Goal: Task Accomplishment & Management: Manage account settings

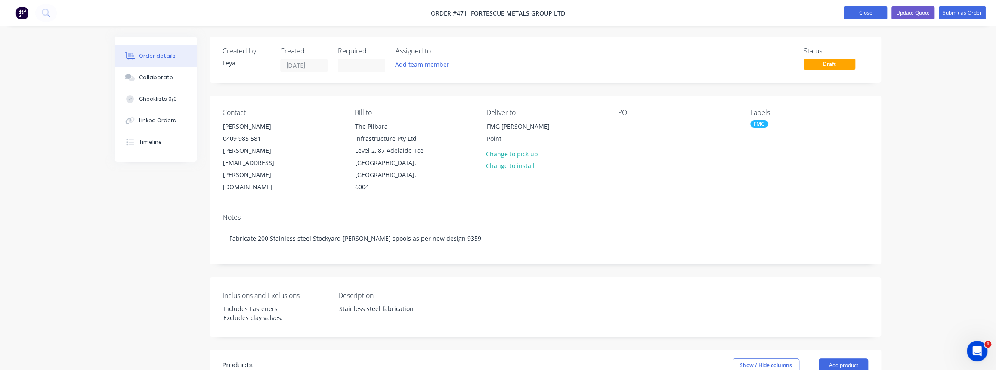
click at [853, 11] on button "Close" at bounding box center [865, 12] width 43 height 13
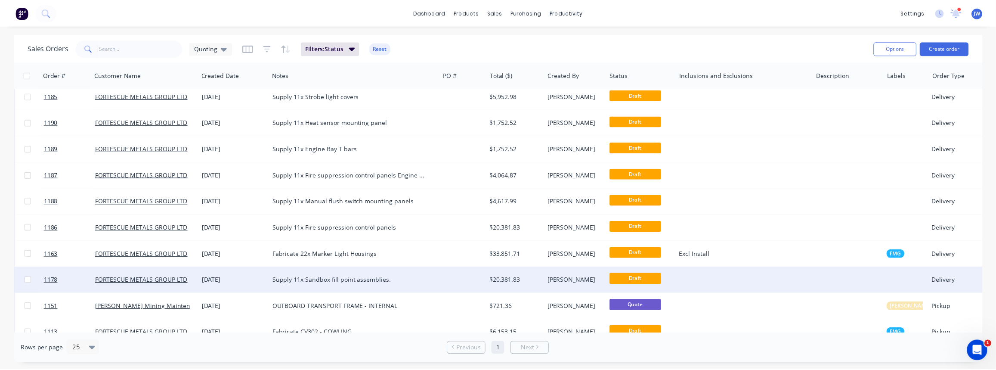
scroll to position [235, 0]
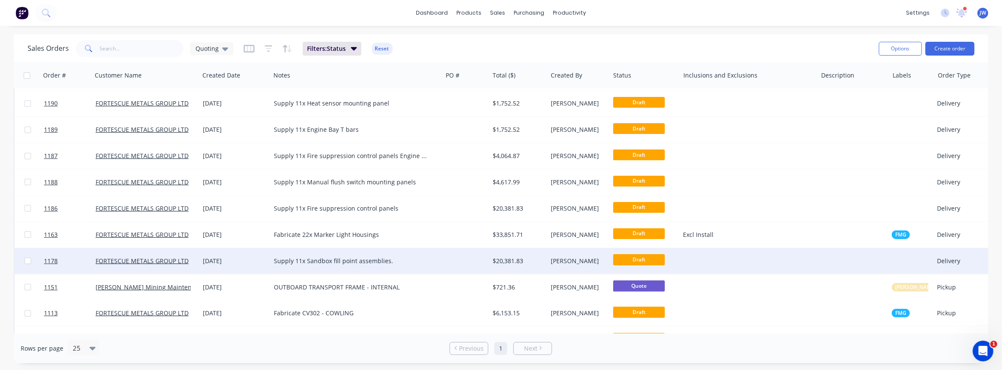
click at [414, 266] on div "Supply 11x Sandbox fill point assemblies." at bounding box center [356, 261] width 172 height 26
click at [514, 259] on div "$20,381.83" at bounding box center [517, 261] width 49 height 9
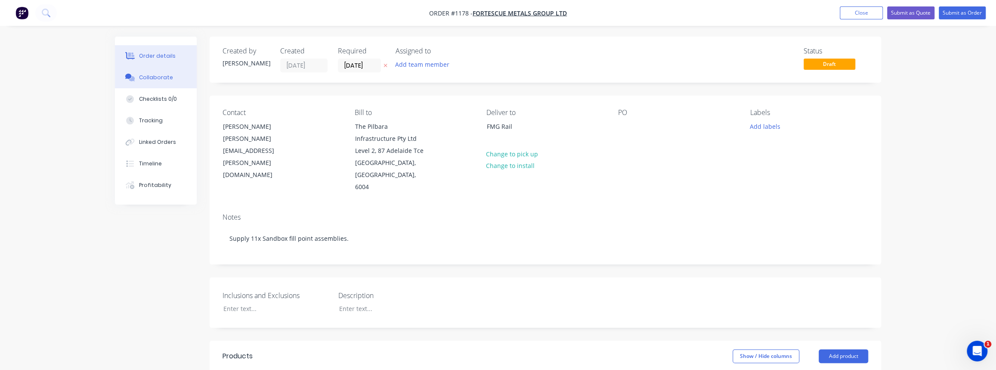
drag, startPoint x: 148, startPoint y: 74, endPoint x: 172, endPoint y: 87, distance: 27.6
click at [148, 74] on div "Collaborate" at bounding box center [156, 78] width 34 height 8
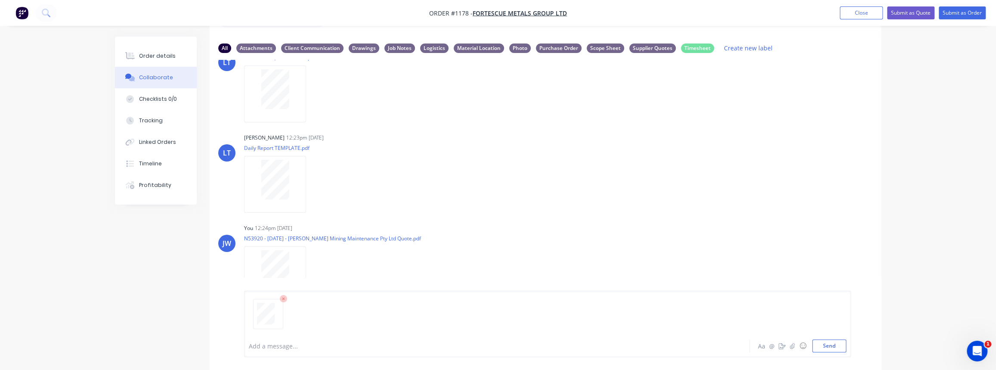
scroll to position [56, 0]
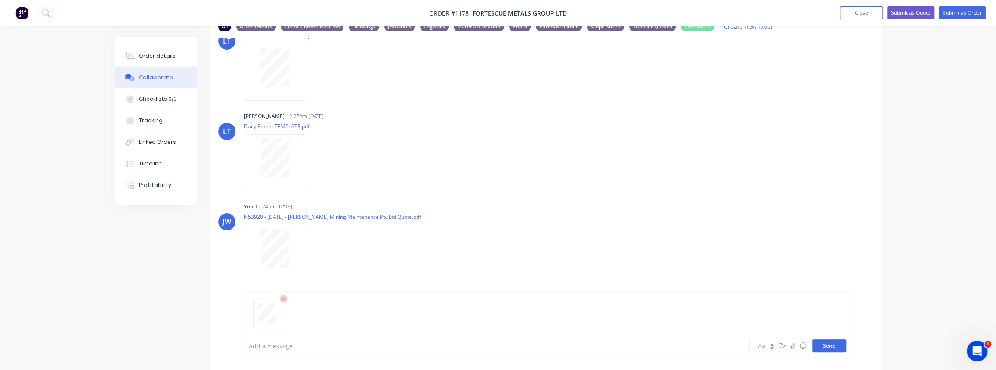
click at [830, 348] on button "Send" at bounding box center [830, 345] width 34 height 13
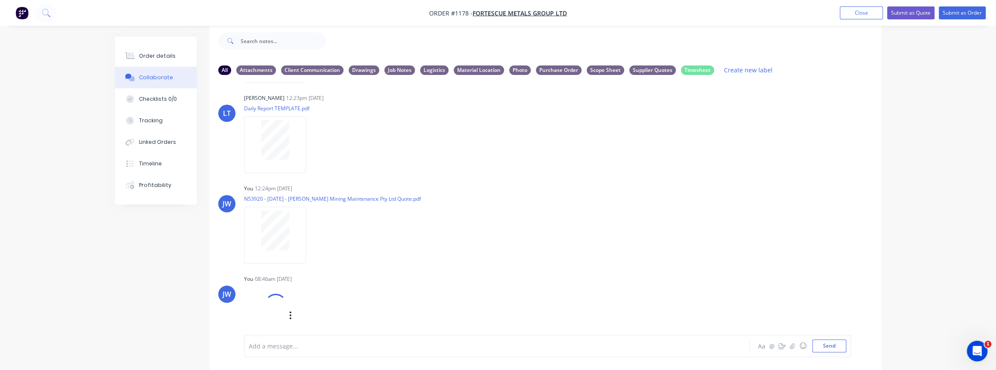
scroll to position [296, 0]
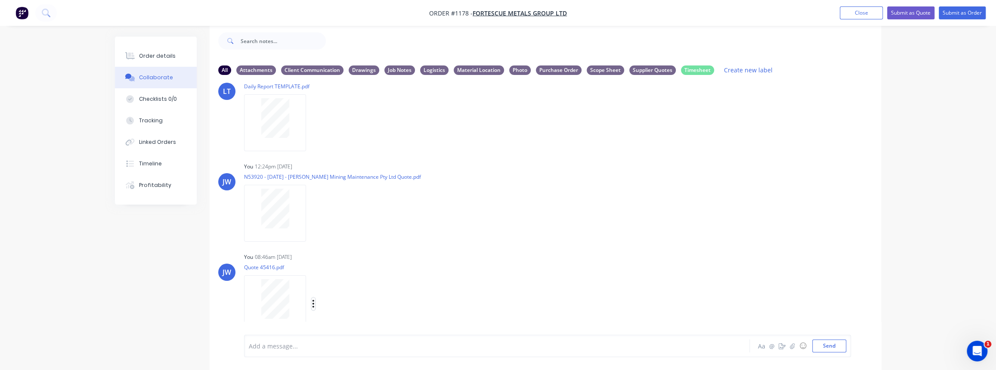
click at [313, 304] on icon "button" at bounding box center [314, 304] width 2 height 8
click at [335, 279] on button "Labels" at bounding box center [370, 271] width 97 height 19
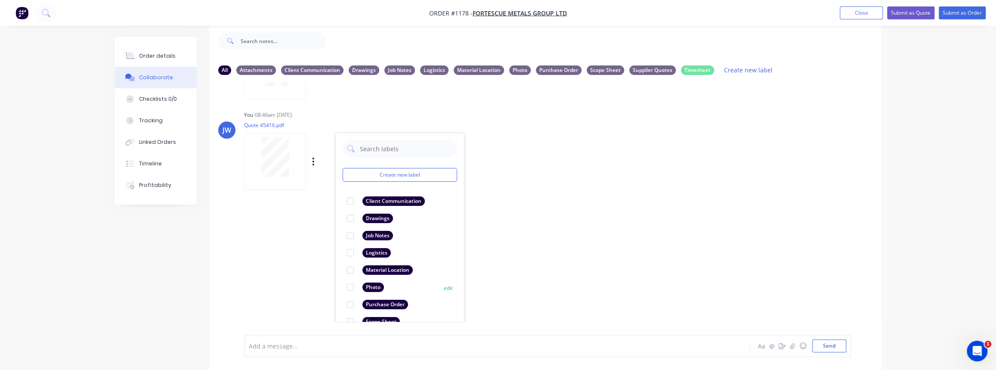
scroll to position [50, 0]
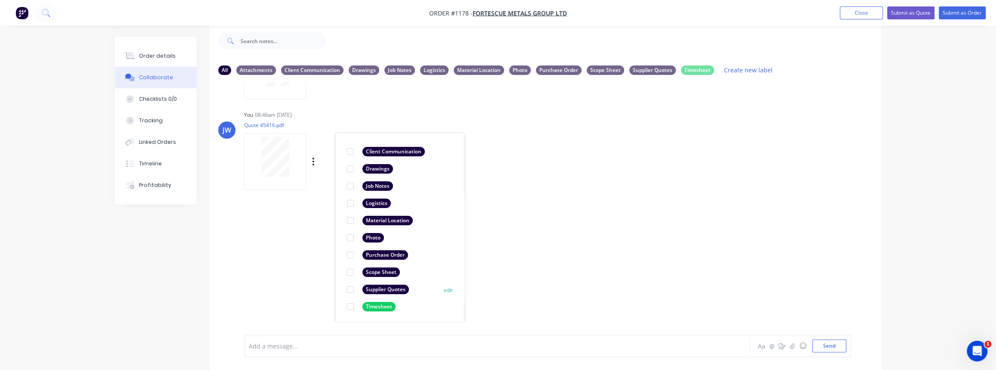
click at [351, 288] on div at bounding box center [350, 289] width 17 height 17
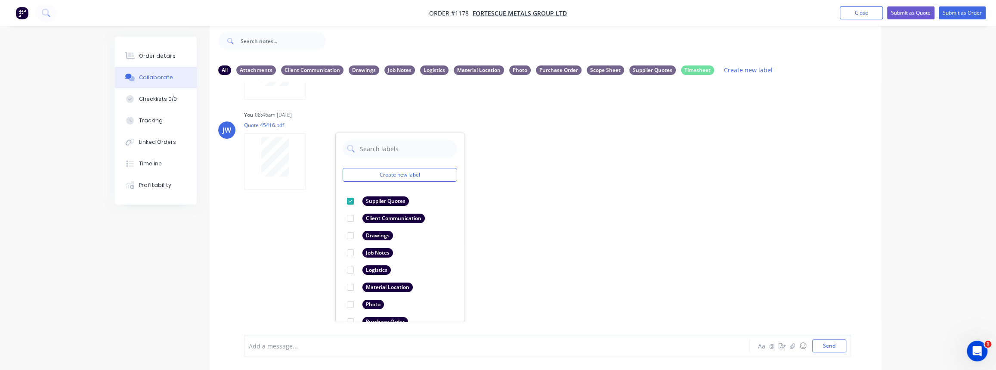
click at [607, 295] on div "LT [PERSON_NAME] 12:23pm [DATE] Paint Coating Inspection Report.pdf Labels Down…" at bounding box center [546, 202] width 672 height 240
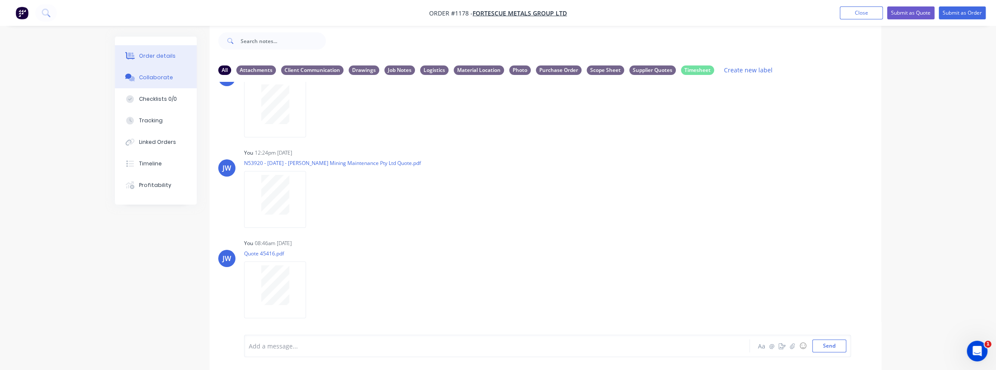
click at [174, 56] on button "Order details" at bounding box center [156, 56] width 82 height 22
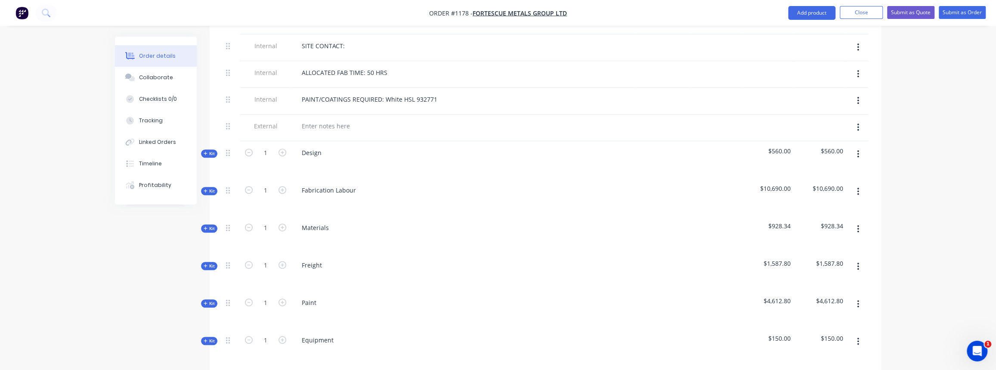
scroll to position [365, 0]
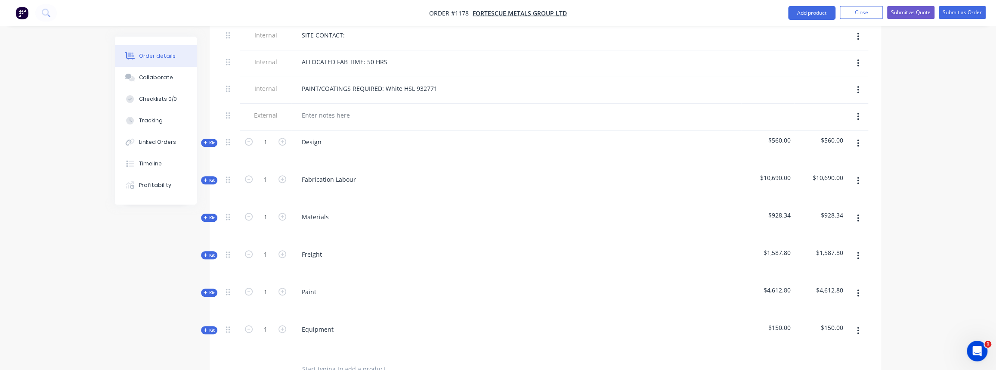
click at [202, 214] on button "Kit" at bounding box center [209, 218] width 16 height 8
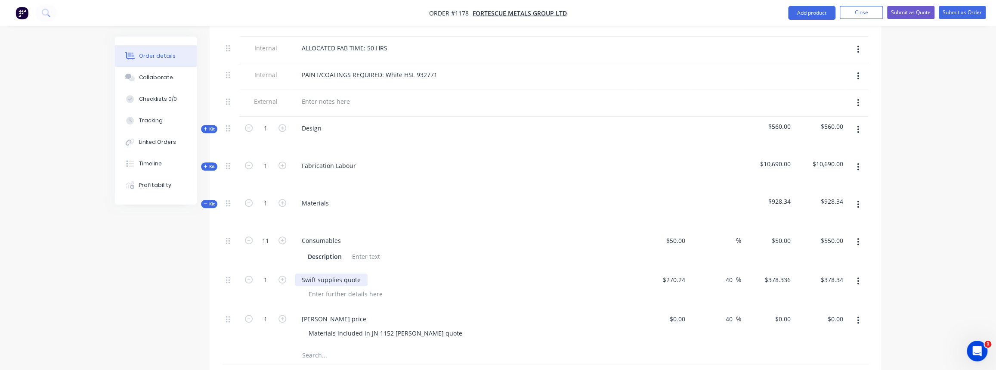
scroll to position [404, 0]
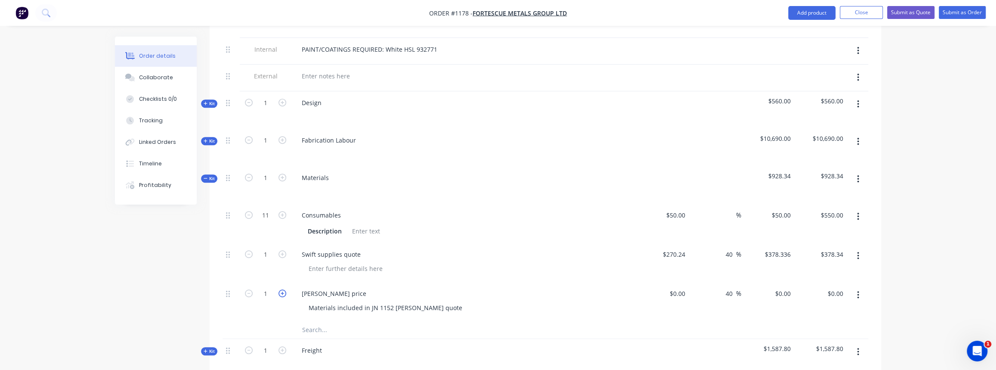
click at [280, 290] on icon "button" at bounding box center [283, 293] width 8 height 8
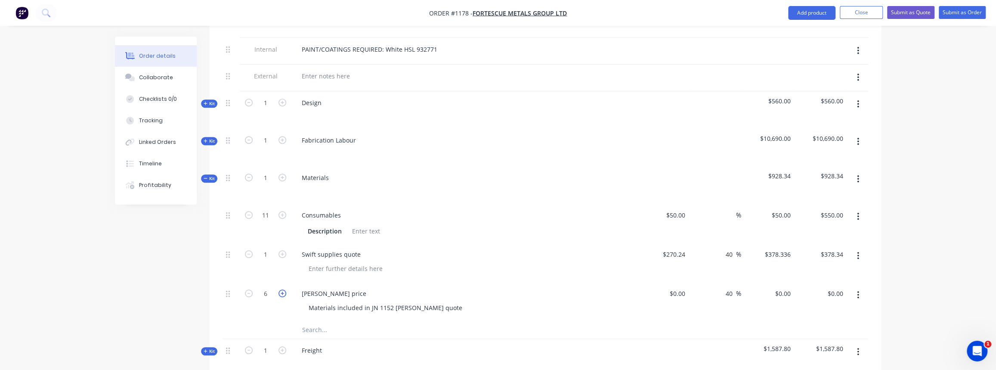
click at [280, 290] on icon "button" at bounding box center [283, 293] width 8 height 8
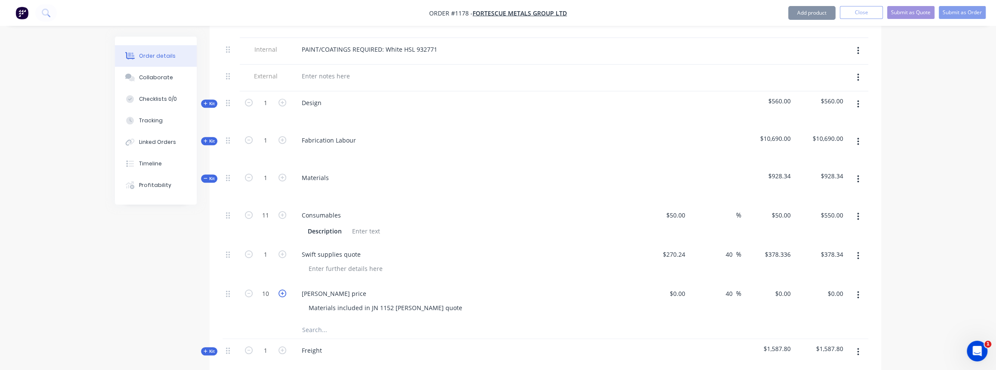
type input "11"
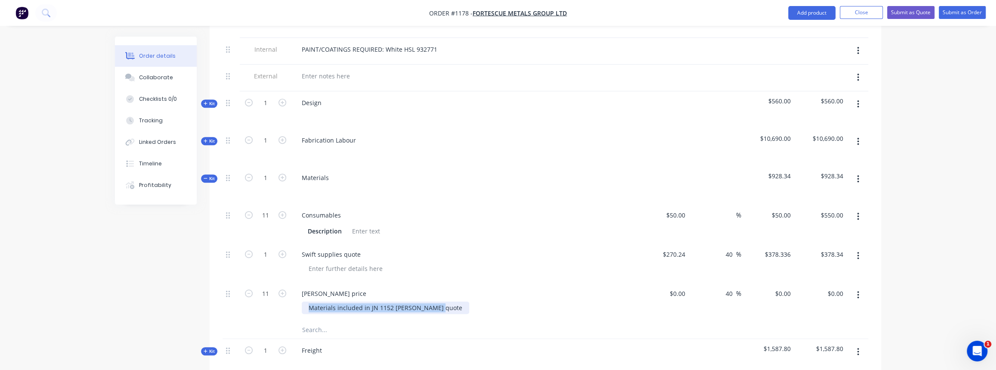
drag, startPoint x: 310, startPoint y: 301, endPoint x: 471, endPoint y: 301, distance: 161.0
click at [471, 301] on div "Materials included in JN 1152 [PERSON_NAME] quote" at bounding box center [467, 307] width 331 height 12
click at [679, 293] on div "0 0" at bounding box center [684, 293] width 10 height 12
click at [676, 293] on div "0 $0.00" at bounding box center [677, 293] width 23 height 12
type input "$231.31"
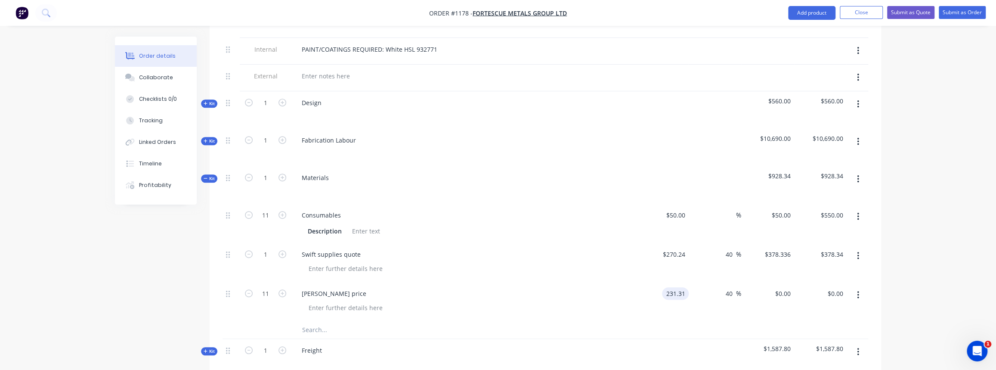
type input "$323.834"
type input "$3,562.17"
click at [712, 305] on div "40 40 %" at bounding box center [715, 301] width 53 height 39
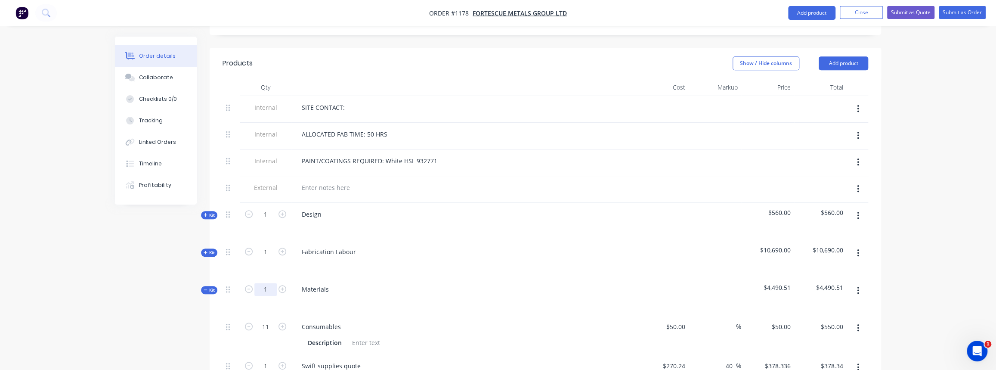
scroll to position [287, 0]
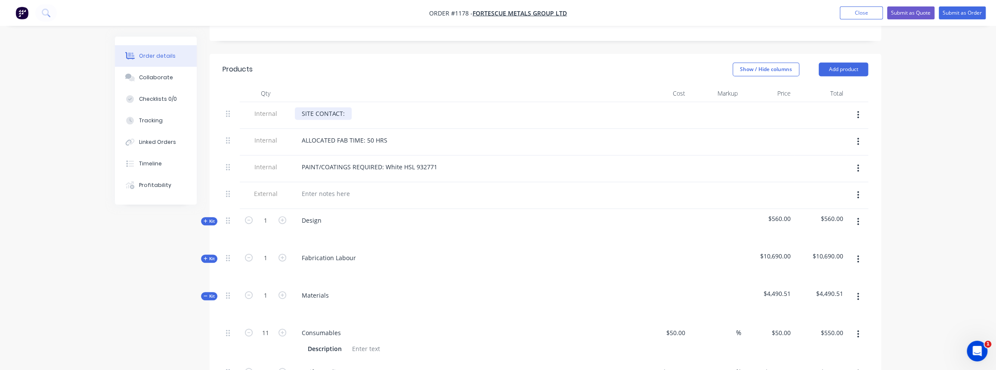
click at [347, 109] on div "SITE CONTACT:" at bounding box center [323, 113] width 57 height 12
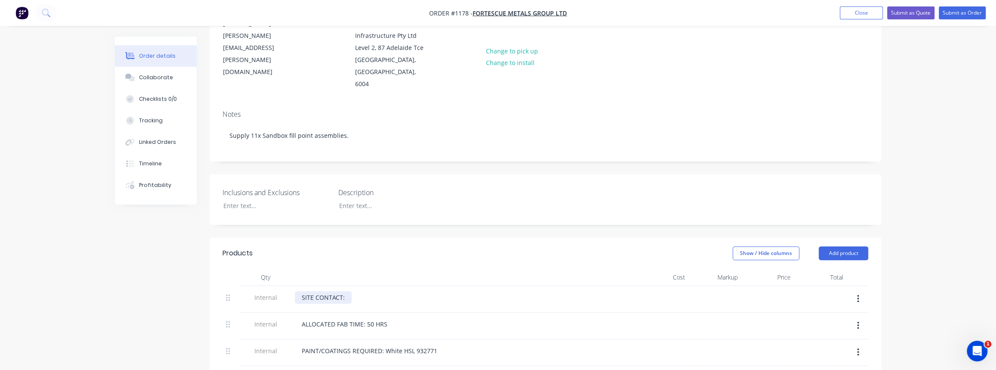
scroll to position [52, 0]
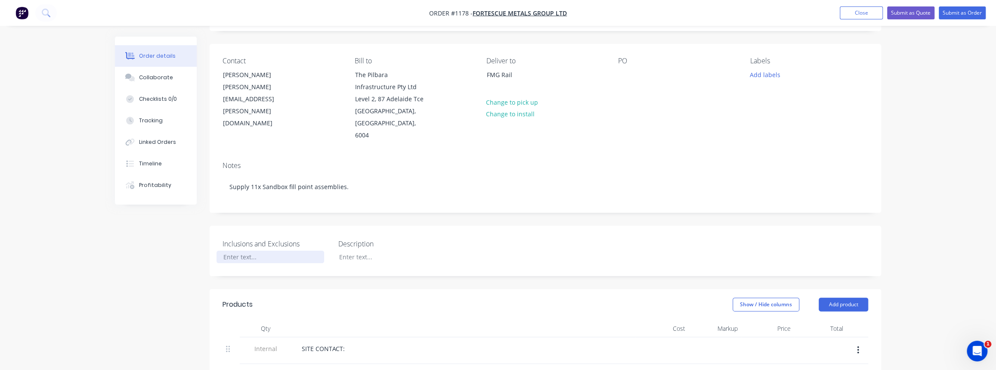
click at [255, 257] on div at bounding box center [271, 257] width 108 height 12
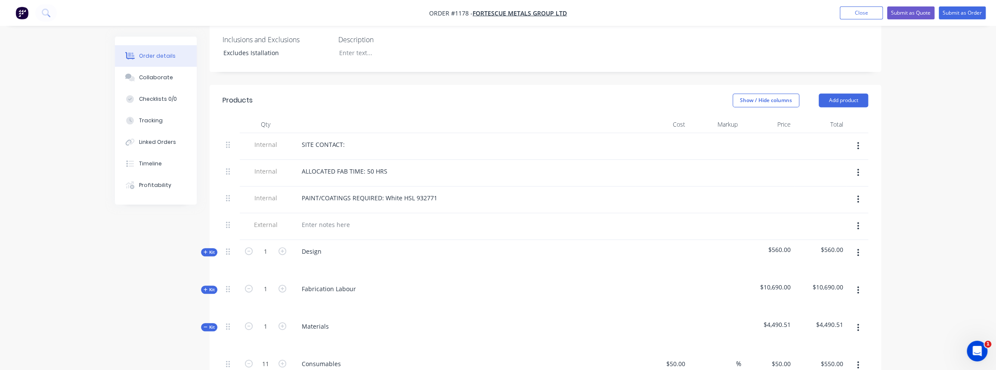
scroll to position [208, 0]
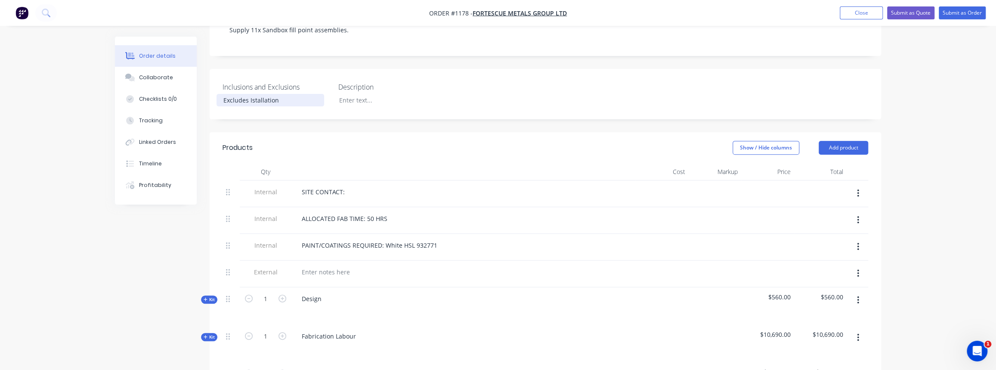
click at [264, 98] on div "Excludes Istallation" at bounding box center [271, 100] width 108 height 12
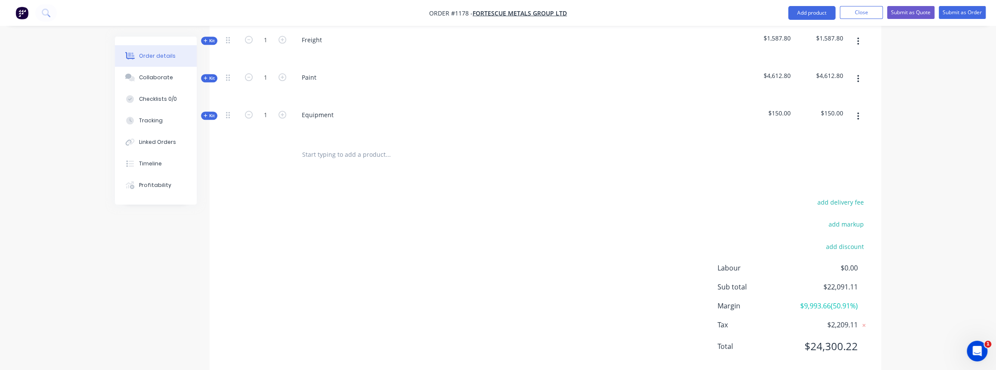
scroll to position [717, 0]
click at [864, 15] on button "Close" at bounding box center [861, 12] width 43 height 13
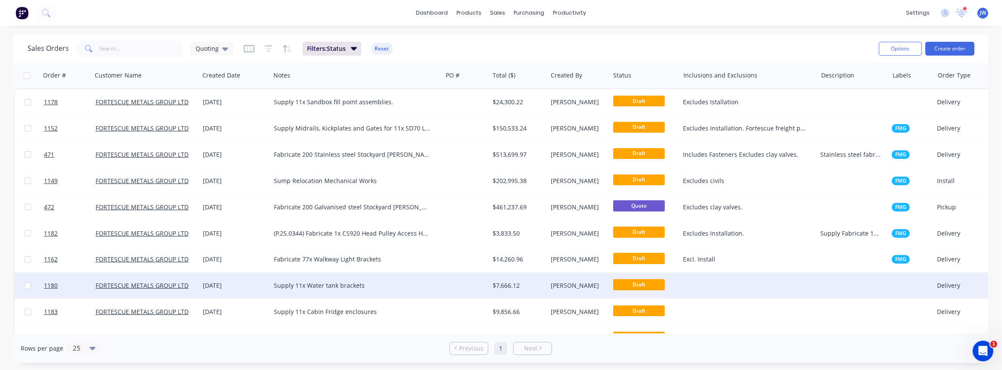
click at [487, 284] on div at bounding box center [465, 286] width 47 height 26
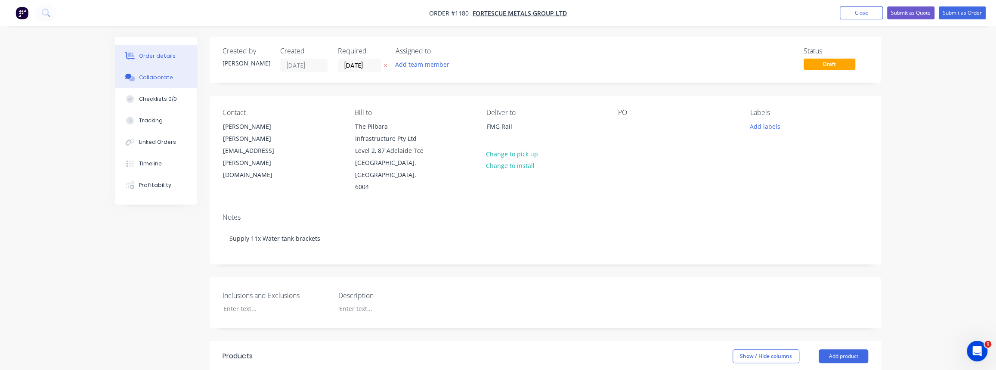
click at [152, 81] on div "Collaborate" at bounding box center [156, 78] width 34 height 8
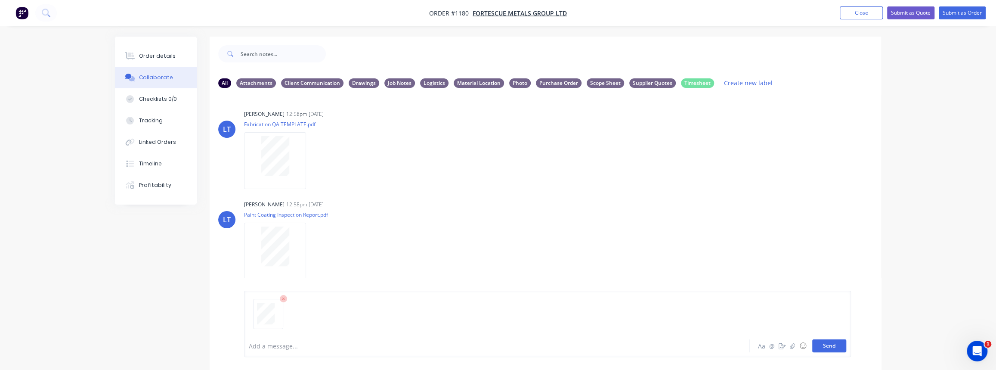
click at [837, 345] on button "Send" at bounding box center [830, 345] width 34 height 13
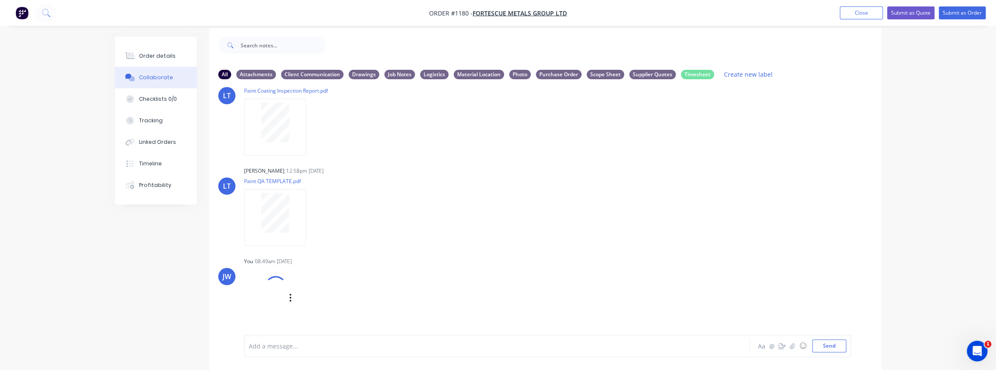
scroll to position [13, 0]
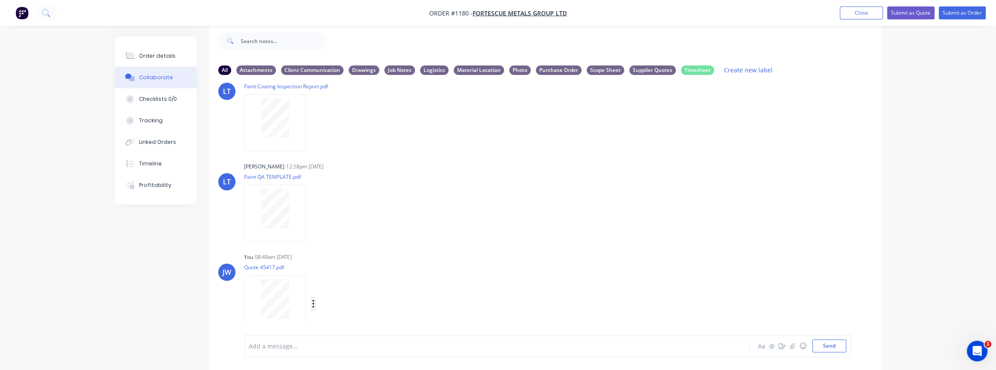
click at [314, 305] on icon "button" at bounding box center [313, 304] width 3 height 10
click at [343, 279] on button "Labels" at bounding box center [370, 271] width 97 height 19
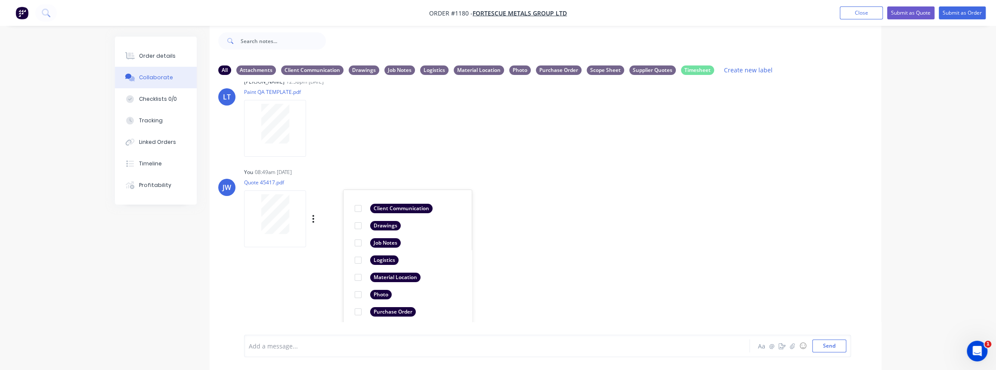
scroll to position [257, 0]
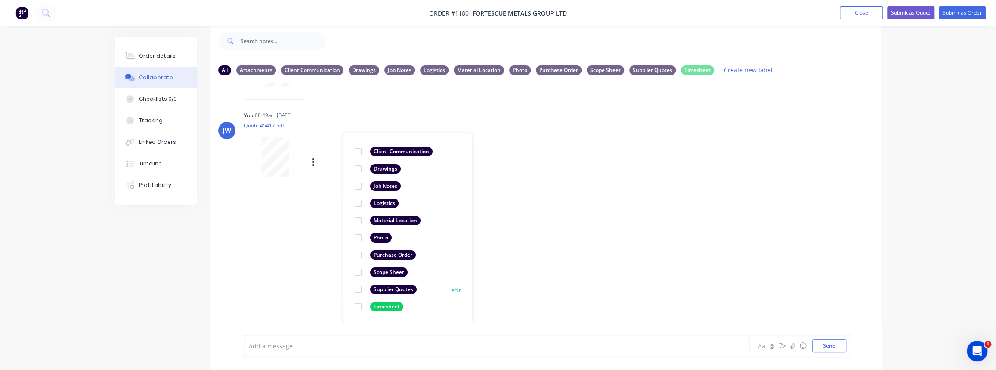
click at [378, 288] on div "Supplier Quotes" at bounding box center [393, 289] width 47 height 9
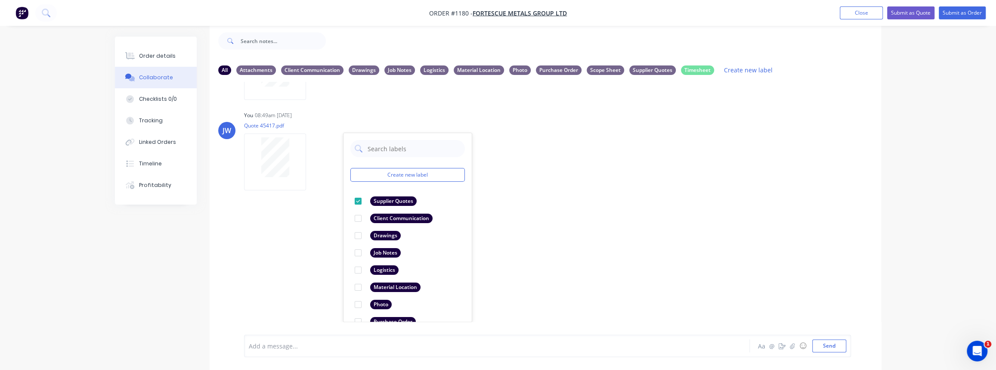
click at [326, 264] on div "LT [PERSON_NAME] 12:58pm [DATE] Fabrication QA TEMPLATE.pdf Labels Download Del…" at bounding box center [546, 202] width 672 height 240
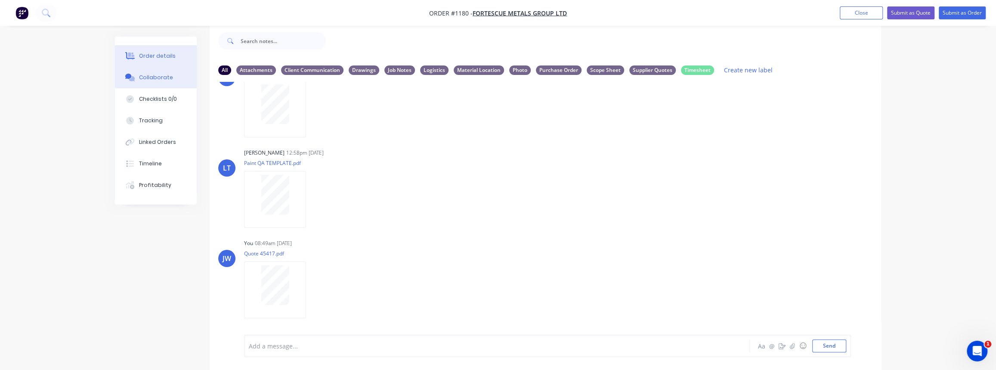
click at [143, 59] on div "Order details" at bounding box center [157, 56] width 37 height 8
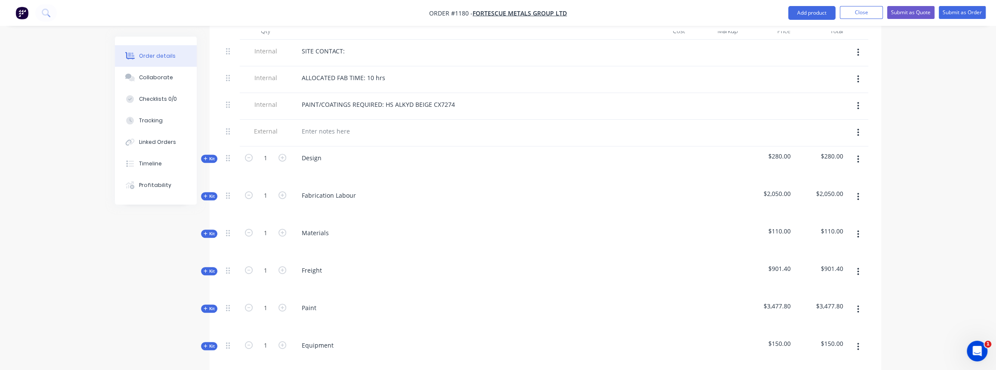
scroll to position [444, 0]
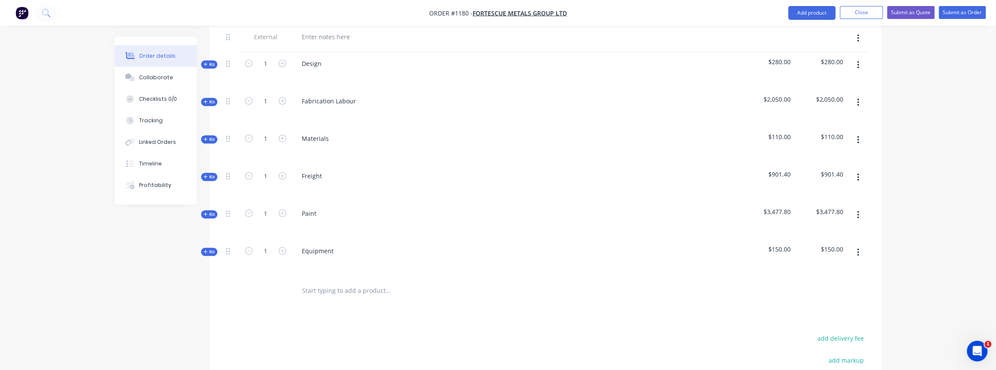
click at [210, 136] on span "Kit" at bounding box center [209, 139] width 11 height 6
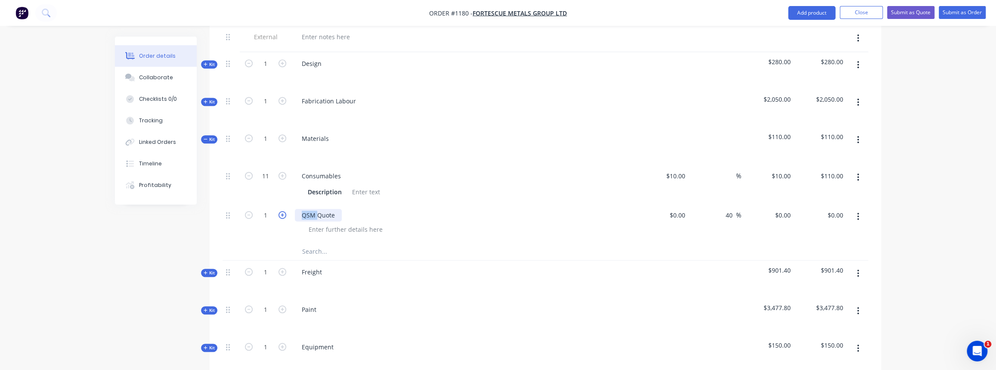
drag, startPoint x: 317, startPoint y: 212, endPoint x: 278, endPoint y: 210, distance: 38.8
click at [279, 210] on div "1 QSM Quote $0.00 $0.00 40 40 % $0.00 $0.00 $0.00 $0.00" at bounding box center [546, 223] width 646 height 39
click at [327, 211] on div "Simmonmds Quote" at bounding box center [329, 215] width 69 height 12
click at [267, 209] on input "1" at bounding box center [265, 215] width 22 height 13
type input "11"
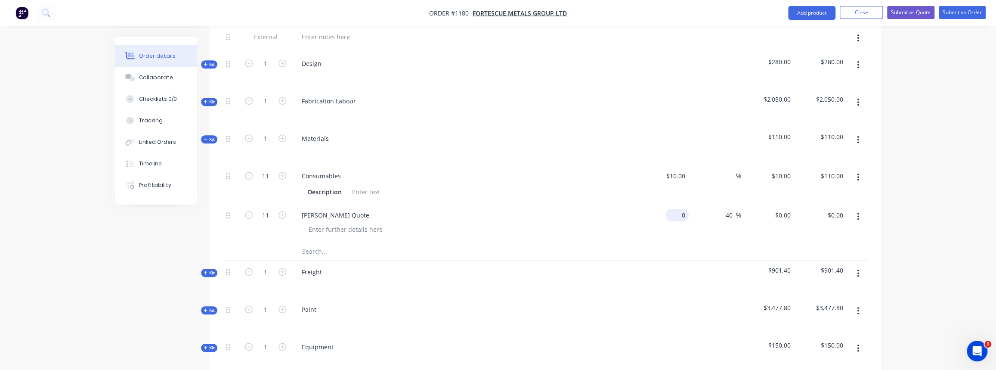
click at [681, 212] on input "0" at bounding box center [679, 215] width 20 height 12
click at [679, 218] on div "$0.00 $0.00" at bounding box center [662, 223] width 53 height 39
click at [678, 211] on div "0 0" at bounding box center [682, 215] width 13 height 12
type input "$204.75"
type input "$286.65"
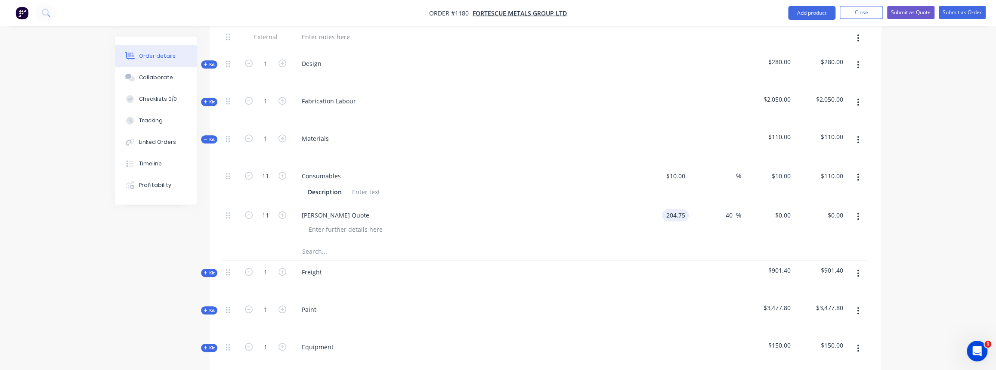
type input "$3,153.15"
click at [740, 246] on div at bounding box center [546, 252] width 646 height 18
click at [207, 137] on icon "button" at bounding box center [206, 139] width 4 height 4
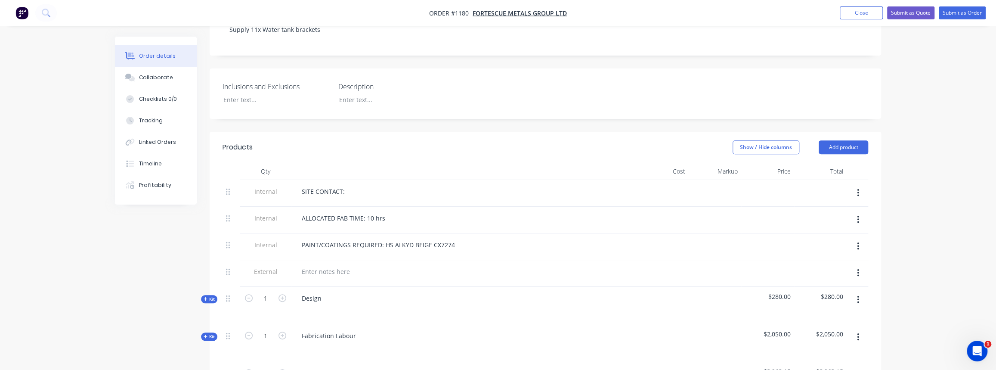
scroll to position [208, 0]
click at [859, 9] on button "Close" at bounding box center [861, 12] width 43 height 13
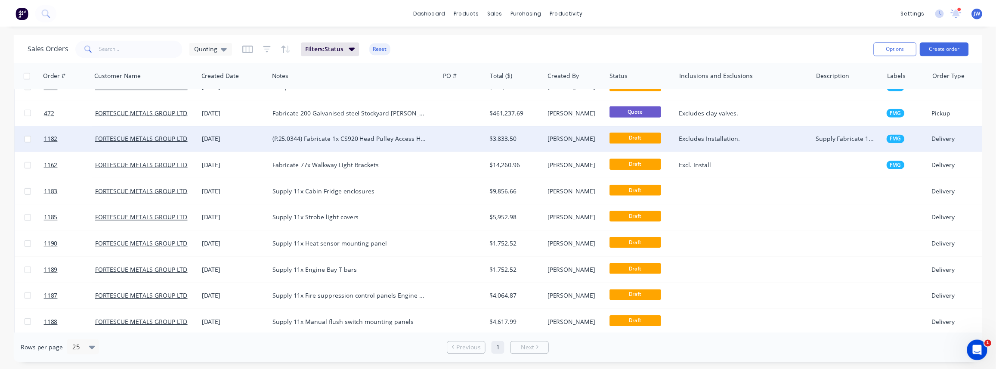
scroll to position [156, 0]
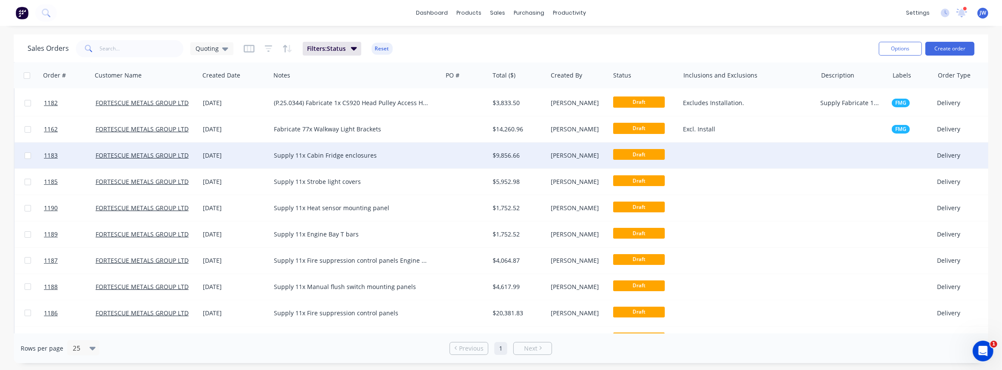
click at [423, 157] on div "Supply 11x Cabin Fridge enclosures" at bounding box center [352, 155] width 157 height 9
click at [505, 161] on div "$9,856.66" at bounding box center [518, 156] width 58 height 26
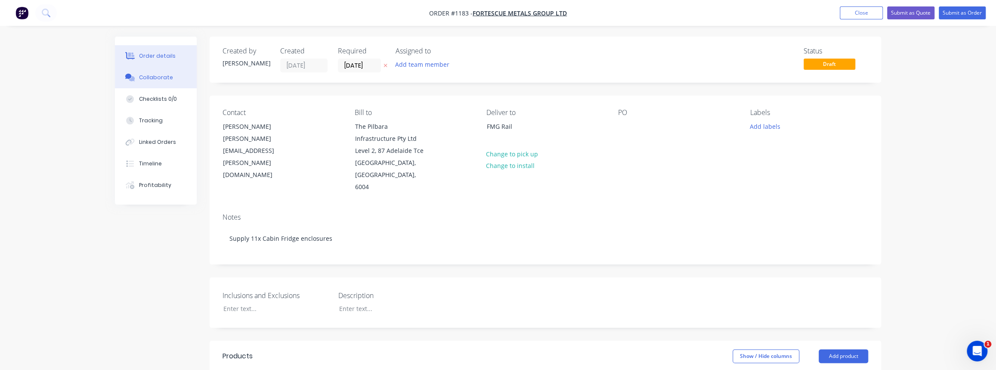
click at [166, 74] on div "Collaborate" at bounding box center [156, 78] width 34 height 8
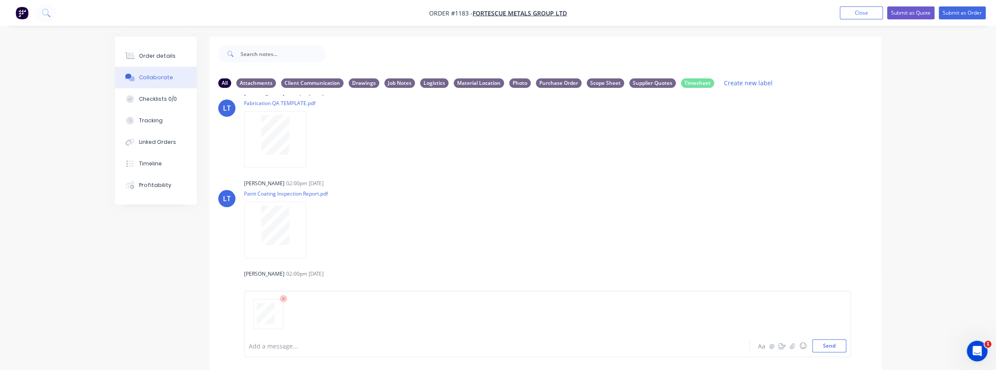
scroll to position [39, 0]
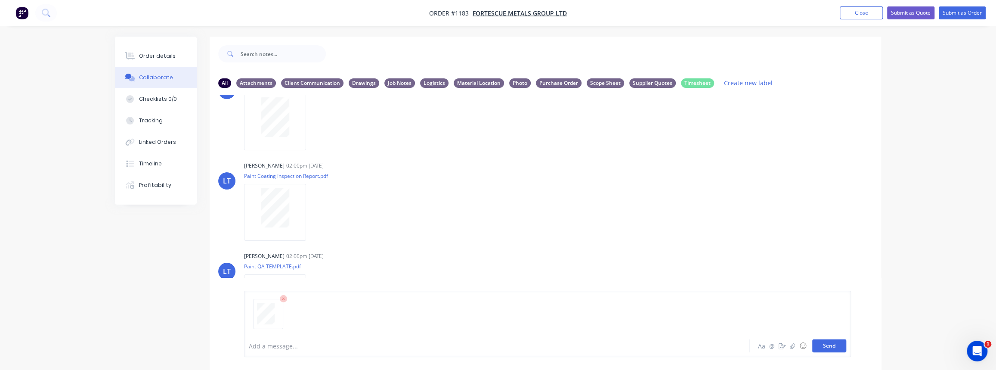
click at [834, 348] on button "Send" at bounding box center [830, 345] width 34 height 13
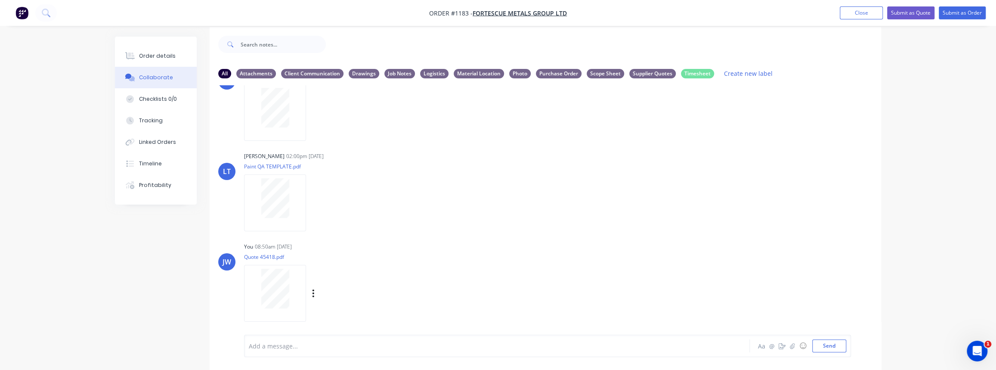
scroll to position [13, 0]
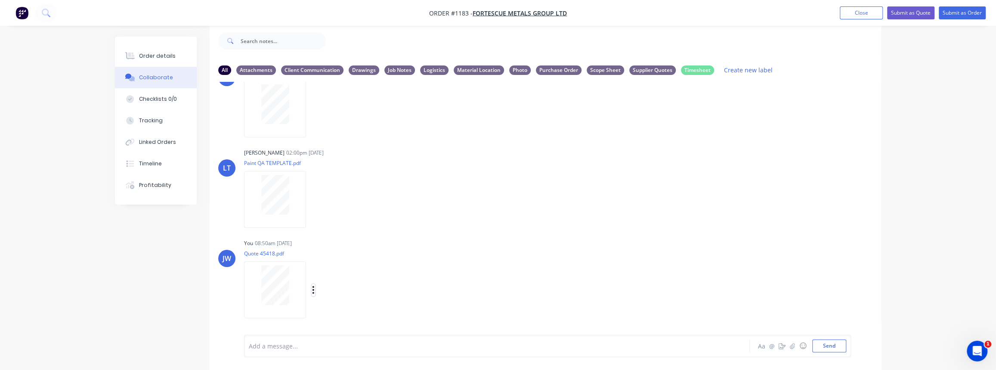
click at [314, 289] on icon "button" at bounding box center [314, 290] width 2 height 8
click at [338, 280] on button "Labels" at bounding box center [370, 271] width 97 height 19
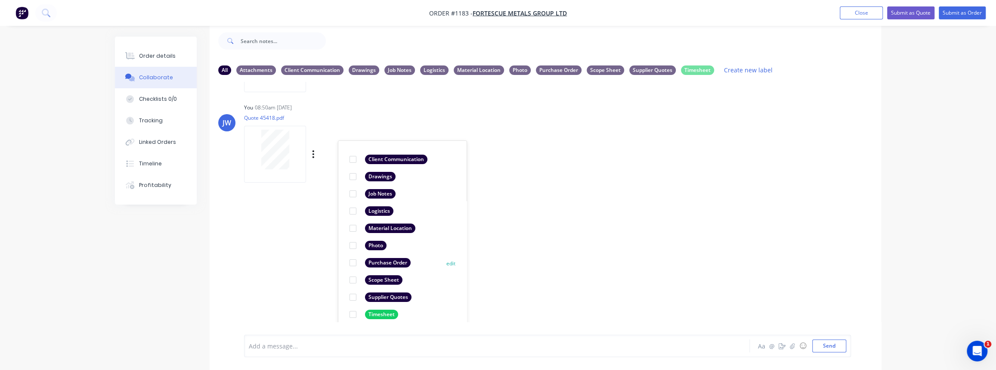
scroll to position [273, 0]
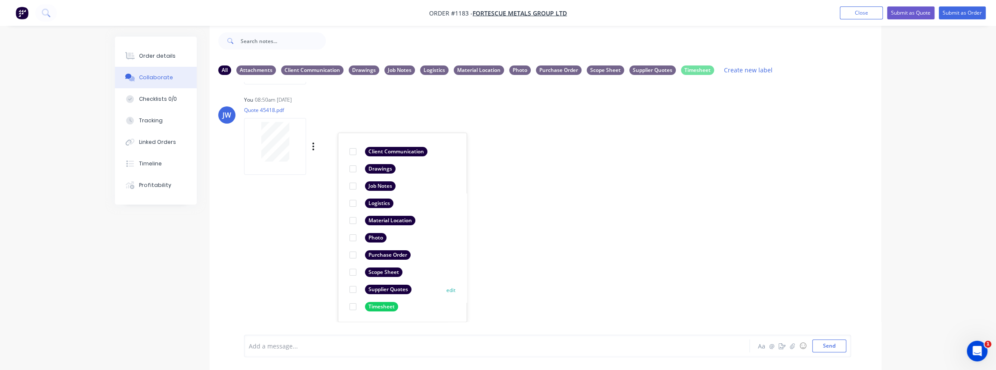
click at [382, 291] on div "Supplier Quotes" at bounding box center [388, 289] width 47 height 9
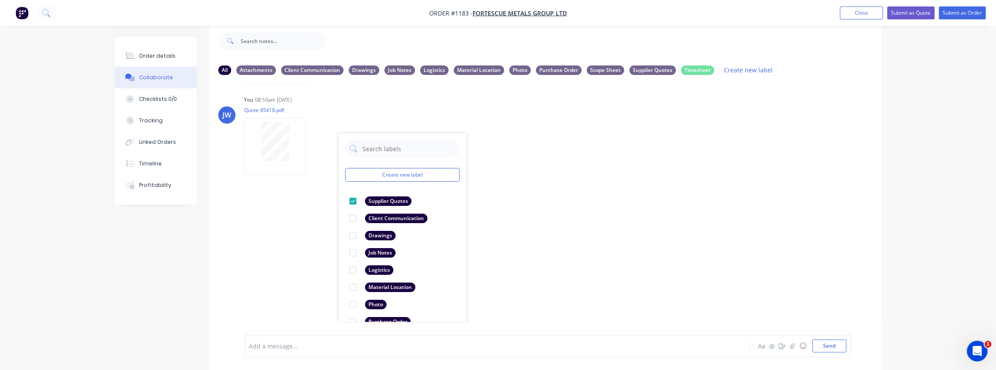
click at [276, 271] on div "LT [PERSON_NAME] 02:00pm [DATE] Fabrication QA TEMPLATE.pdf Labels Download Del…" at bounding box center [546, 202] width 672 height 240
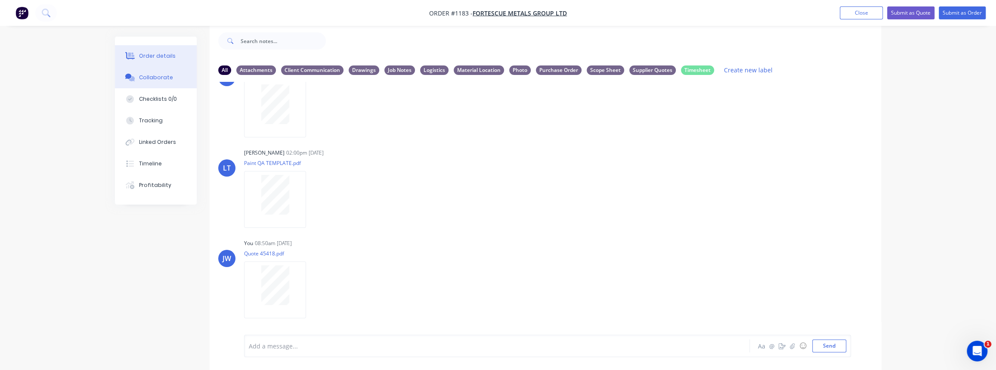
click at [149, 60] on button "Order details" at bounding box center [156, 56] width 82 height 22
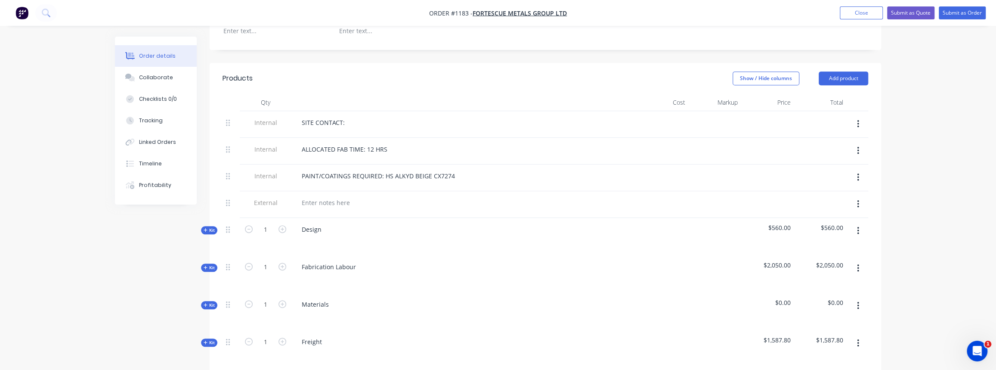
scroll to position [287, 0]
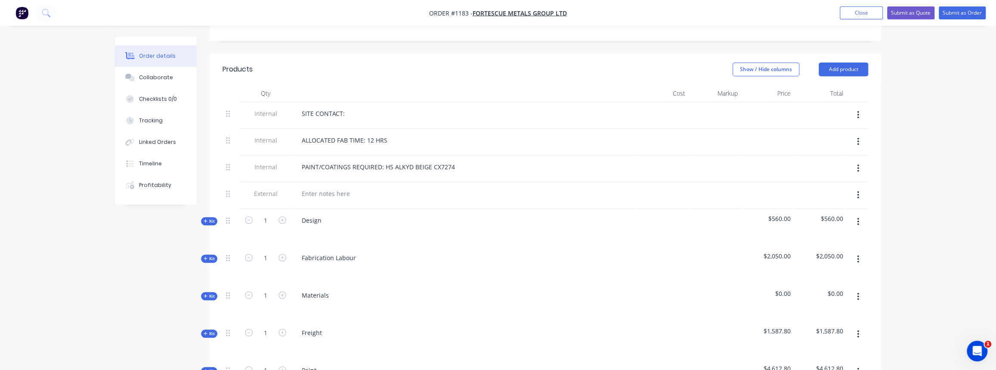
click at [214, 293] on span "Kit" at bounding box center [209, 296] width 11 height 6
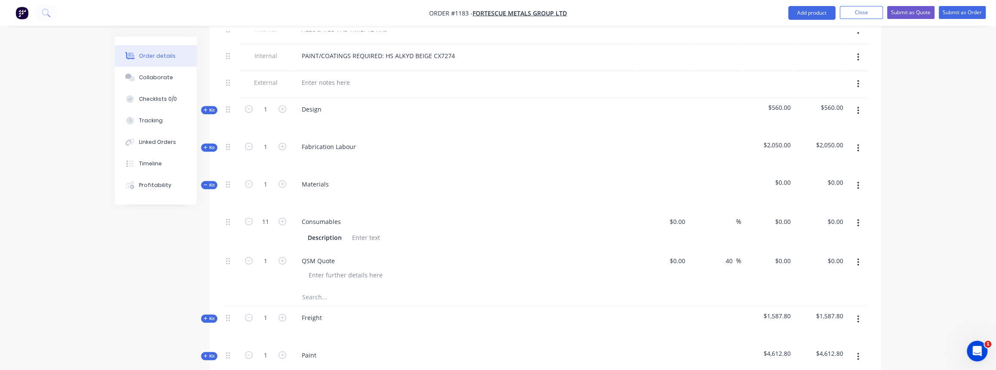
scroll to position [404, 0]
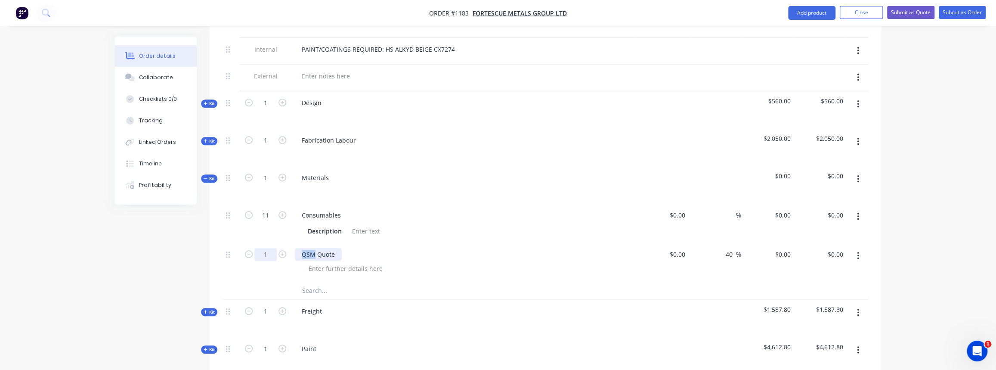
drag, startPoint x: 316, startPoint y: 247, endPoint x: 273, endPoint y: 249, distance: 42.7
click at [273, 249] on div "1 QSM Quote $0.00 $0.00 40 40 % $0.00 $0.00 $0.00 $0.00" at bounding box center [546, 262] width 646 height 39
click at [269, 251] on input "1" at bounding box center [265, 254] width 22 height 13
type input "11"
click at [680, 251] on input "$0.00" at bounding box center [679, 254] width 20 height 12
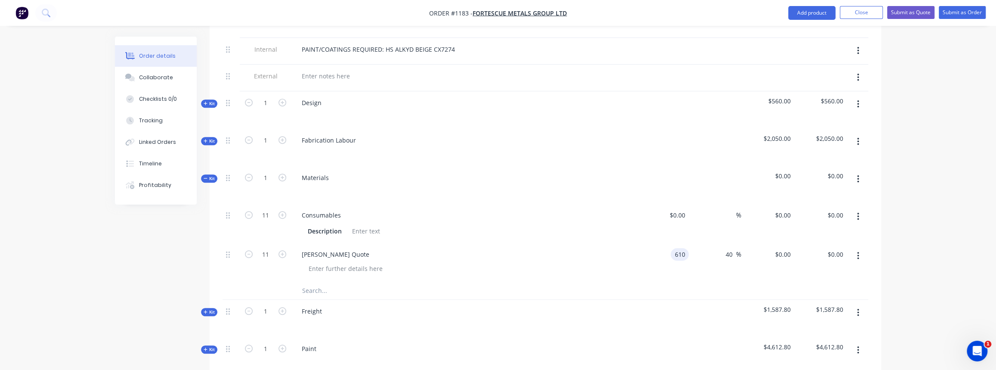
type input "$610.00"
type input "$854.00"
type input "$9,394.00"
click at [694, 273] on div "40 40 %" at bounding box center [715, 262] width 53 height 39
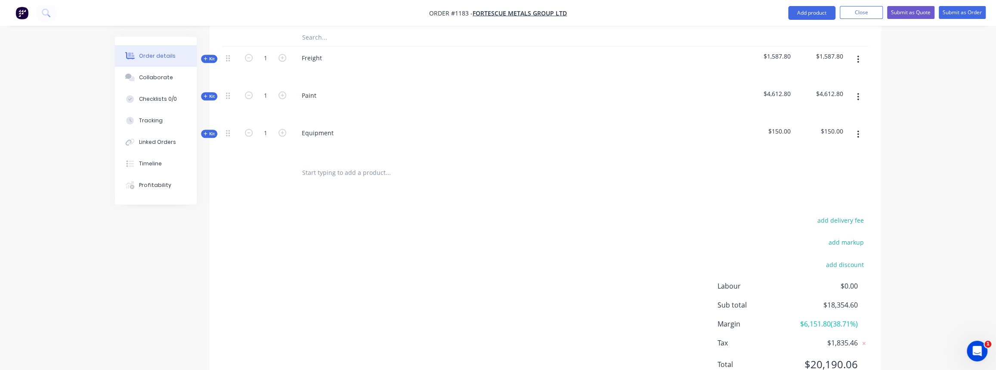
scroll to position [611, 0]
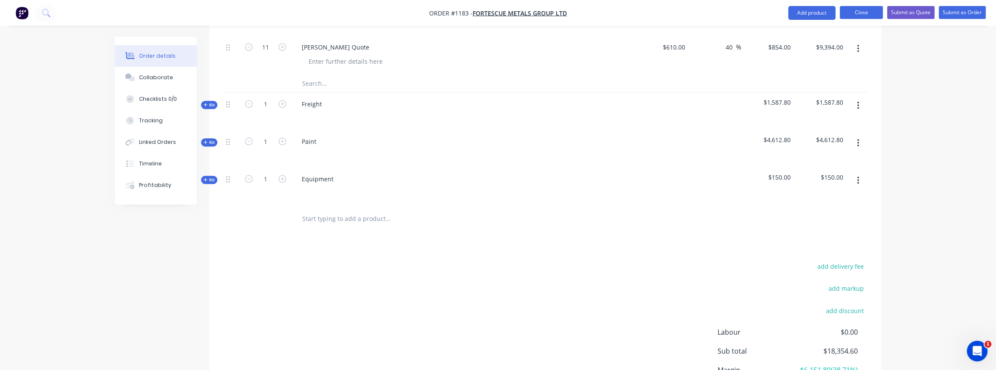
click at [865, 16] on button "Close" at bounding box center [861, 12] width 43 height 13
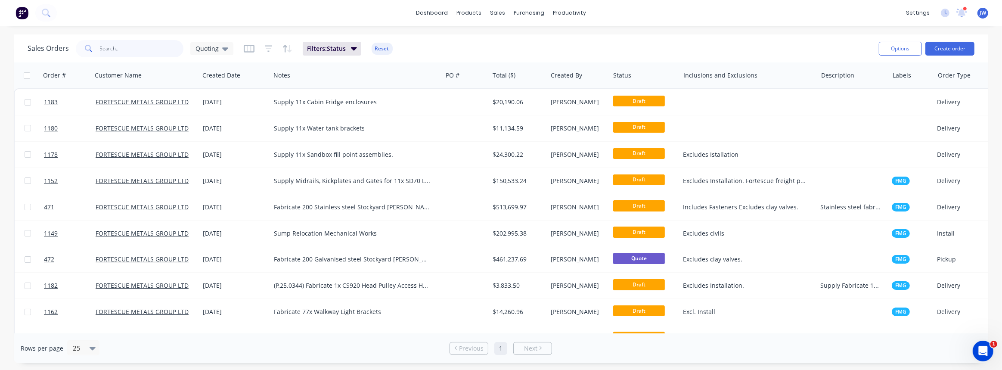
click at [158, 55] on input "text" at bounding box center [142, 48] width 84 height 17
type input "microwave"
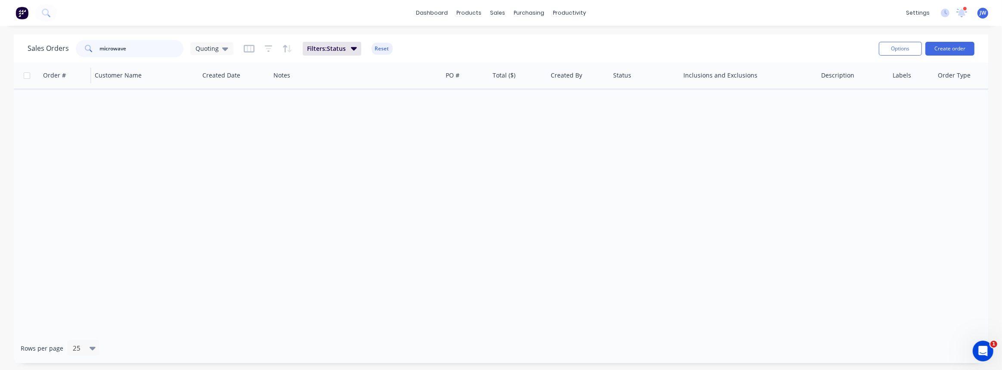
drag, startPoint x: 143, startPoint y: 47, endPoint x: 68, endPoint y: 63, distance: 77.1
click at [68, 63] on div "Sales Orders microwave Quoting Filters: Status Reset Options Create order Order…" at bounding box center [501, 198] width 974 height 329
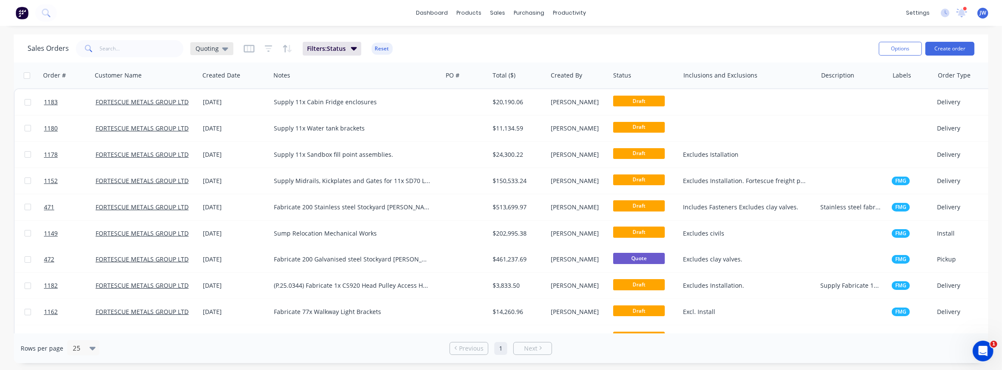
click at [196, 43] on div "Quoting" at bounding box center [211, 48] width 43 height 13
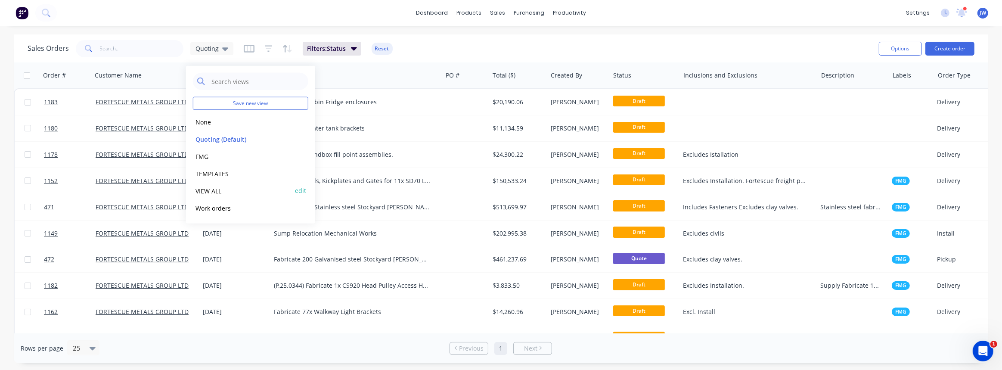
click at [214, 192] on button "VIEW ALL" at bounding box center [242, 191] width 98 height 10
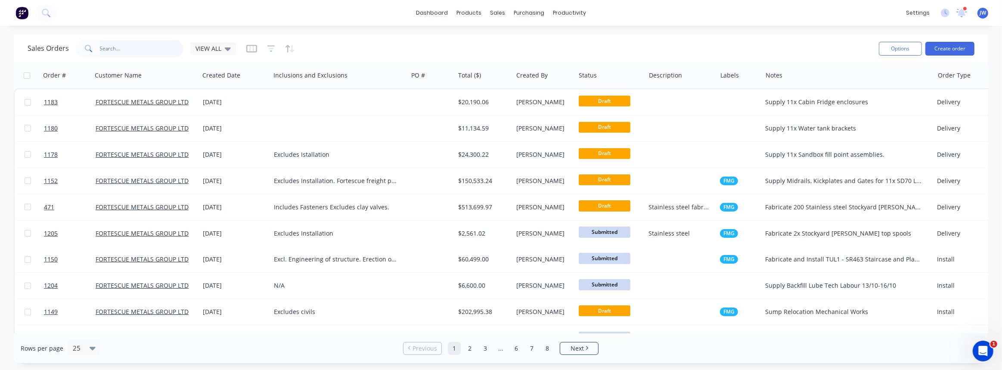
click at [136, 46] on input "text" at bounding box center [142, 48] width 84 height 17
type input "microwave"
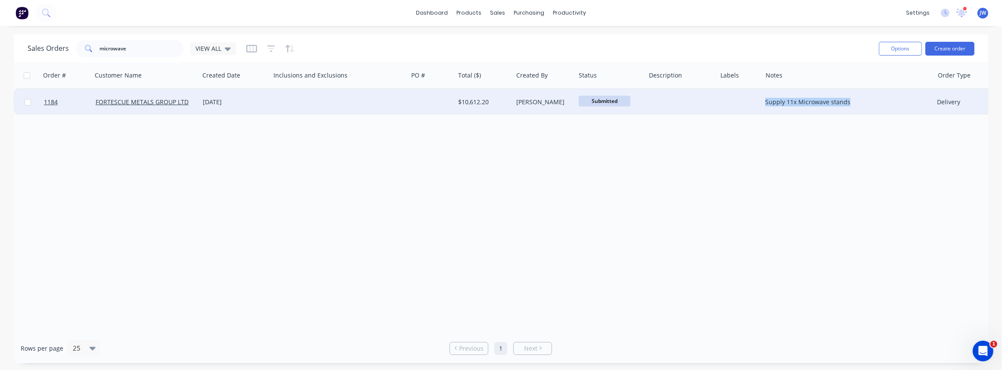
drag, startPoint x: 857, startPoint y: 100, endPoint x: 763, endPoint y: 103, distance: 93.9
click at [763, 103] on div "Supply 11x Microwave stands" at bounding box center [848, 102] width 172 height 26
drag, startPoint x: 856, startPoint y: 91, endPoint x: 740, endPoint y: 90, distance: 116.7
click at [740, 90] on div "1184 FORTESCUE METALS GROUP LTD [DATE] $10,612.20 [PERSON_NAME] Submitted Suppl…" at bounding box center [505, 102] width 981 height 26
click at [313, 99] on div at bounding box center [338, 102] width 137 height 26
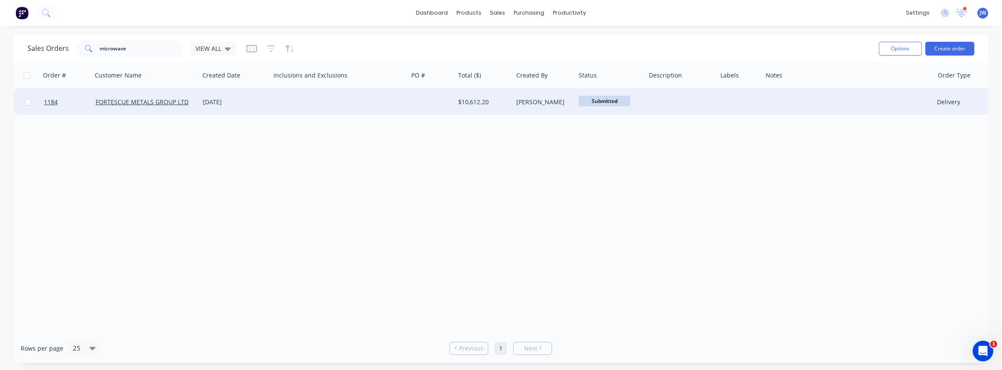
click at [305, 103] on div at bounding box center [338, 102] width 137 height 26
type input "microwave"
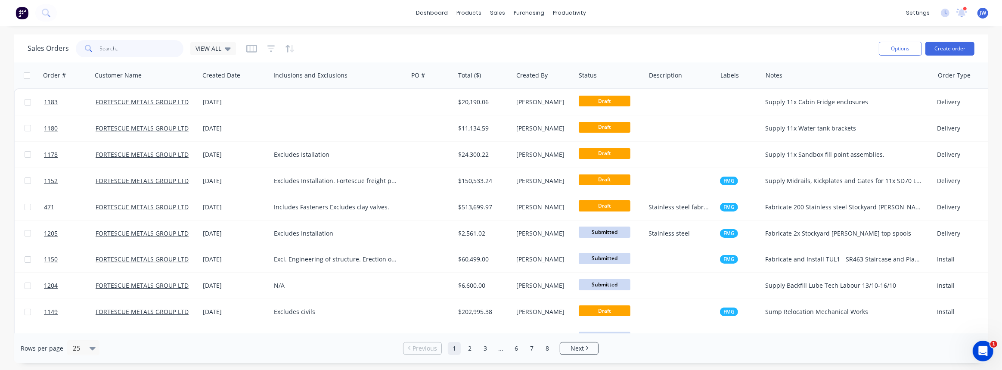
click at [155, 52] on input "text" at bounding box center [142, 48] width 84 height 17
click at [216, 47] on span "VIEW ALL" at bounding box center [208, 48] width 26 height 9
click at [146, 53] on input "text" at bounding box center [142, 48] width 84 height 17
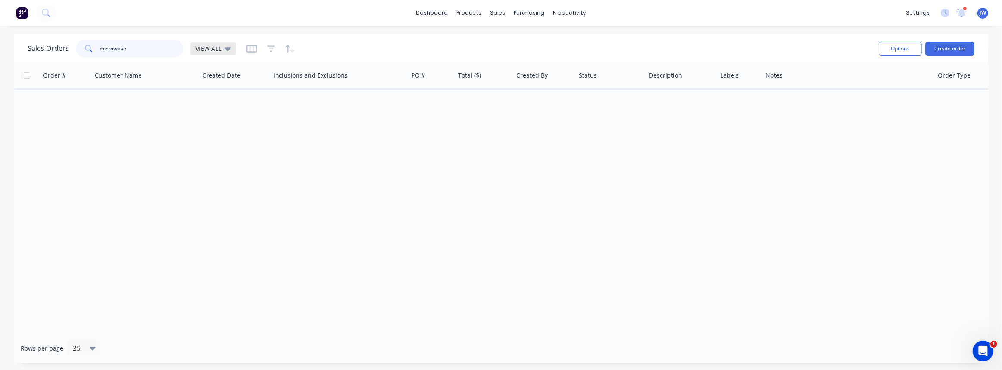
type input "microwave"
click at [207, 52] on div "VIEW ALL" at bounding box center [213, 48] width 46 height 13
click at [211, 189] on button "VIEW ALL" at bounding box center [242, 191] width 98 height 10
click at [136, 49] on input "microwave" at bounding box center [142, 48] width 84 height 17
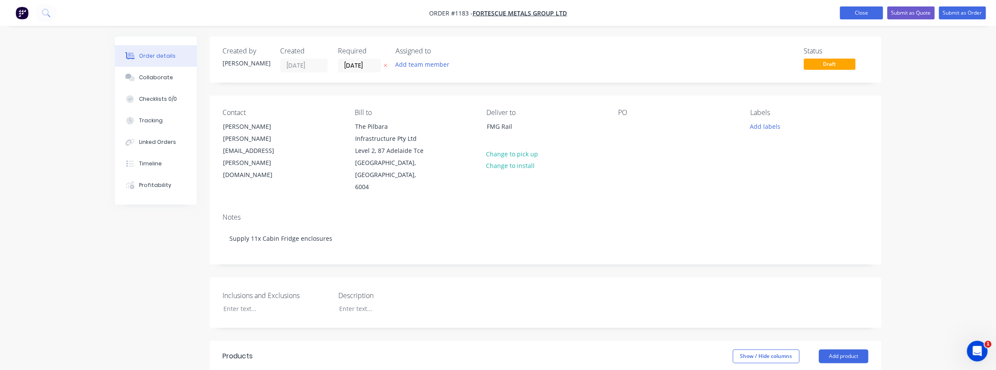
click at [872, 9] on button "Close" at bounding box center [861, 12] width 43 height 13
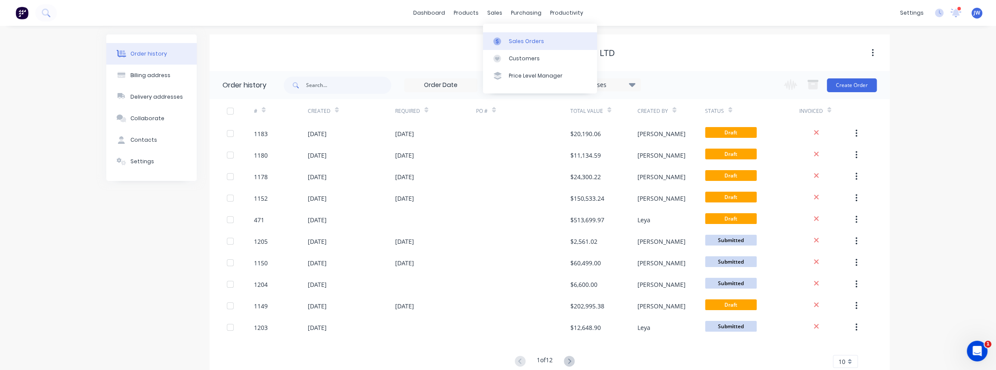
click at [512, 36] on link "Sales Orders" at bounding box center [540, 40] width 114 height 17
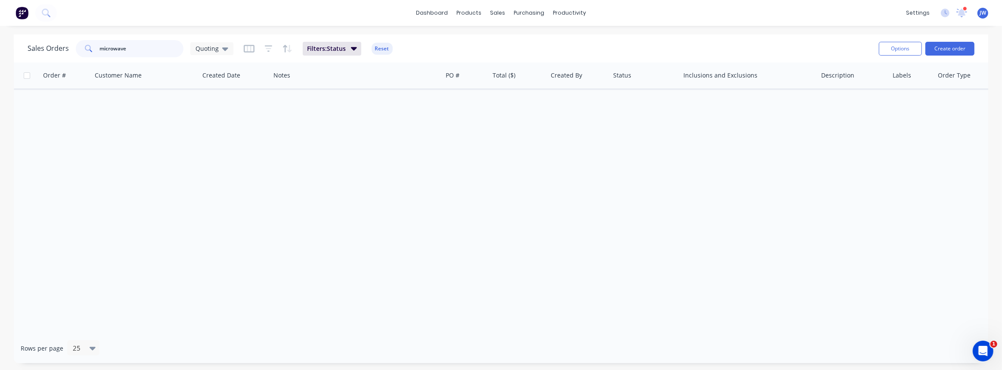
click at [13, 43] on div "Sales Orders microwave Quoting Filters: Status Reset Options Create order Order…" at bounding box center [501, 198] width 1002 height 329
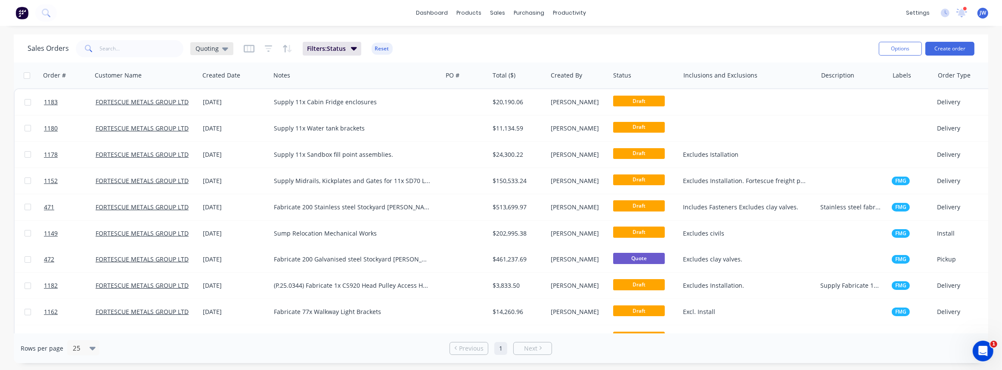
click at [212, 50] on span "Quoting" at bounding box center [206, 48] width 23 height 9
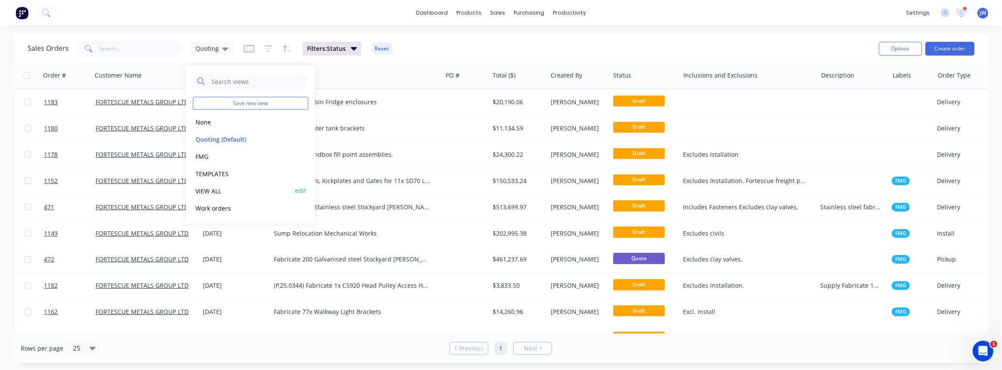
click at [220, 188] on button "VIEW ALL" at bounding box center [242, 191] width 98 height 10
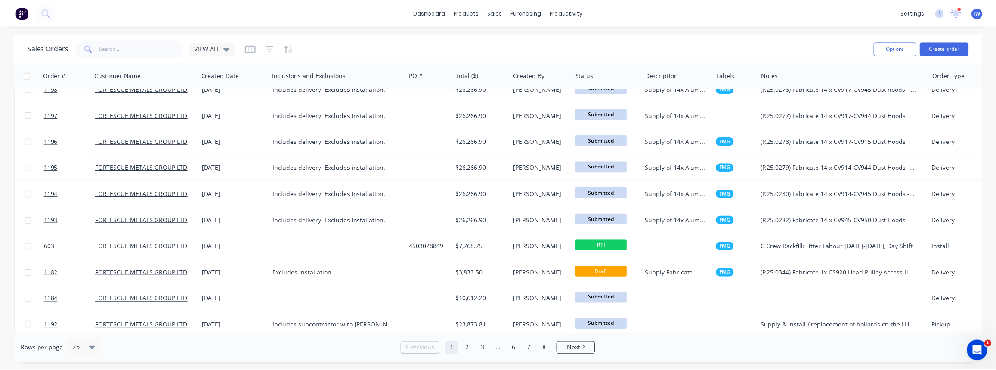
scroll to position [415, 0]
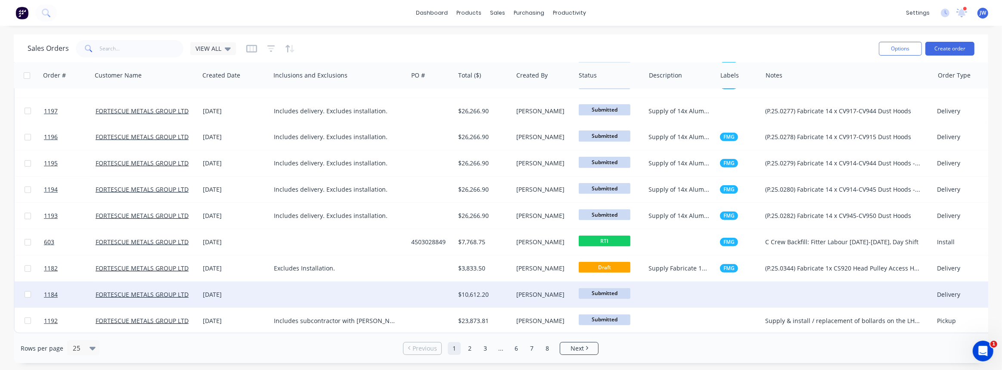
click at [487, 293] on div "$10,612.20" at bounding box center [482, 294] width 49 height 9
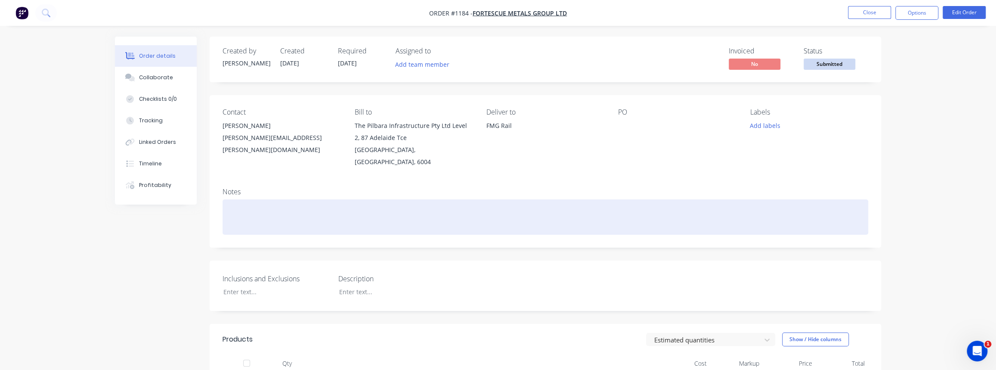
click at [304, 202] on div at bounding box center [546, 216] width 646 height 35
paste div
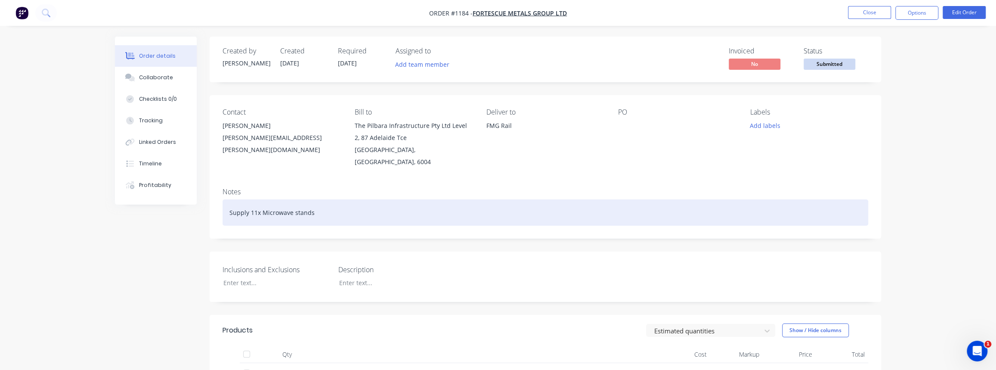
click at [321, 220] on div "Supply 11x Microwave stands" at bounding box center [546, 212] width 646 height 26
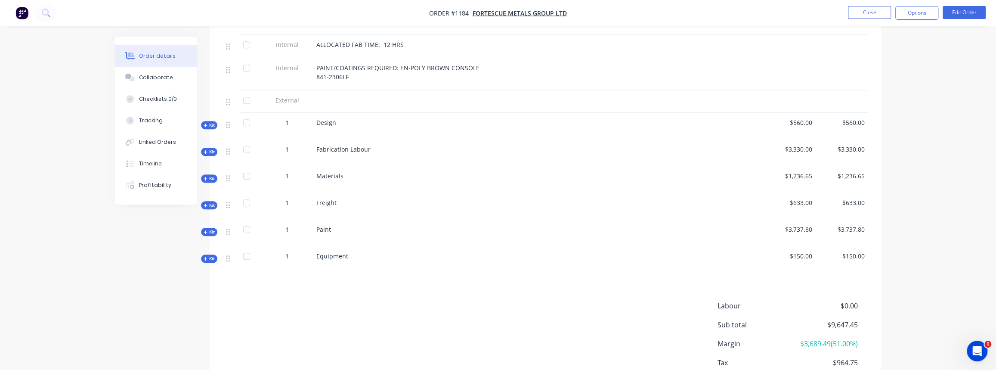
scroll to position [352, 0]
click at [209, 174] on span "Kit" at bounding box center [209, 177] width 11 height 6
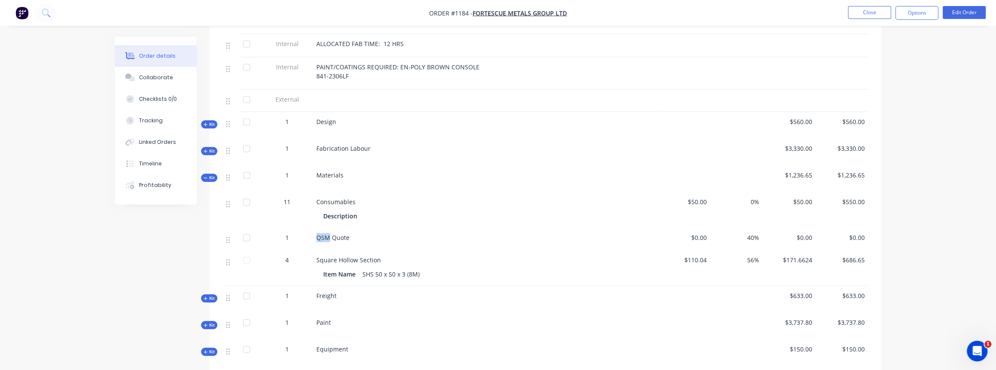
drag, startPoint x: 330, startPoint y: 234, endPoint x: 304, endPoint y: 235, distance: 26.3
click at [304, 235] on div "1 QSM Quote $0.00 40% $0.00 $0.00" at bounding box center [546, 239] width 646 height 22
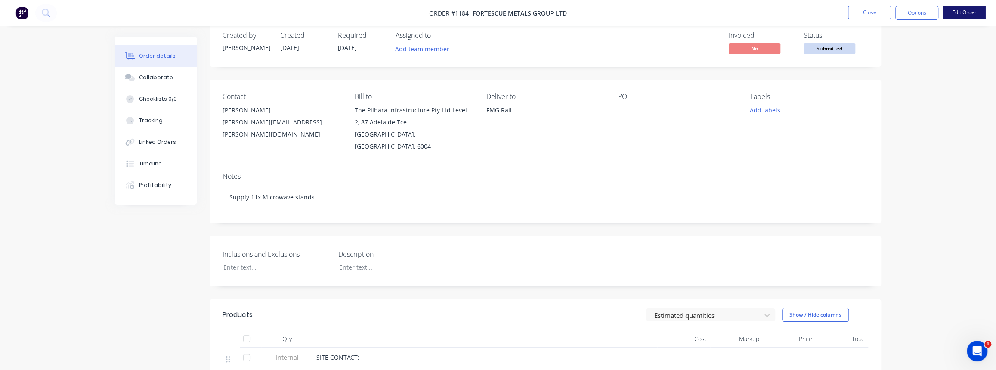
scroll to position [0, 0]
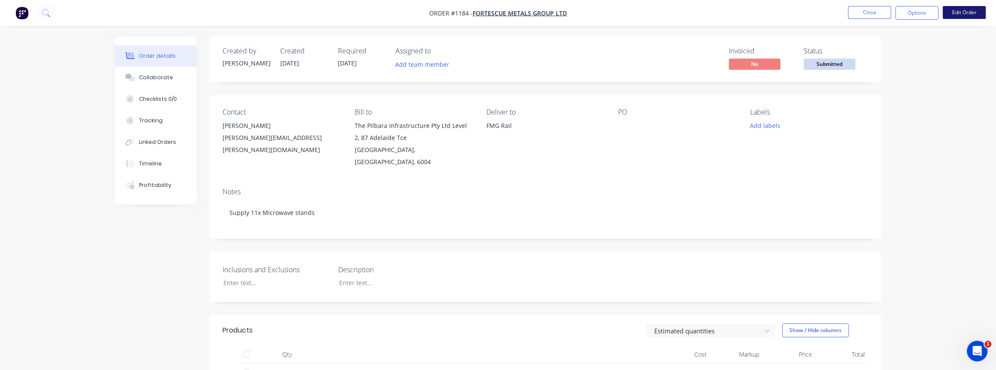
click at [962, 16] on button "Edit Order" at bounding box center [964, 12] width 43 height 13
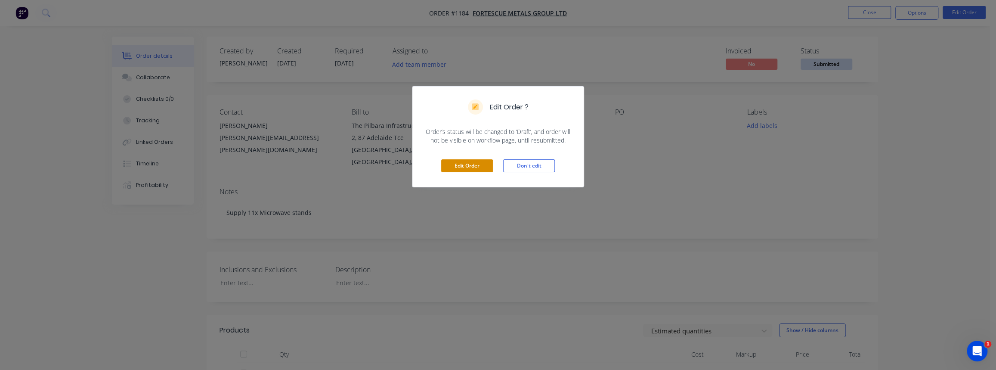
click at [472, 165] on button "Edit Order" at bounding box center [467, 165] width 52 height 13
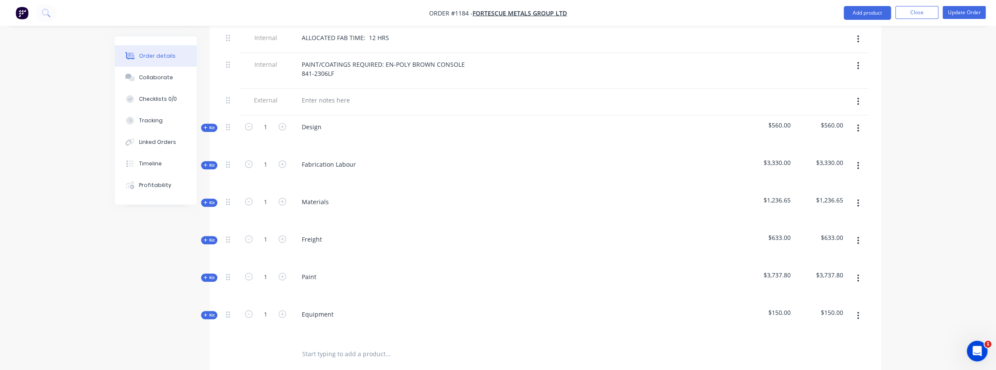
scroll to position [391, 0]
click at [207, 199] on span "Kit" at bounding box center [209, 200] width 11 height 6
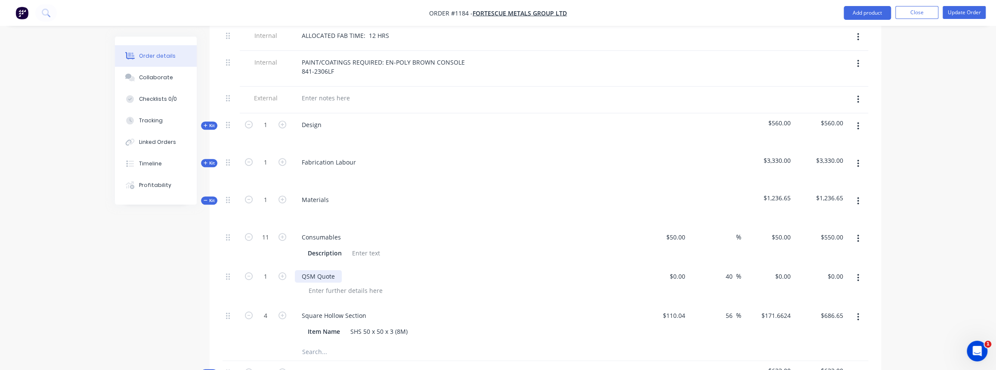
click at [309, 271] on div "QSM Quote" at bounding box center [318, 276] width 47 height 12
click at [673, 276] on div "0 $0.00" at bounding box center [662, 284] width 53 height 39
type input "$155.00"
type input "$217.00"
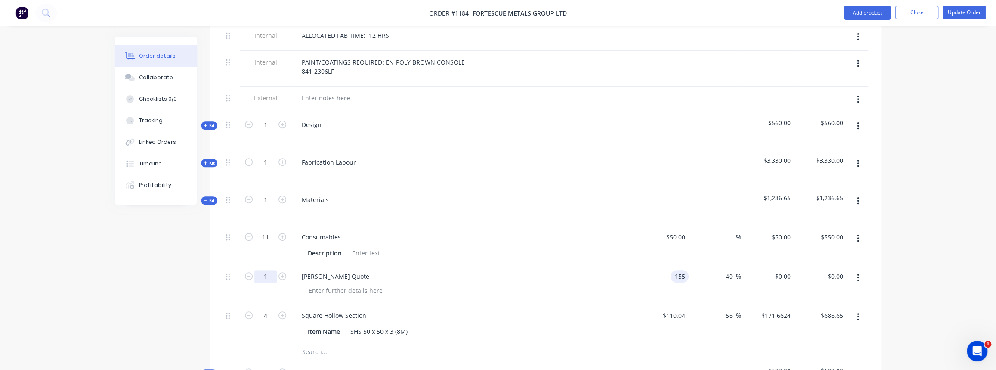
type input "$217.00"
click at [267, 273] on input "1" at bounding box center [265, 276] width 22 height 13
type input "11"
type input "$2,387.00"
click at [374, 297] on div "[PERSON_NAME] Quote" at bounding box center [464, 284] width 344 height 39
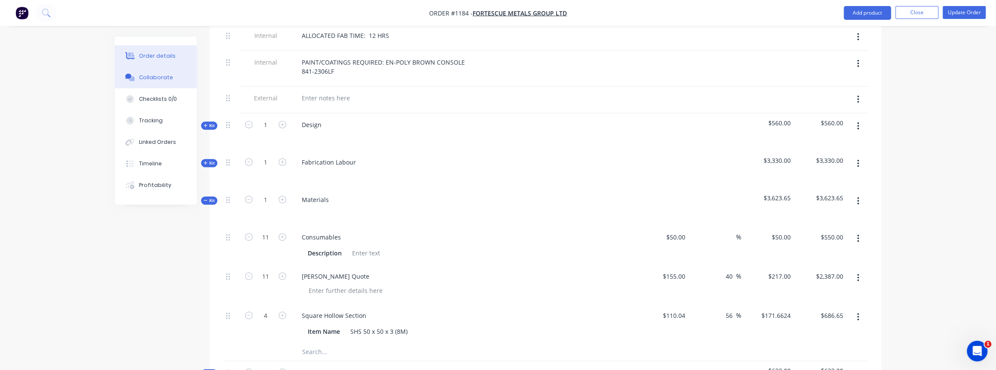
click at [149, 78] on div "Collaborate" at bounding box center [156, 78] width 34 height 8
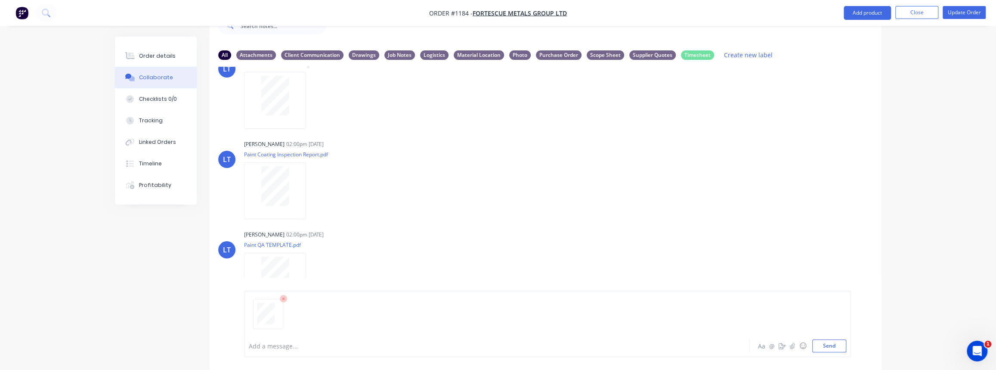
scroll to position [56, 0]
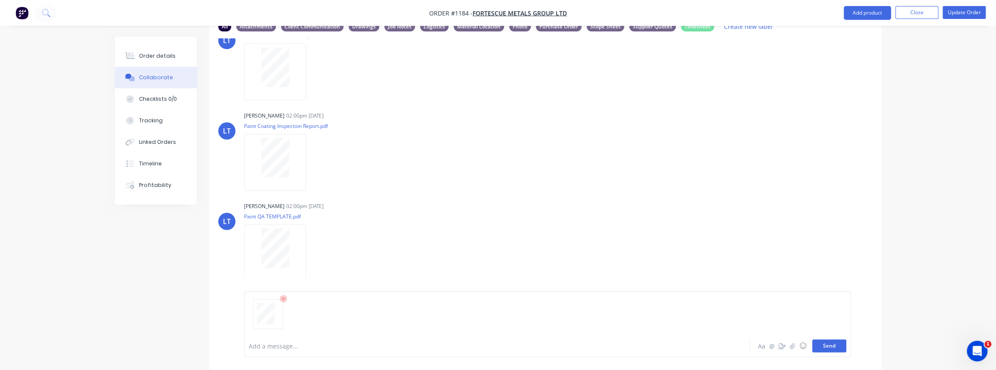
click at [835, 345] on button "Send" at bounding box center [830, 345] width 34 height 13
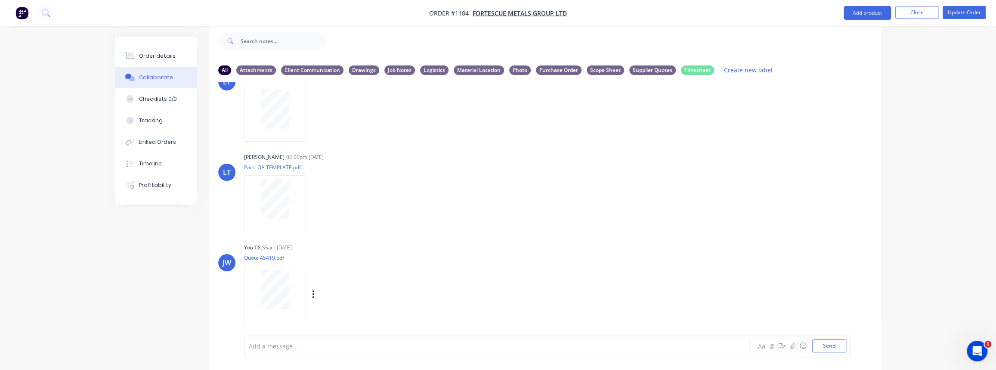
scroll to position [129, 0]
click at [313, 289] on icon "button" at bounding box center [314, 290] width 2 height 8
click at [335, 277] on button "Labels" at bounding box center [370, 271] width 97 height 19
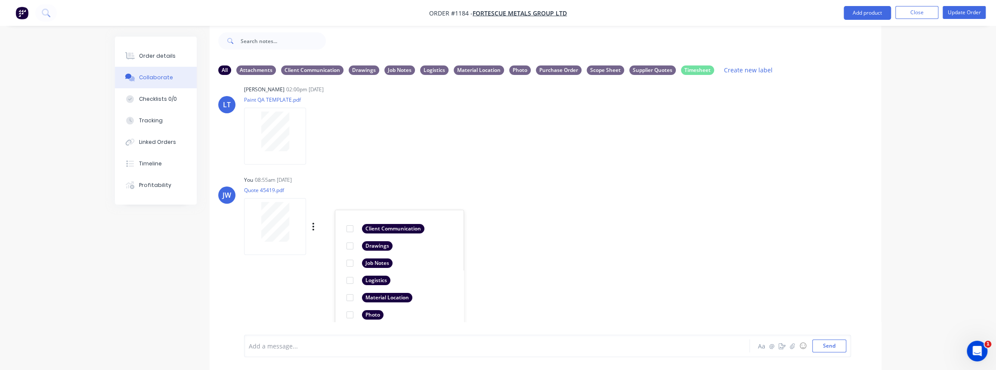
scroll to position [270, 0]
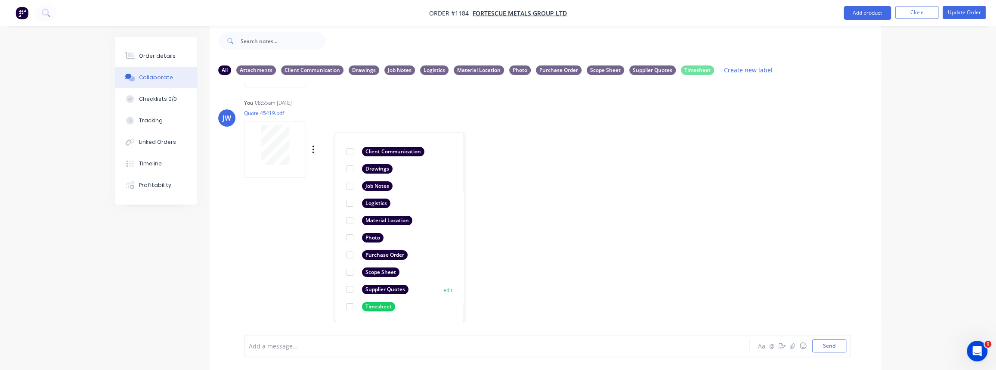
click at [351, 288] on div at bounding box center [349, 289] width 17 height 17
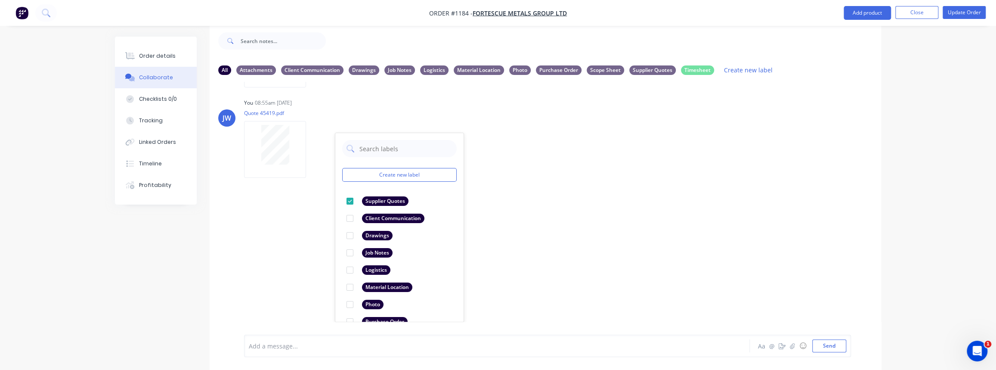
click at [305, 245] on div "LT [PERSON_NAME] 02:00pm [DATE] Fabrication QA TEMPLATE.pdf Labels Download Del…" at bounding box center [546, 202] width 672 height 240
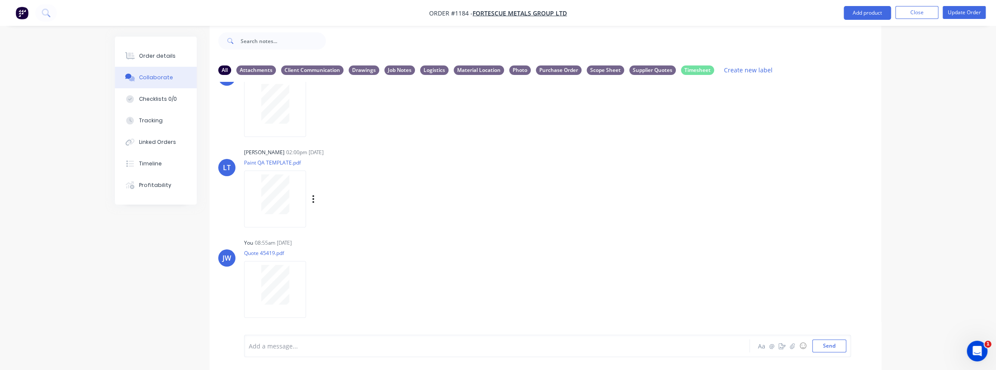
scroll to position [129, 0]
click at [924, 16] on button "Close" at bounding box center [917, 12] width 43 height 13
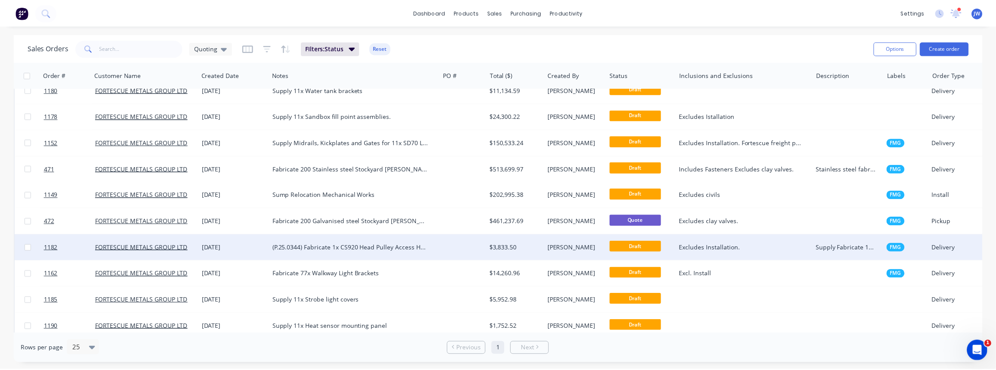
scroll to position [78, 0]
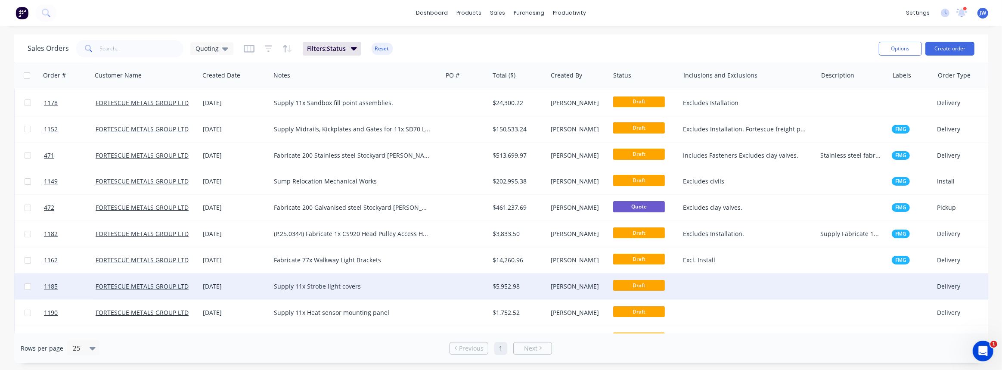
click at [428, 286] on div "Supply 11x Strobe light covers" at bounding box center [352, 286] width 157 height 9
click at [480, 287] on div at bounding box center [465, 286] width 47 height 26
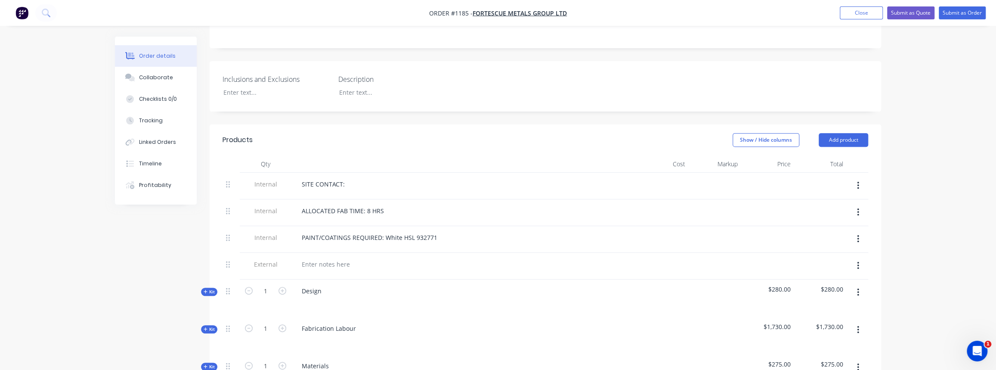
scroll to position [235, 0]
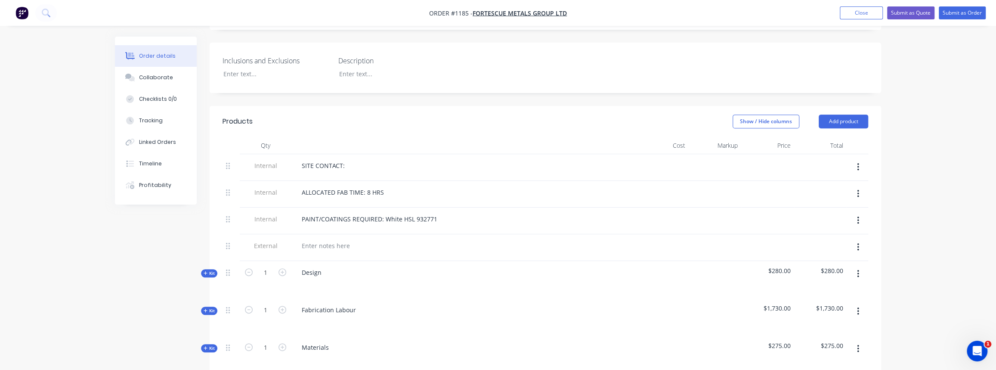
click at [209, 345] on span "Kit" at bounding box center [209, 348] width 11 height 6
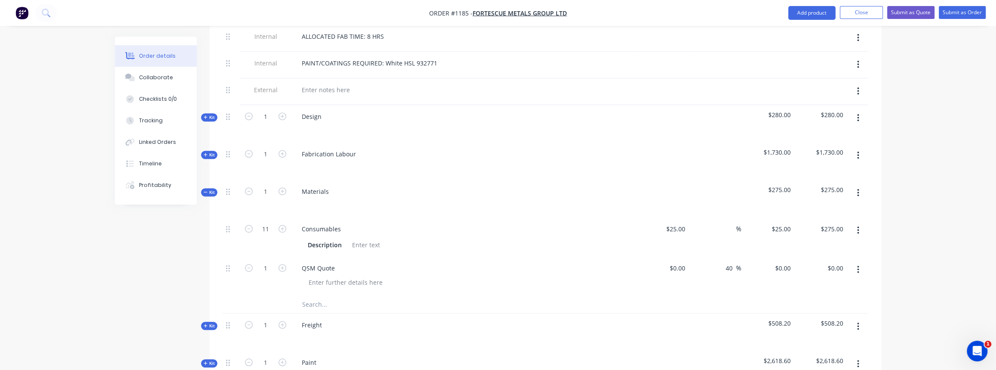
scroll to position [431, 0]
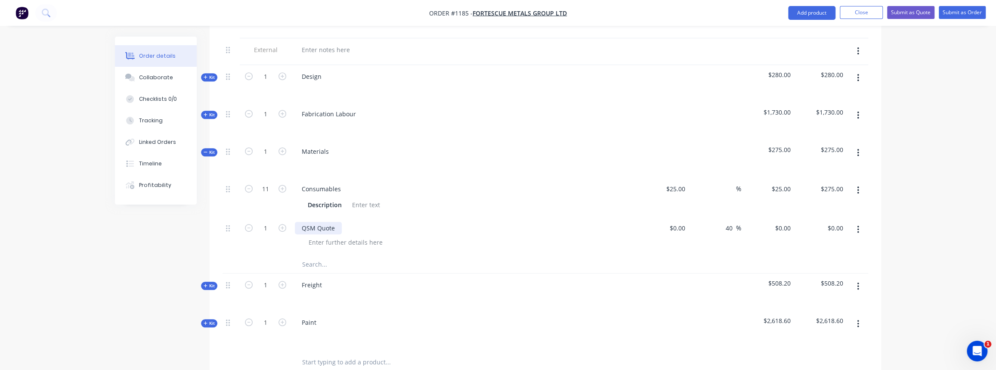
click at [307, 227] on div "QSM Quote" at bounding box center [318, 228] width 47 height 12
click at [687, 224] on input "0" at bounding box center [679, 228] width 20 height 12
type input "$185.00"
type input "$259.00"
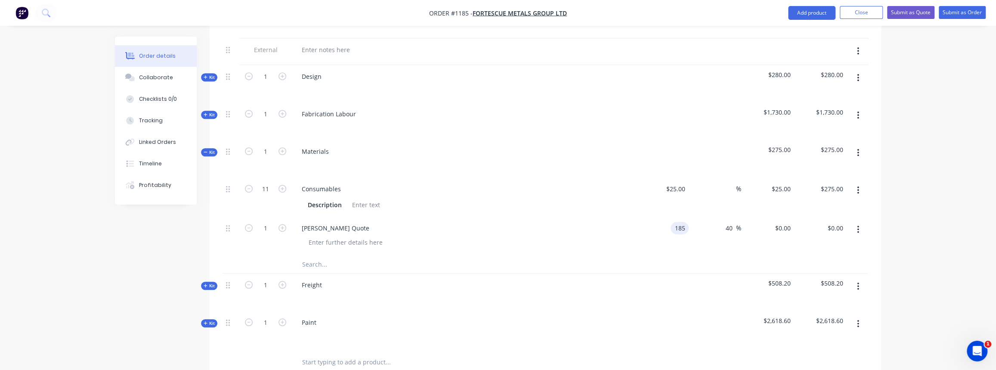
type input "$259.00"
click at [273, 222] on input "1" at bounding box center [265, 228] width 22 height 13
type input "11"
type input "$2,849.00"
click at [427, 249] on div "[PERSON_NAME] Quote" at bounding box center [464, 236] width 344 height 39
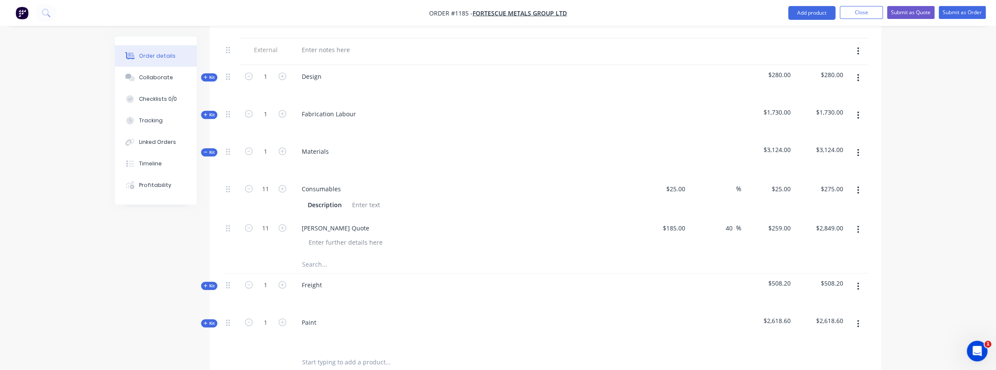
click at [215, 150] on button "Kit" at bounding box center [209, 152] width 16 height 8
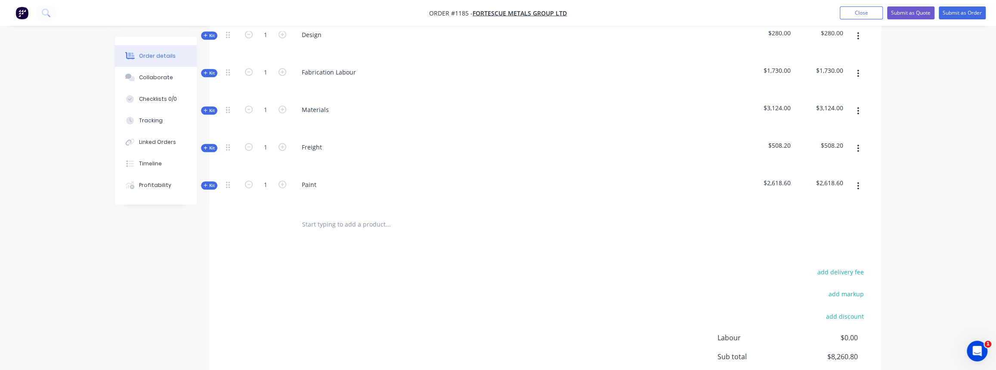
scroll to position [313, 0]
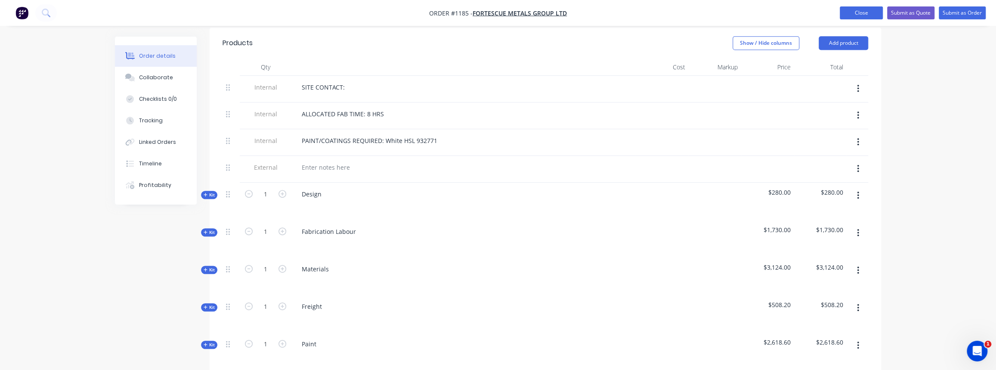
click at [859, 13] on button "Close" at bounding box center [861, 12] width 43 height 13
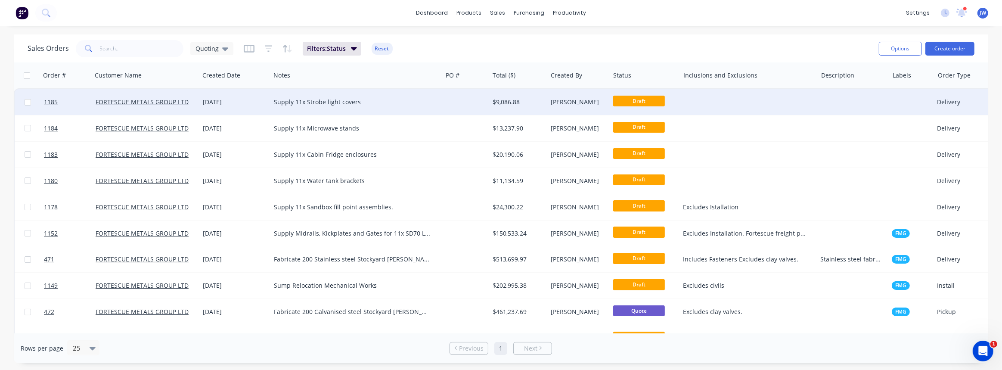
click at [496, 106] on div "$9,086.88" at bounding box center [518, 102] width 58 height 26
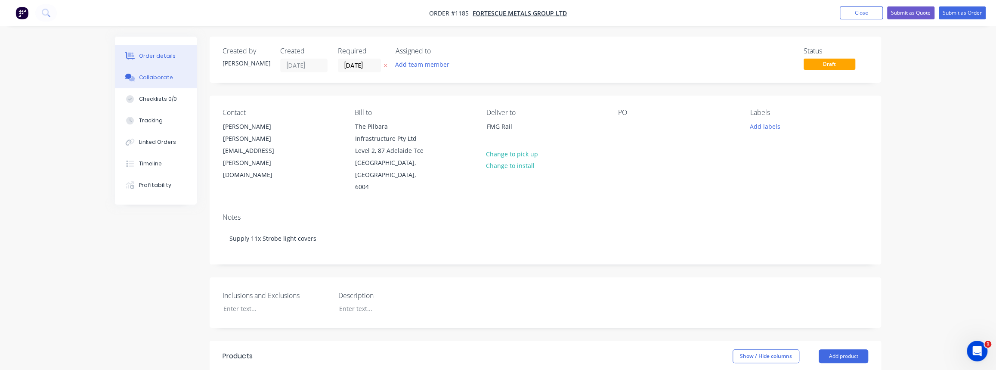
click at [151, 83] on button "Collaborate" at bounding box center [156, 78] width 82 height 22
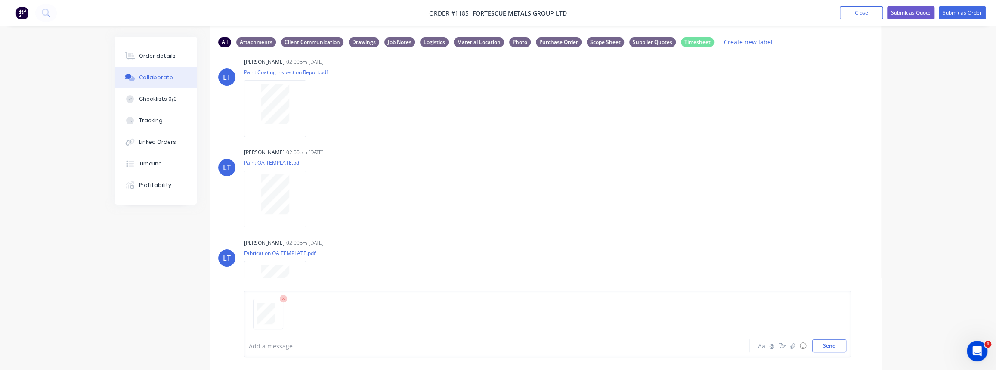
scroll to position [56, 0]
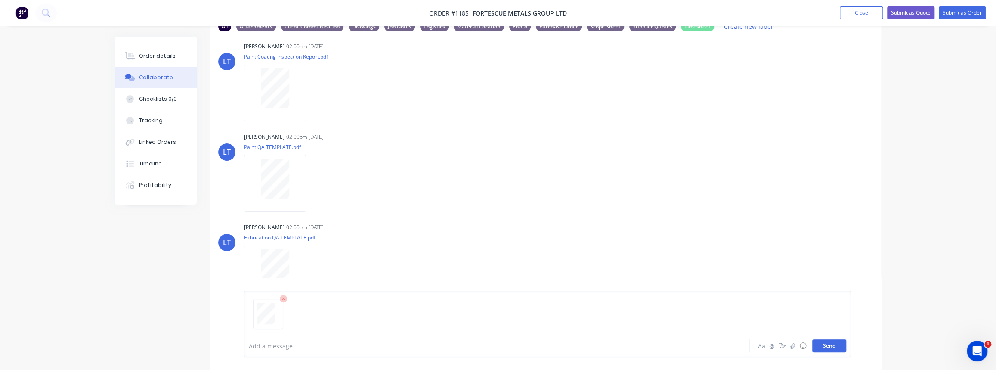
click at [814, 344] on button "Send" at bounding box center [830, 345] width 34 height 13
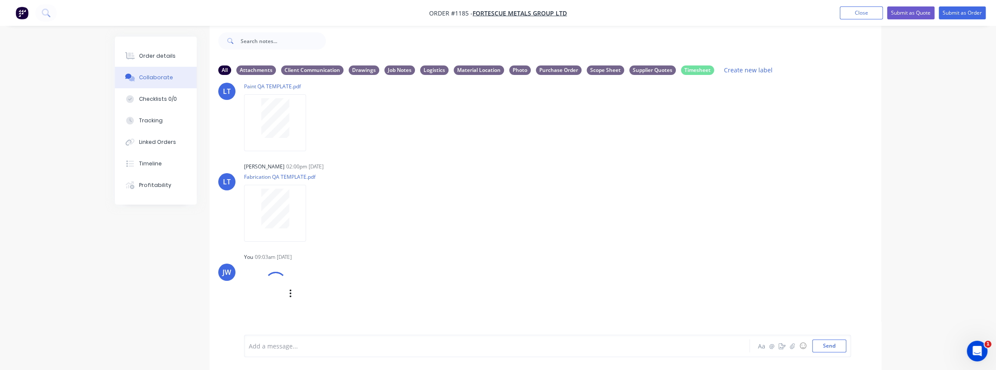
scroll to position [116, 0]
click at [312, 304] on icon "button" at bounding box center [313, 303] width 3 height 10
click at [345, 275] on button "Labels" at bounding box center [370, 271] width 97 height 19
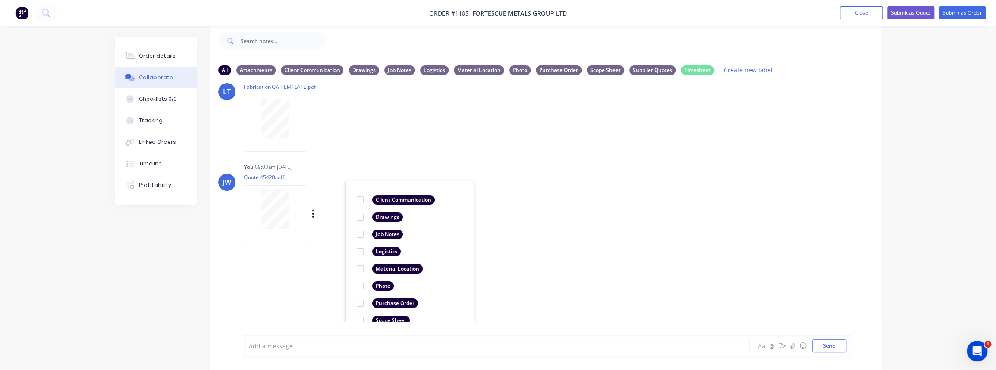
scroll to position [254, 0]
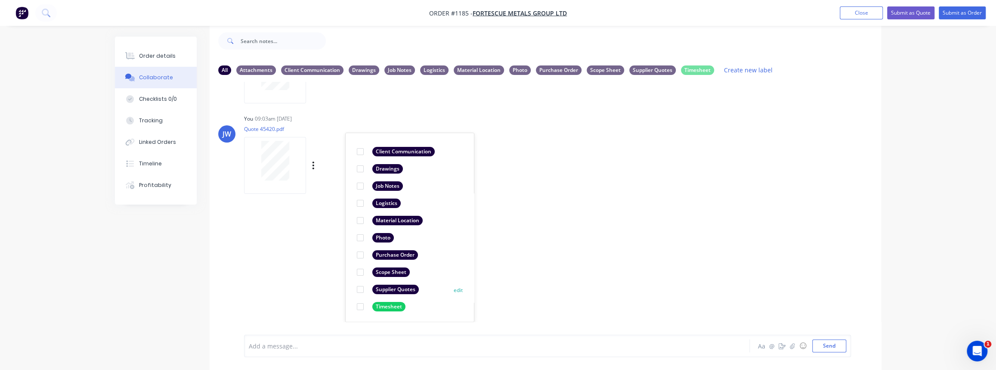
click at [378, 291] on div "Supplier Quotes" at bounding box center [395, 289] width 47 height 9
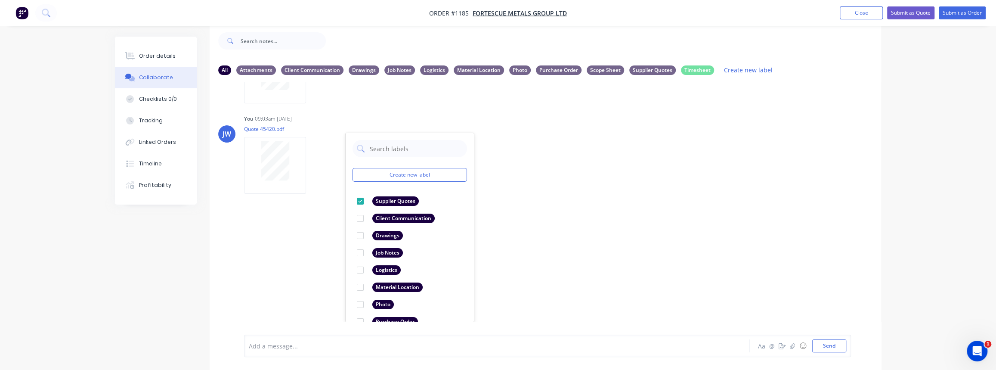
click at [533, 283] on div "LT [PERSON_NAME] 02:00pm [DATE] Paint Coating Inspection Report.pdf Labels Down…" at bounding box center [546, 202] width 672 height 240
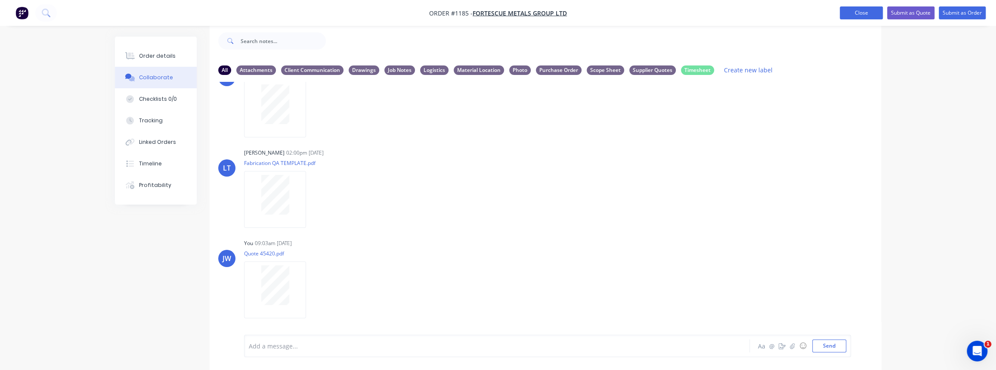
click at [867, 17] on button "Close" at bounding box center [861, 12] width 43 height 13
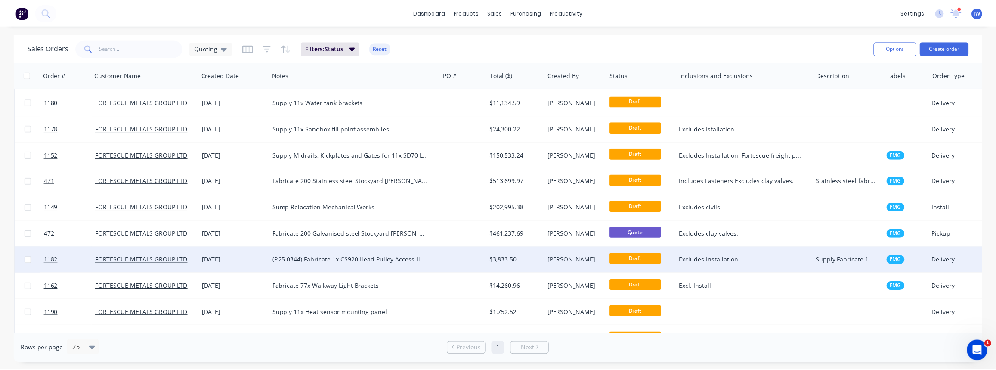
scroll to position [117, 0]
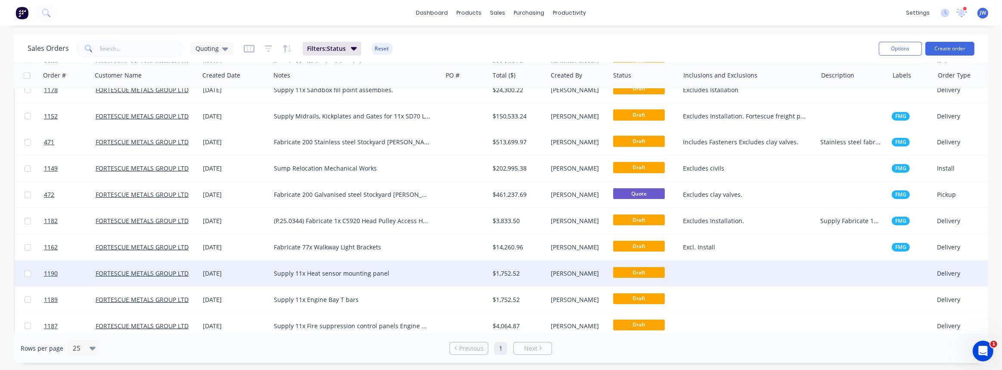
click at [500, 277] on div "$1,752.52" at bounding box center [518, 274] width 58 height 26
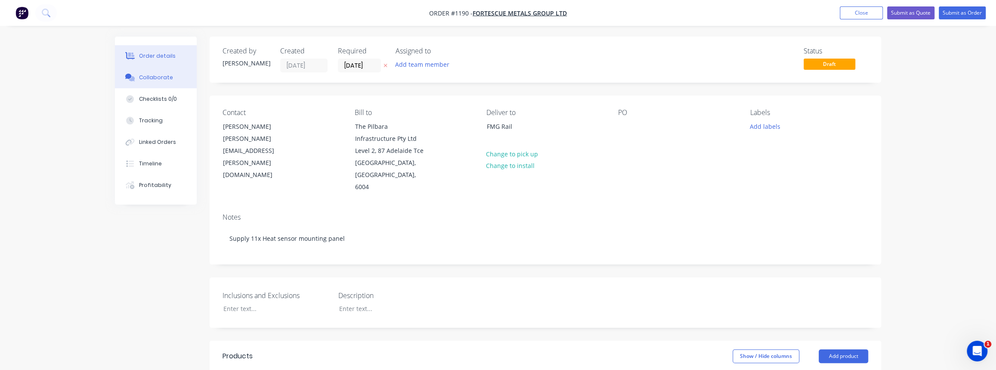
drag, startPoint x: 145, startPoint y: 76, endPoint x: 178, endPoint y: 85, distance: 34.4
click at [145, 76] on div "Collaborate" at bounding box center [156, 78] width 34 height 8
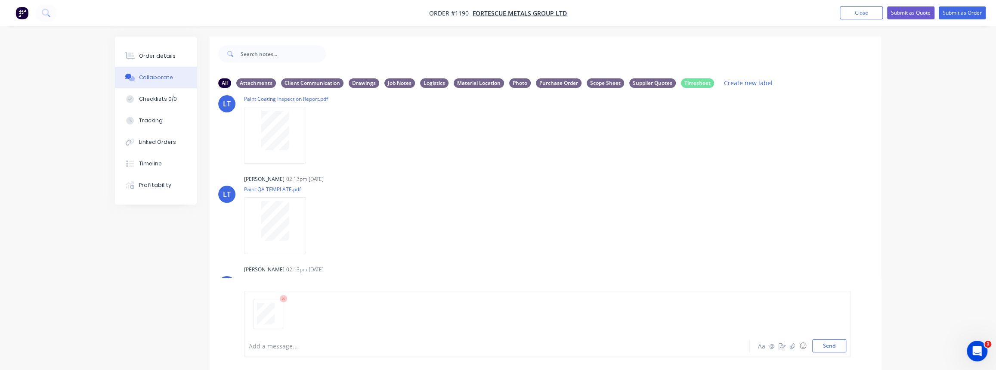
scroll to position [39, 0]
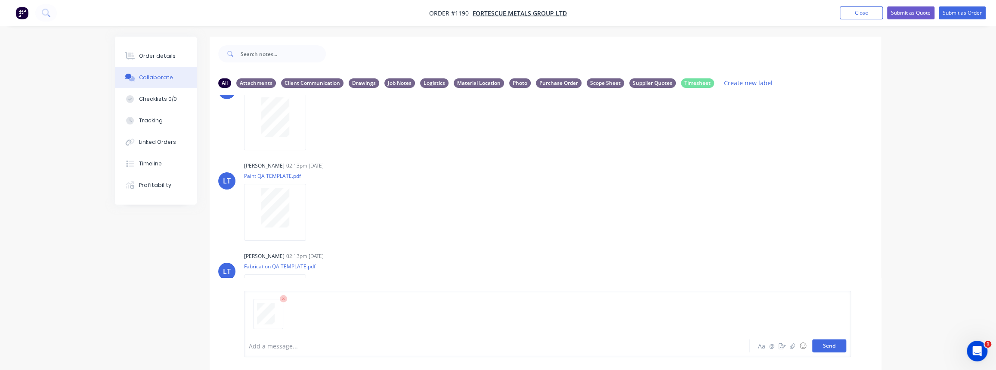
click at [838, 344] on button "Send" at bounding box center [830, 345] width 34 height 13
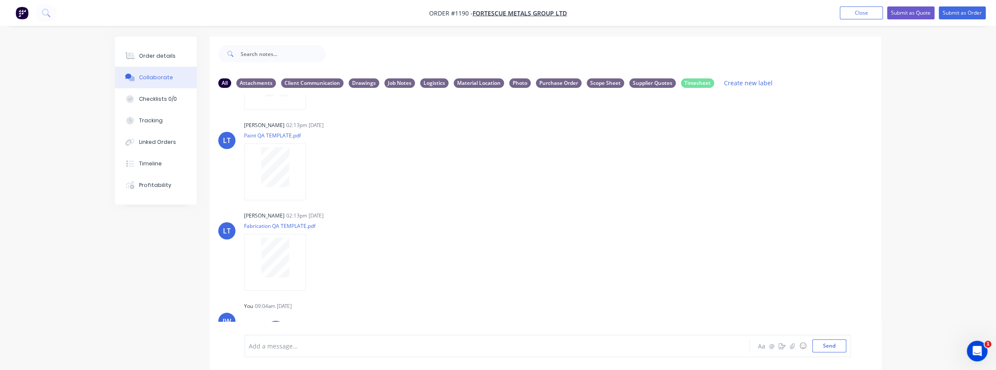
scroll to position [115, 0]
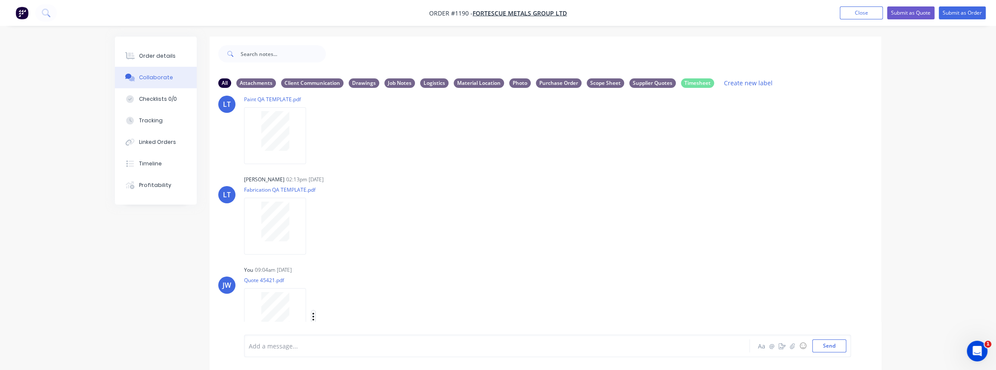
click at [314, 321] on icon "button" at bounding box center [313, 317] width 3 height 10
click at [346, 289] on button "Labels" at bounding box center [370, 284] width 97 height 19
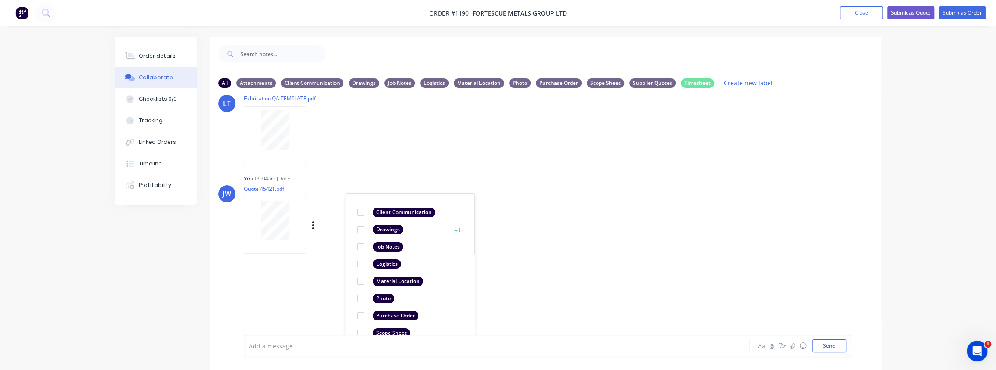
scroll to position [254, 0]
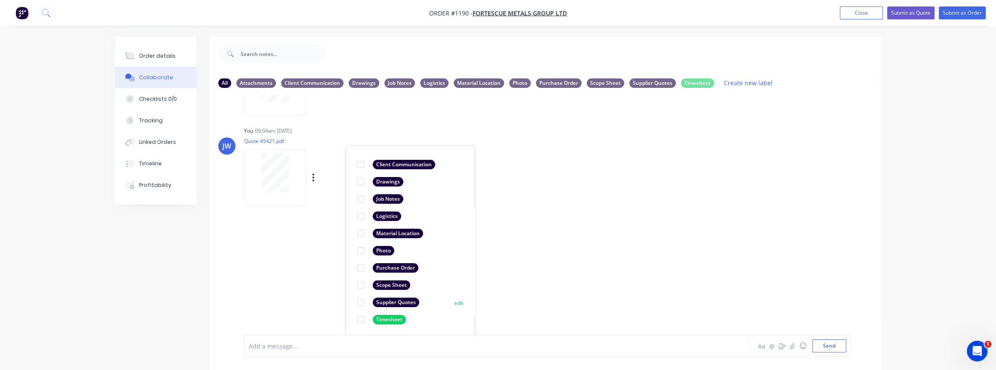
click at [385, 303] on div "Supplier Quotes" at bounding box center [396, 302] width 47 height 9
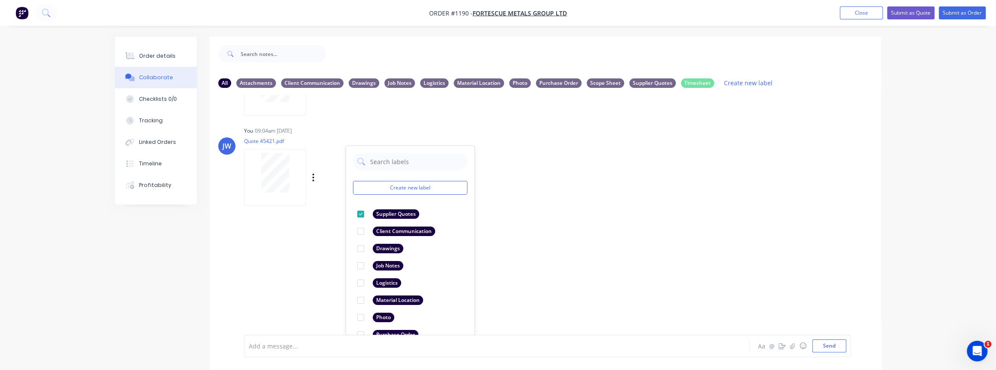
click at [300, 261] on div "LT [PERSON_NAME] 02:13pm [DATE] Paint Coating Inspection Report.pdf Labels Down…" at bounding box center [546, 215] width 672 height 240
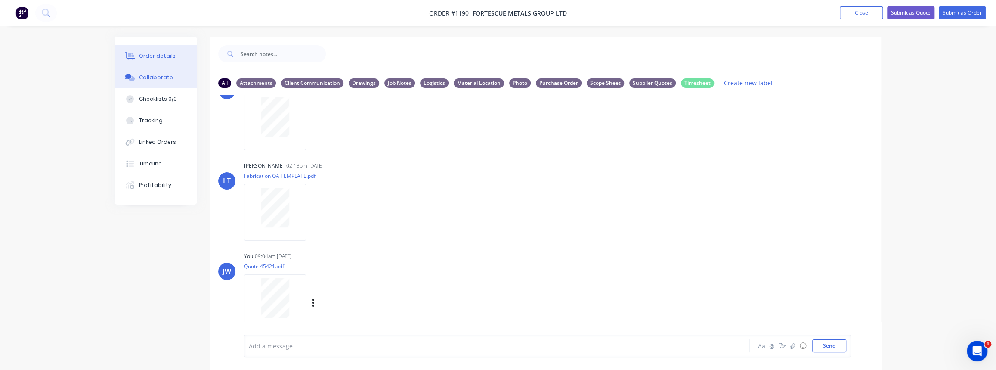
click at [149, 54] on div "Order details" at bounding box center [157, 56] width 37 height 8
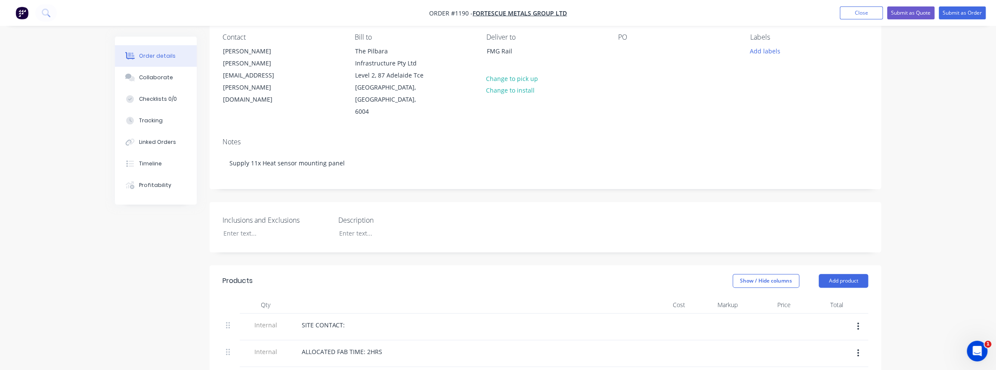
scroll to position [235, 0]
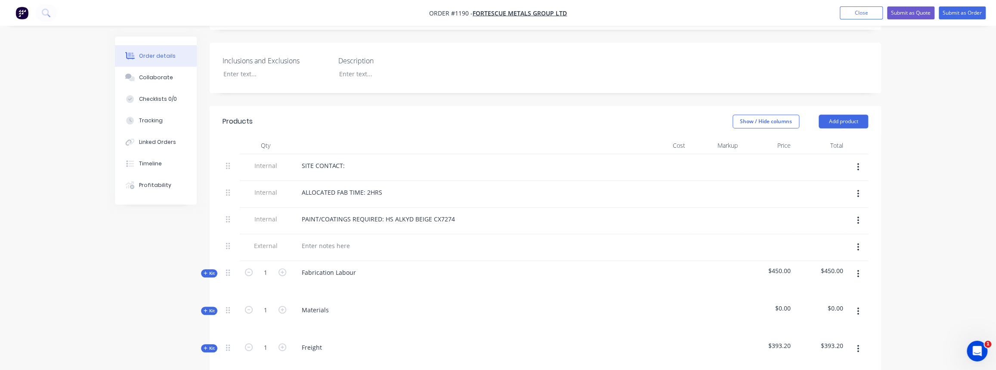
click at [208, 307] on span "Kit" at bounding box center [209, 310] width 11 height 6
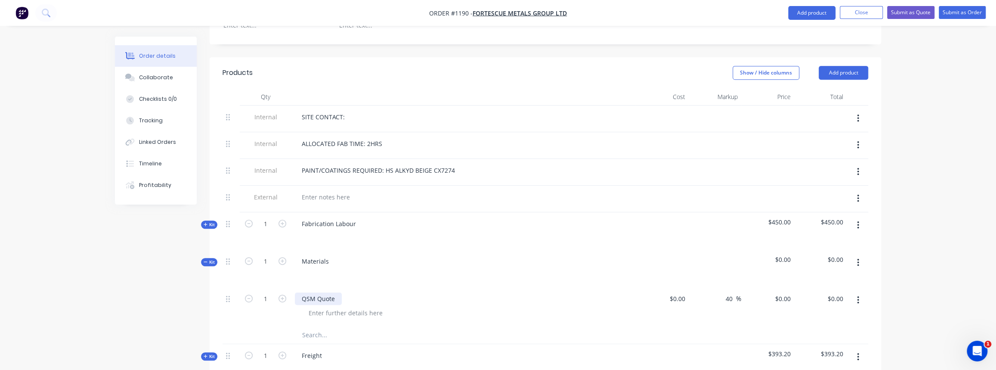
scroll to position [431, 0]
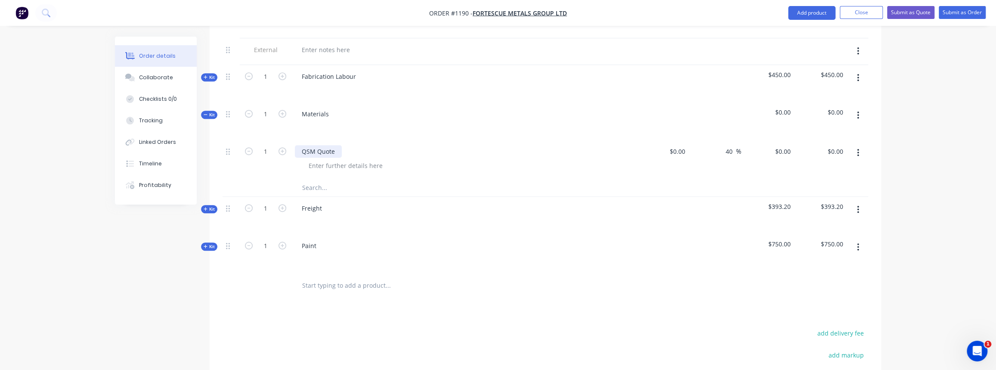
click at [310, 145] on div "QSM Quote" at bounding box center [318, 151] width 47 height 12
click at [262, 145] on input "1" at bounding box center [265, 151] width 22 height 13
type input "11"
click at [687, 145] on input "0" at bounding box center [684, 151] width 10 height 12
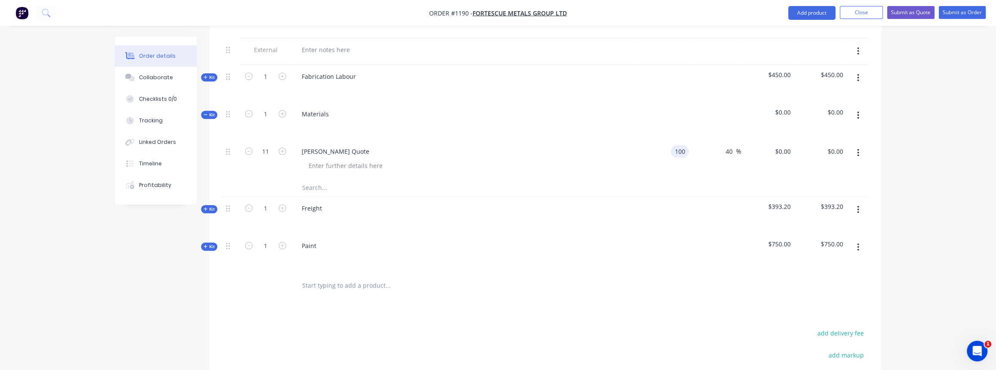
type input "$100.00"
type input "$140.00"
type input "$1,540.00"
click at [677, 152] on div "$100.00 $100.00" at bounding box center [662, 159] width 53 height 39
click at [856, 15] on button "Close" at bounding box center [861, 12] width 43 height 13
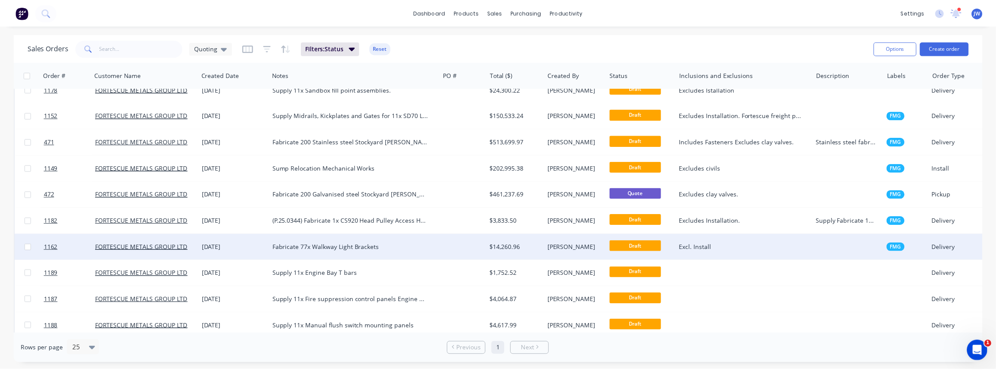
scroll to position [156, 0]
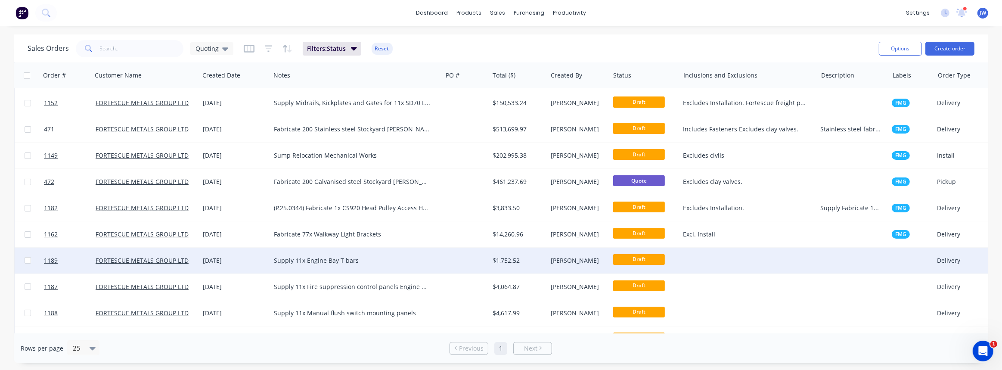
click at [518, 264] on div "$1,752.52" at bounding box center [518, 261] width 58 height 26
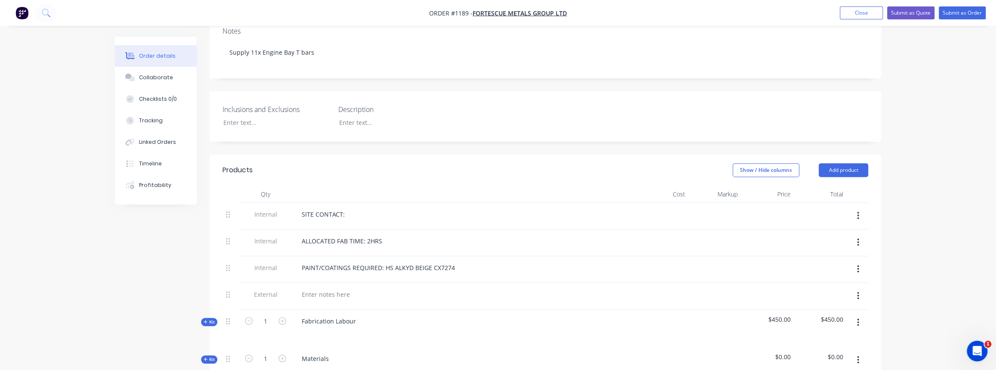
scroll to position [235, 0]
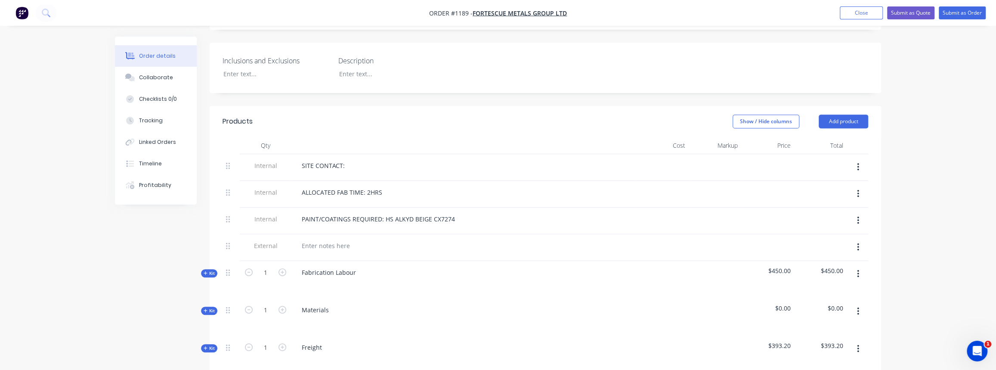
click at [209, 307] on span "Kit" at bounding box center [209, 310] width 11 height 6
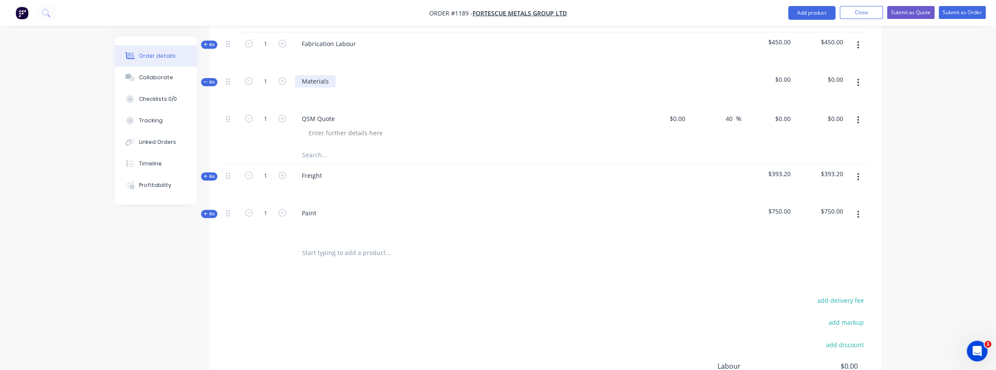
scroll to position [391, 0]
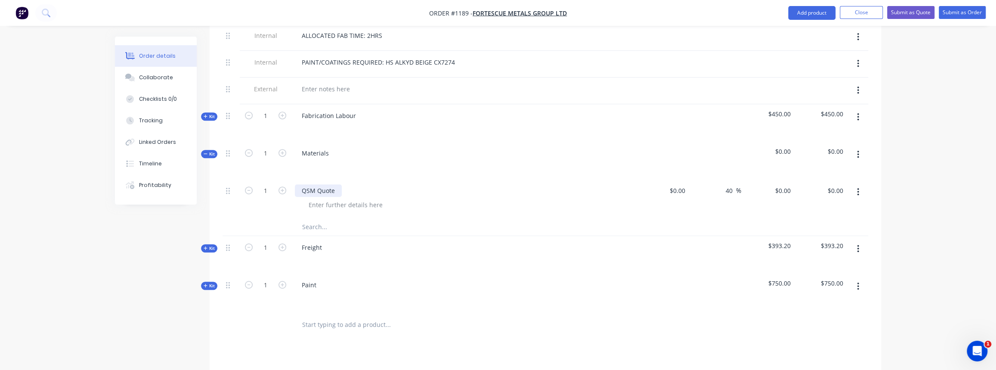
click at [309, 184] on div "QSM Quote" at bounding box center [318, 190] width 47 height 12
click at [681, 184] on input "0" at bounding box center [684, 190] width 10 height 12
click at [678, 184] on div "0 $0.00" at bounding box center [677, 190] width 23 height 12
type input "$150.00"
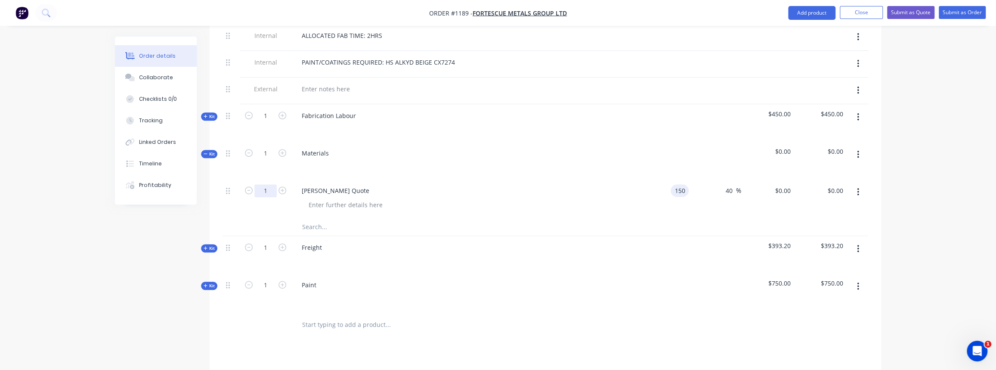
type input "$210.00"
click at [262, 184] on input "1" at bounding box center [265, 190] width 22 height 13
type input "11"
type input "$2,310.00"
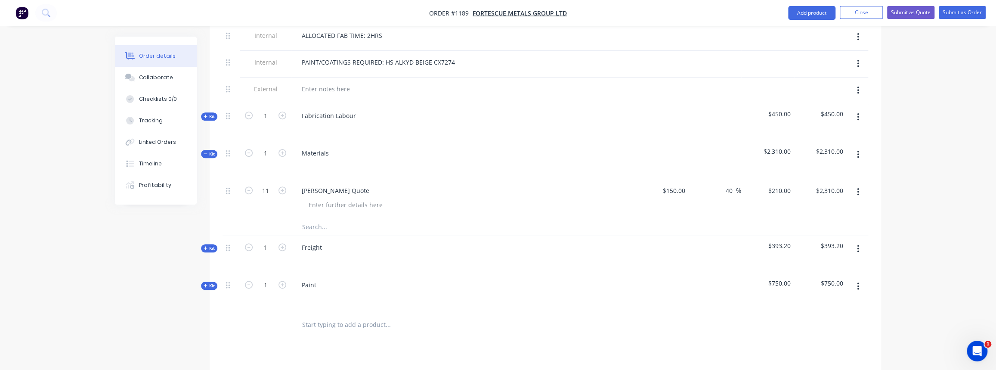
click at [392, 218] on input "text" at bounding box center [388, 226] width 172 height 17
click at [208, 151] on span "Kit" at bounding box center [209, 154] width 11 height 6
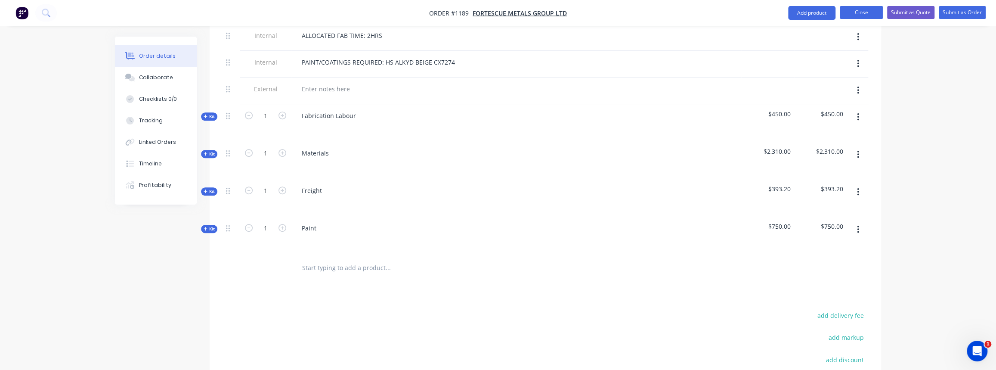
click at [869, 12] on button "Close" at bounding box center [861, 12] width 43 height 13
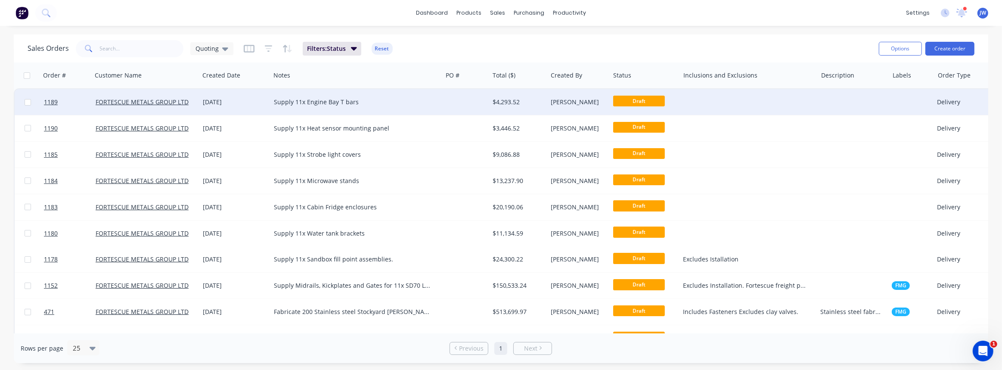
click at [519, 103] on div "$4,293.52" at bounding box center [517, 102] width 49 height 9
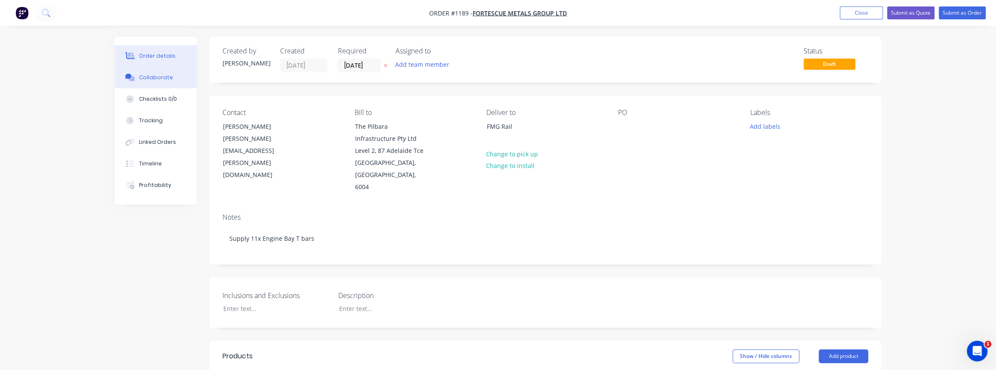
click at [159, 82] on button "Collaborate" at bounding box center [156, 78] width 82 height 22
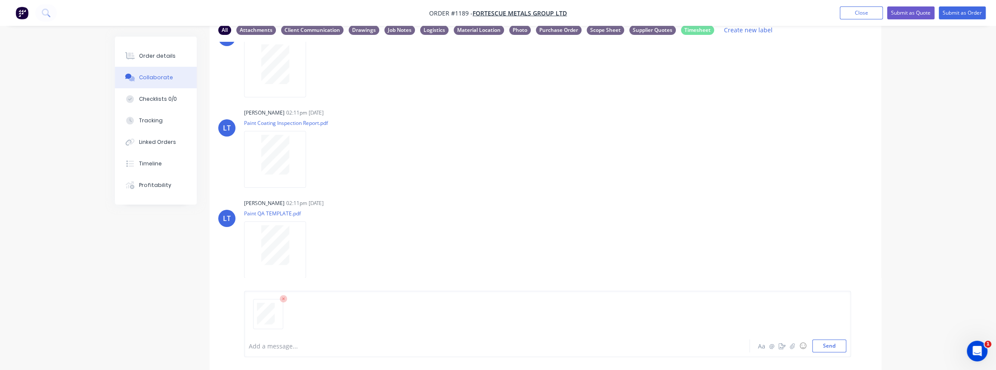
scroll to position [56, 0]
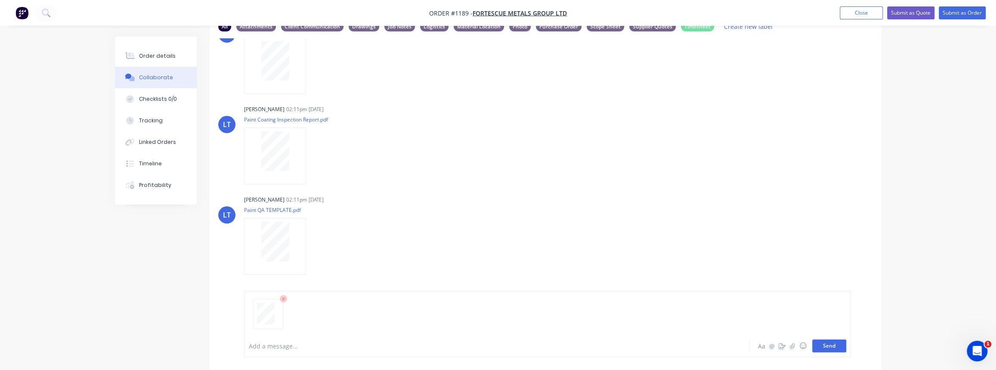
click at [826, 351] on button "Send" at bounding box center [830, 345] width 34 height 13
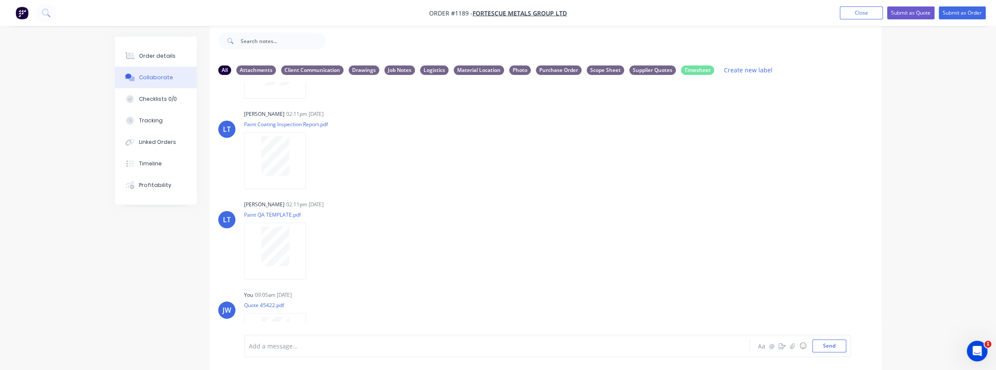
scroll to position [116, 0]
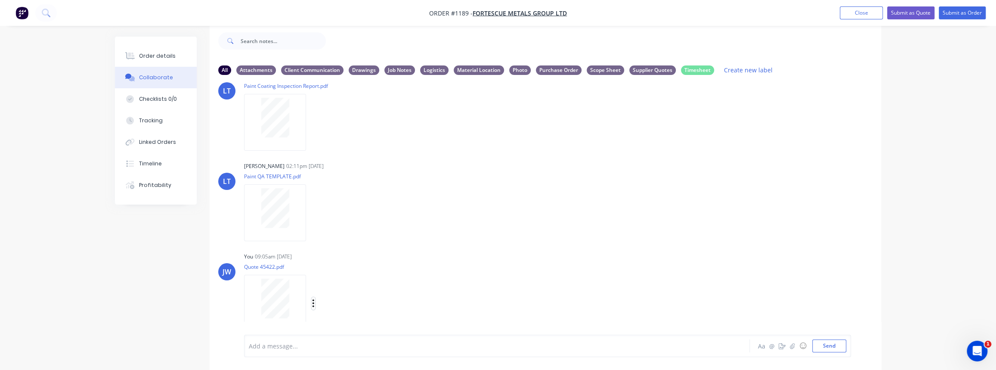
click at [313, 301] on icon "button" at bounding box center [313, 303] width 3 height 10
click at [344, 267] on button "Labels" at bounding box center [370, 271] width 97 height 19
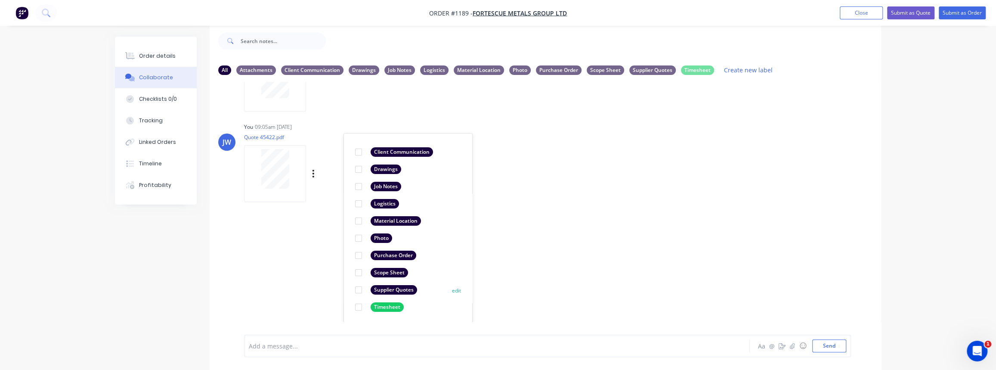
scroll to position [246, 0]
click at [395, 289] on div "Supplier Quotes" at bounding box center [394, 289] width 47 height 9
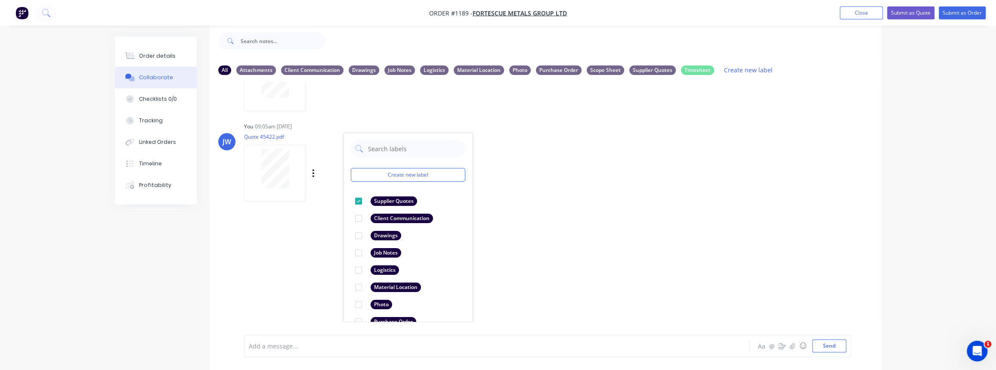
drag, startPoint x: 508, startPoint y: 273, endPoint x: 446, endPoint y: 258, distance: 63.4
click at [508, 273] on div "LT [PERSON_NAME] 02:11pm [DATE] Fabrication QA TEMPLATE.pdf Labels Download Del…" at bounding box center [546, 202] width 672 height 240
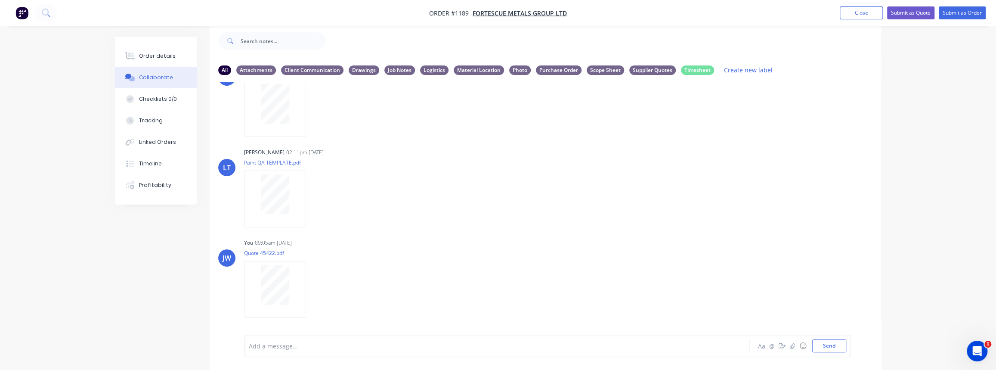
scroll to position [129, 0]
click at [866, 16] on button "Close" at bounding box center [861, 12] width 43 height 13
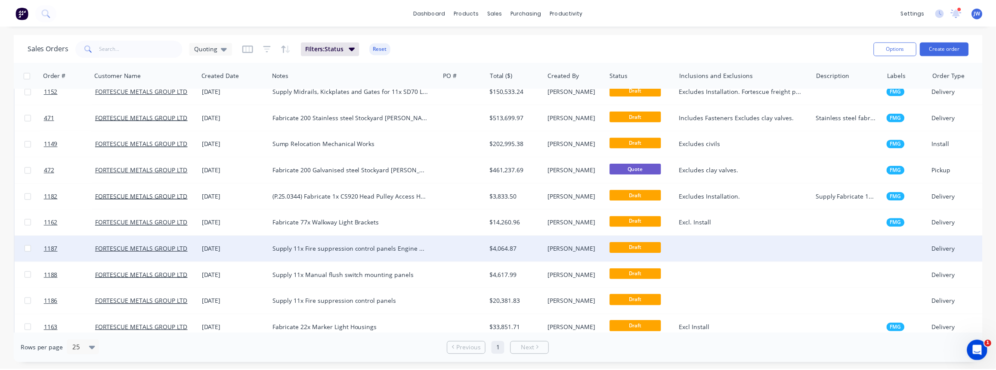
scroll to position [195, 0]
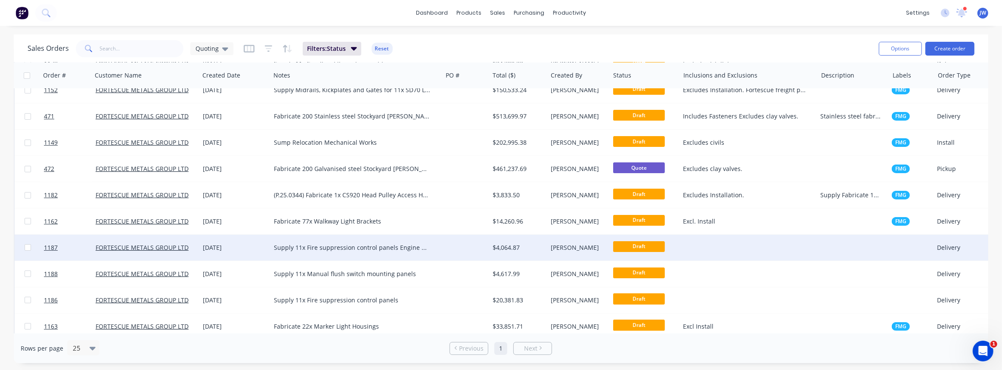
click at [512, 251] on div "$4,064.87" at bounding box center [517, 247] width 49 height 9
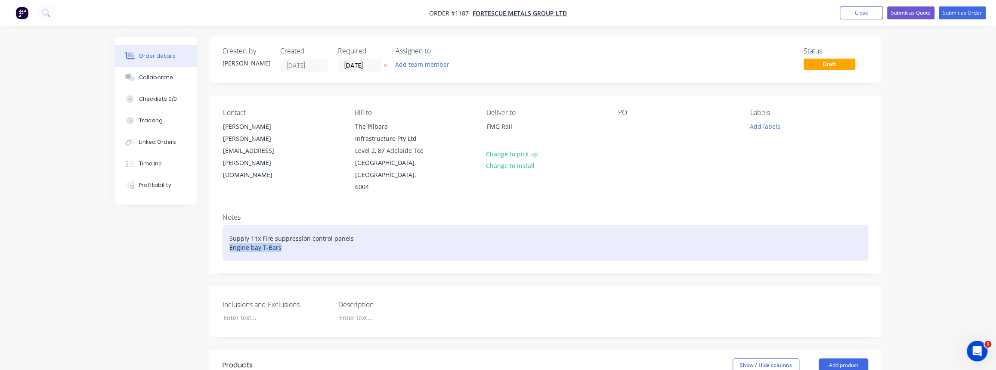
drag, startPoint x: 289, startPoint y: 236, endPoint x: 230, endPoint y: 236, distance: 58.1
click at [230, 236] on div "Supply 11x Fire suppression control panels Engine bay T-Bars" at bounding box center [546, 242] width 646 height 35
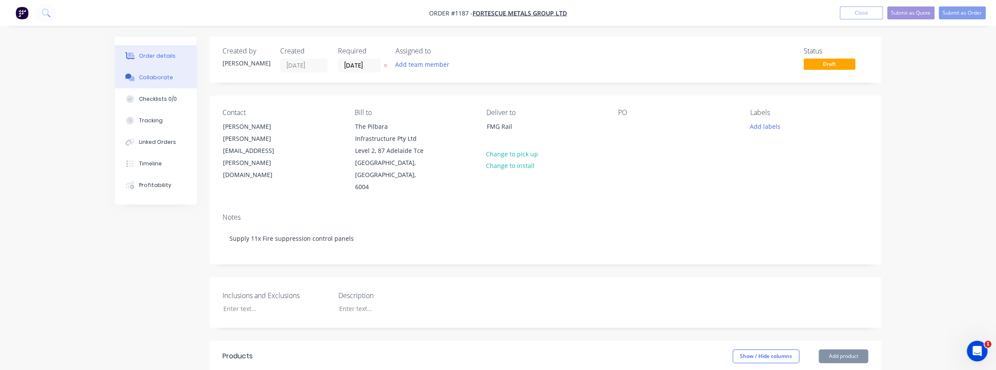
click at [162, 78] on div "Collaborate" at bounding box center [156, 78] width 34 height 8
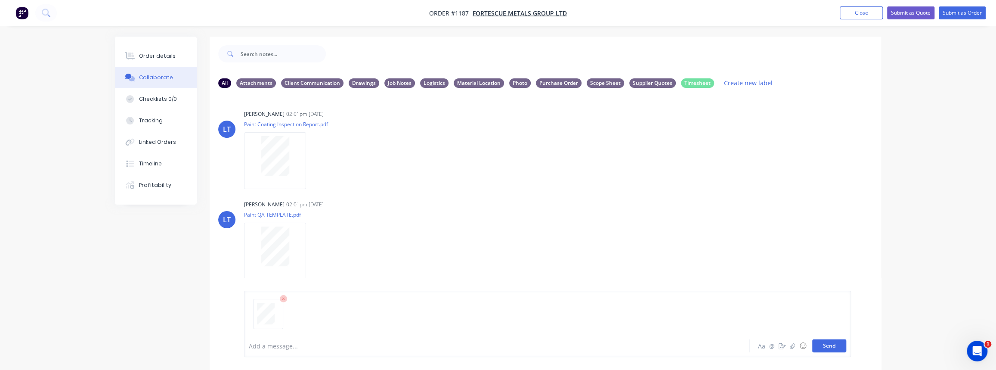
click at [834, 347] on button "Send" at bounding box center [830, 345] width 34 height 13
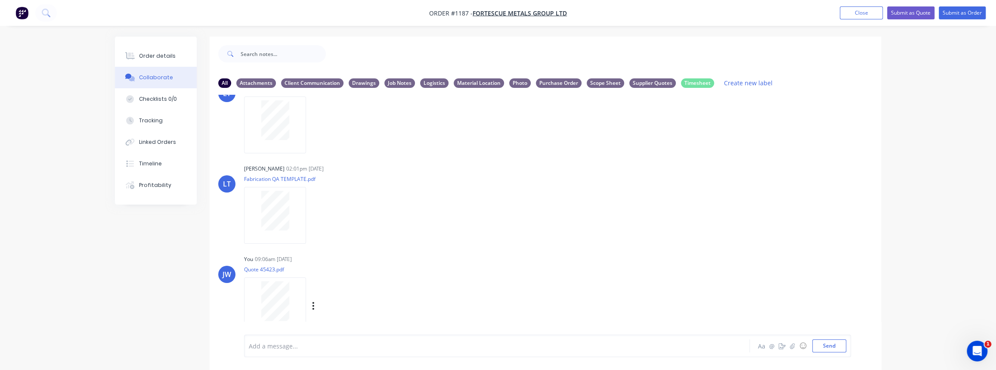
scroll to position [129, 0]
click at [315, 299] on div "Labels Download Delete" at bounding box center [358, 303] width 97 height 12
click at [314, 299] on icon "button" at bounding box center [313, 303] width 3 height 10
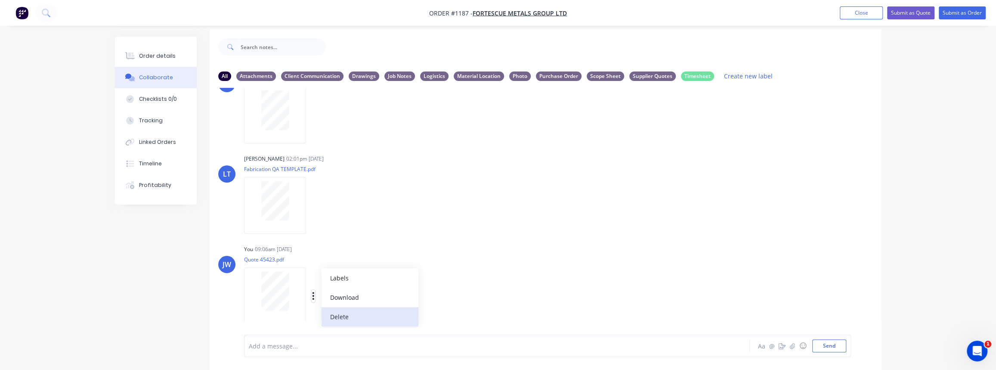
scroll to position [13, 0]
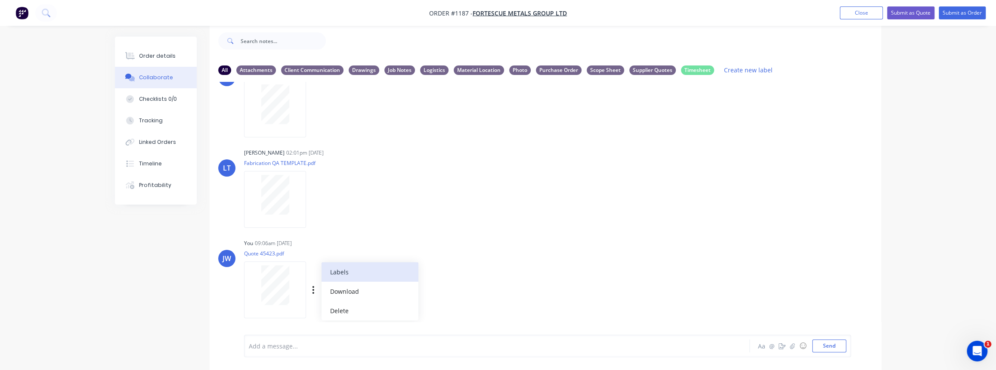
click at [348, 273] on button "Labels" at bounding box center [370, 271] width 97 height 19
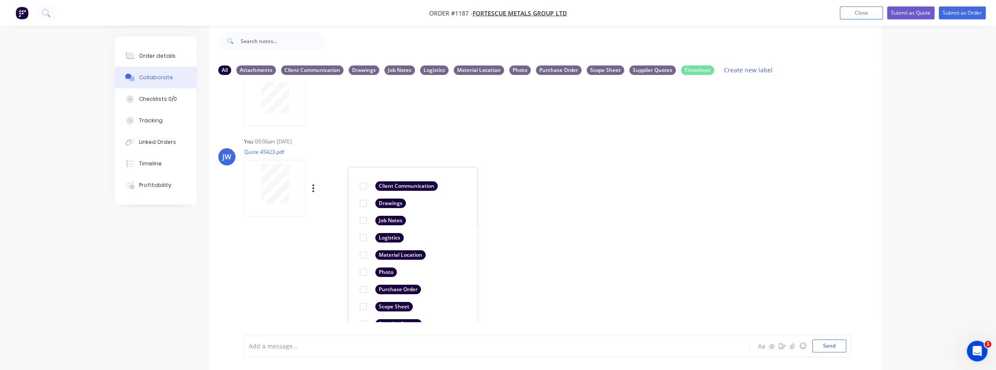
scroll to position [265, 0]
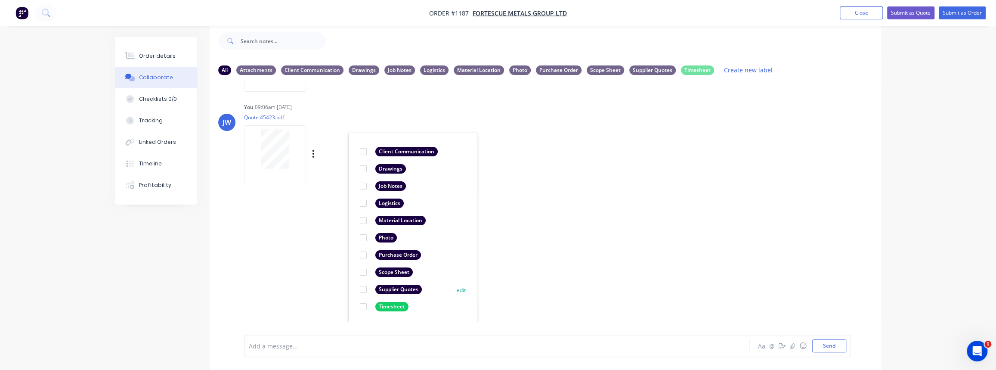
click at [405, 293] on div "Supplier Quotes" at bounding box center [398, 289] width 47 height 9
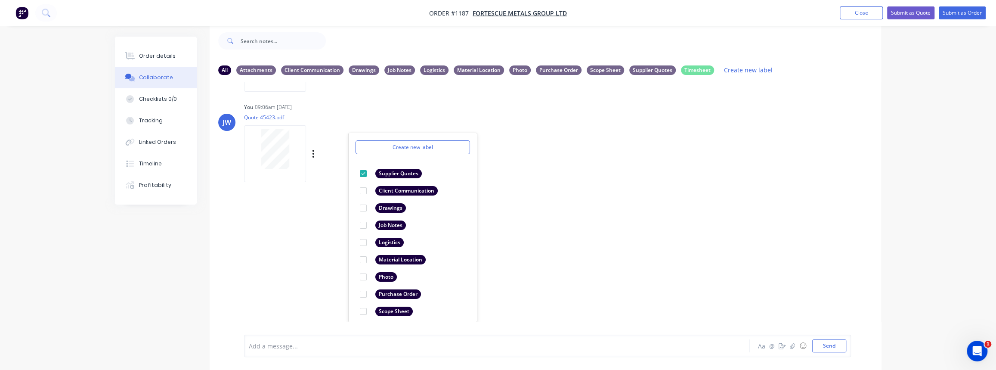
scroll to position [50, 0]
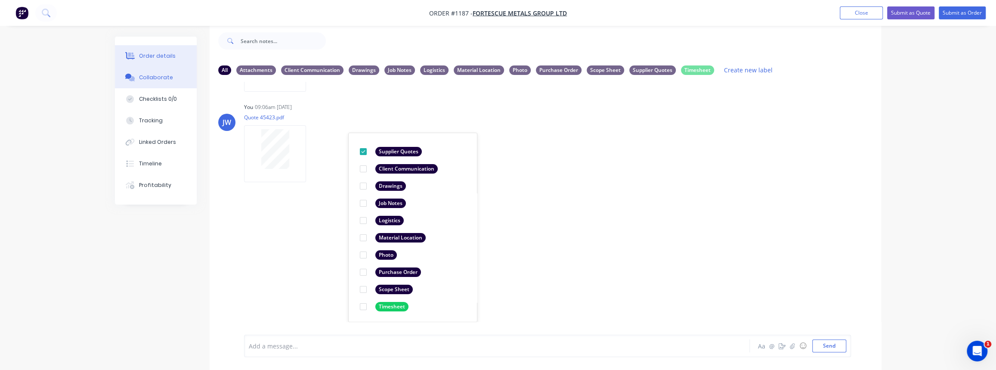
click at [172, 61] on button "Order details" at bounding box center [156, 56] width 82 height 22
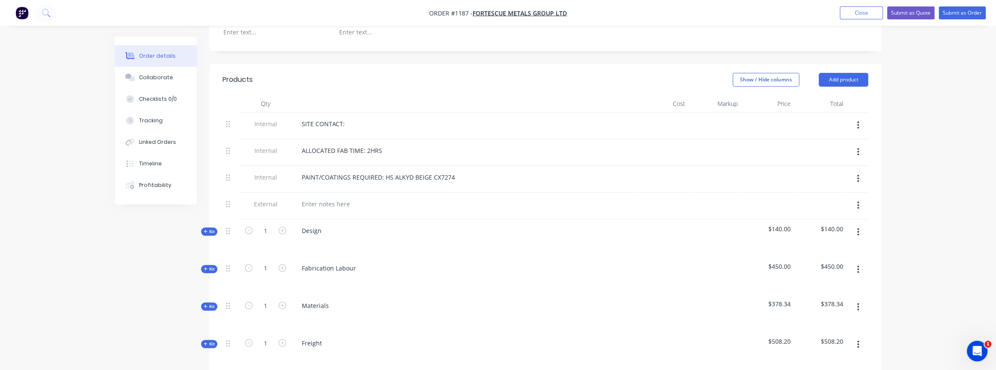
scroll to position [287, 0]
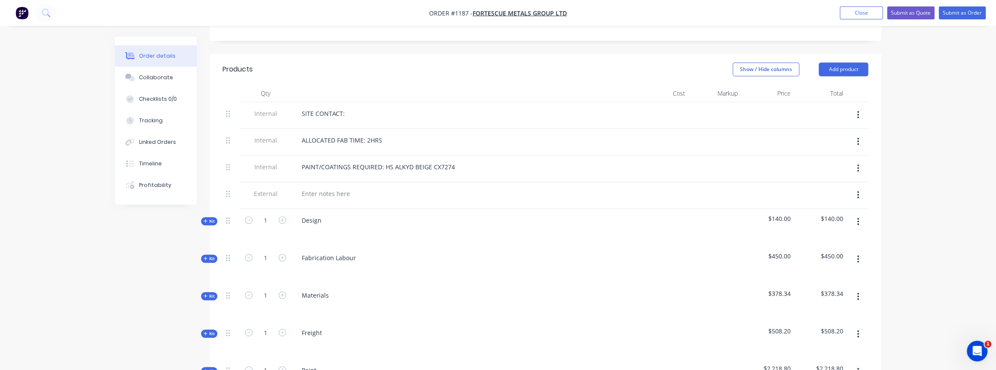
click at [211, 296] on button "Kit" at bounding box center [209, 296] width 16 height 8
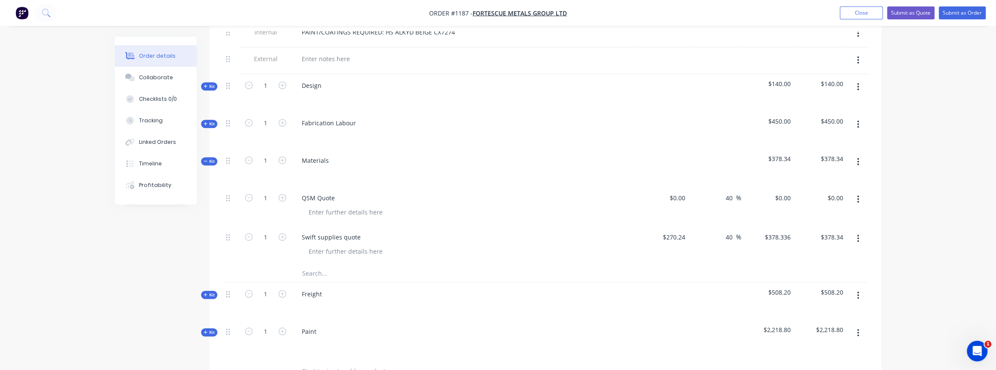
scroll to position [444, 0]
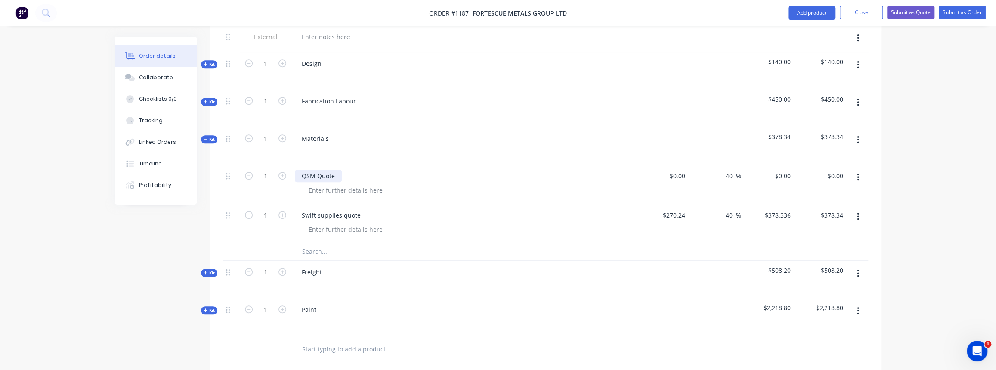
click at [304, 171] on div "QSM Quote" at bounding box center [318, 176] width 47 height 12
click at [679, 174] on input "$0.00" at bounding box center [679, 176] width 20 height 12
type input "$150.00"
type input "$210.00"
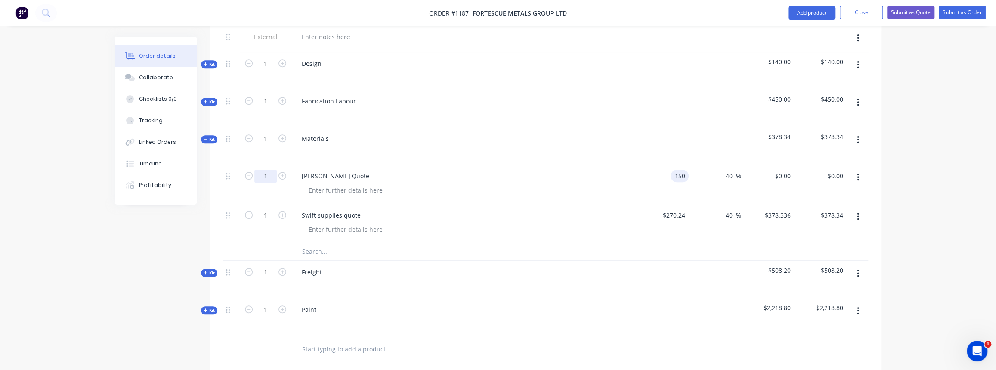
type input "$210.00"
click at [270, 175] on input "1" at bounding box center [265, 176] width 22 height 13
type input "11"
type input "$2,310.00"
click at [610, 246] on div at bounding box center [546, 252] width 646 height 18
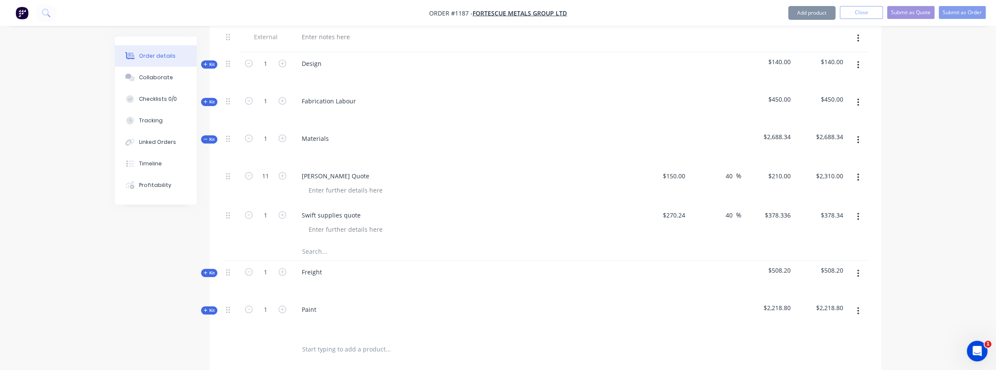
click at [855, 213] on button "button" at bounding box center [858, 217] width 20 height 16
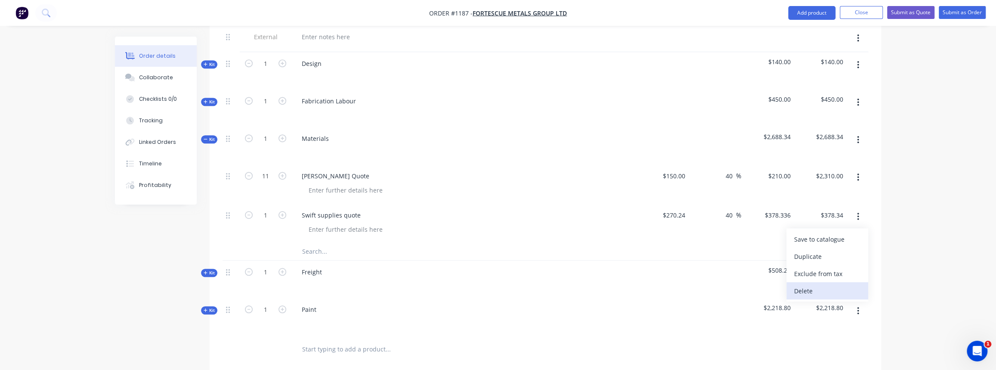
click at [810, 285] on div "Delete" at bounding box center [827, 291] width 66 height 12
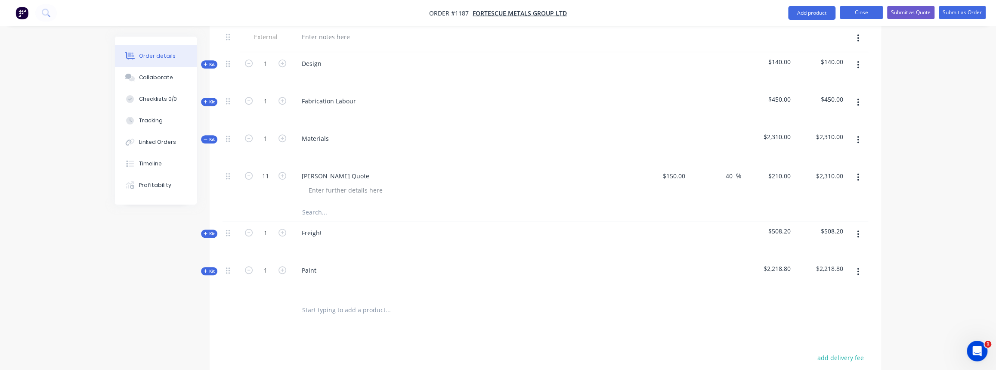
click at [858, 12] on button "Close" at bounding box center [861, 12] width 43 height 13
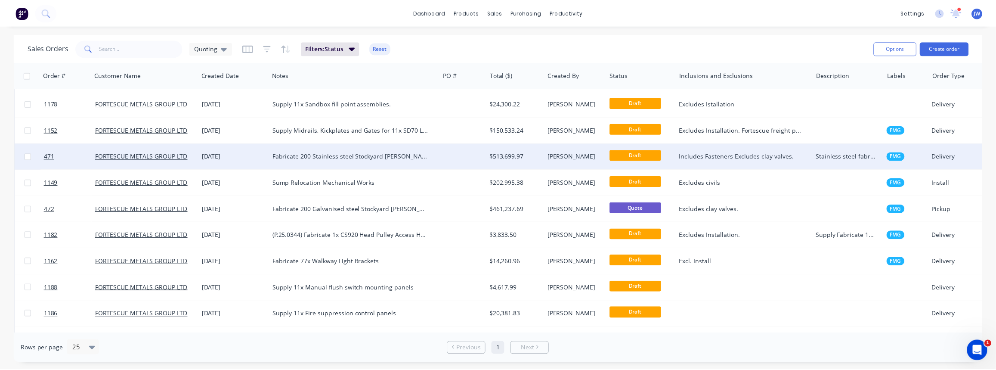
scroll to position [235, 0]
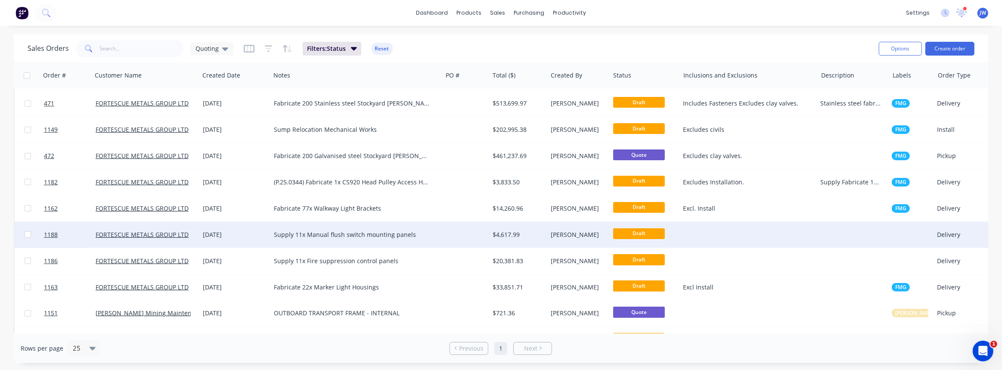
click at [518, 239] on div "$4,617.99" at bounding box center [518, 235] width 58 height 26
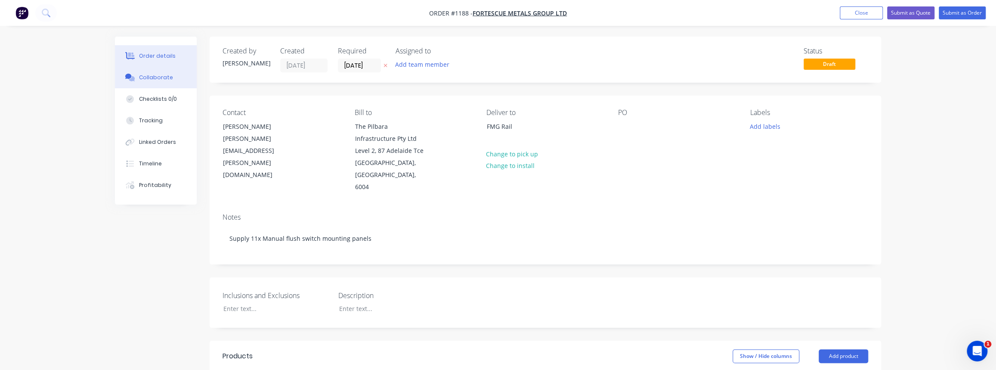
click at [161, 81] on button "Collaborate" at bounding box center [156, 78] width 82 height 22
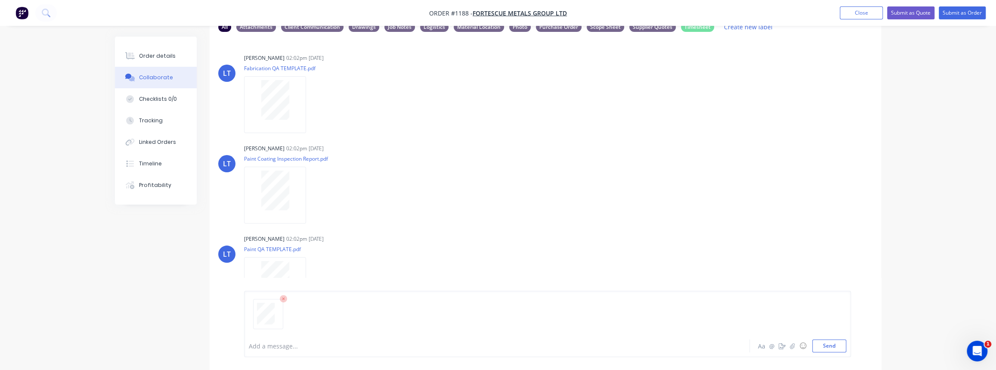
scroll to position [56, 0]
click at [837, 347] on button "Send" at bounding box center [830, 345] width 34 height 13
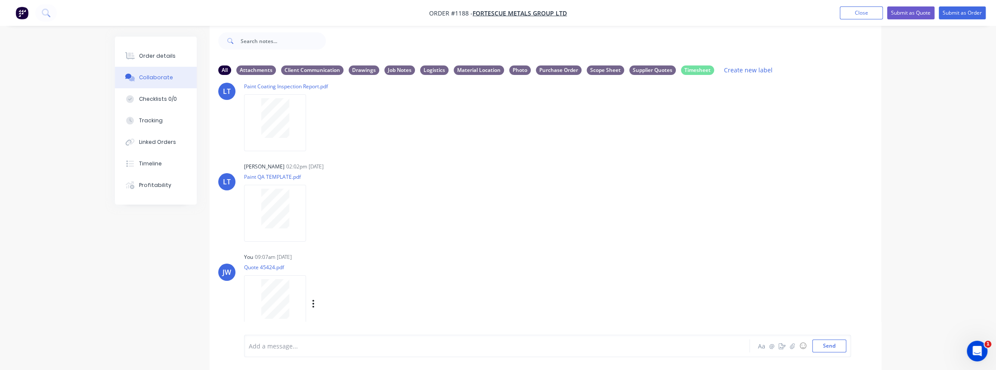
scroll to position [129, 0]
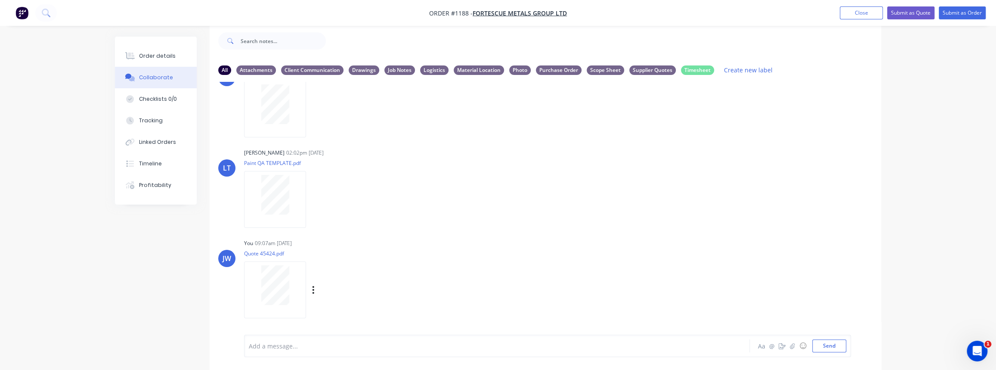
click at [308, 289] on div at bounding box center [276, 289] width 65 height 57
click at [314, 289] on icon "button" at bounding box center [314, 290] width 2 height 8
click at [329, 279] on button "Labels" at bounding box center [370, 271] width 97 height 19
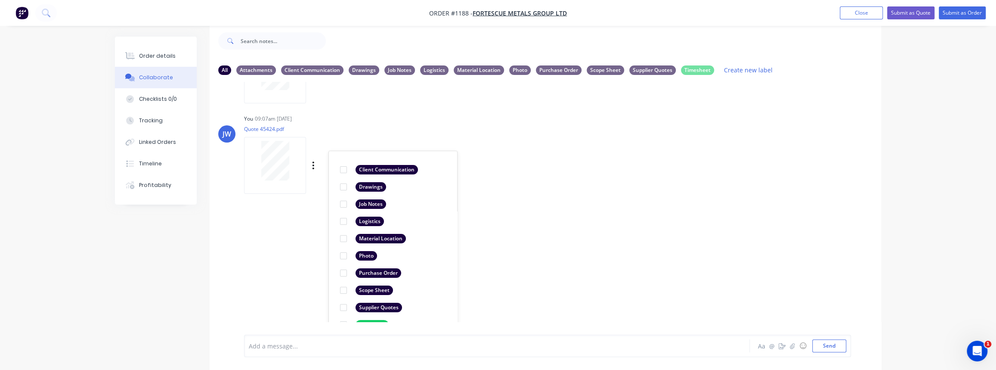
scroll to position [271, 0]
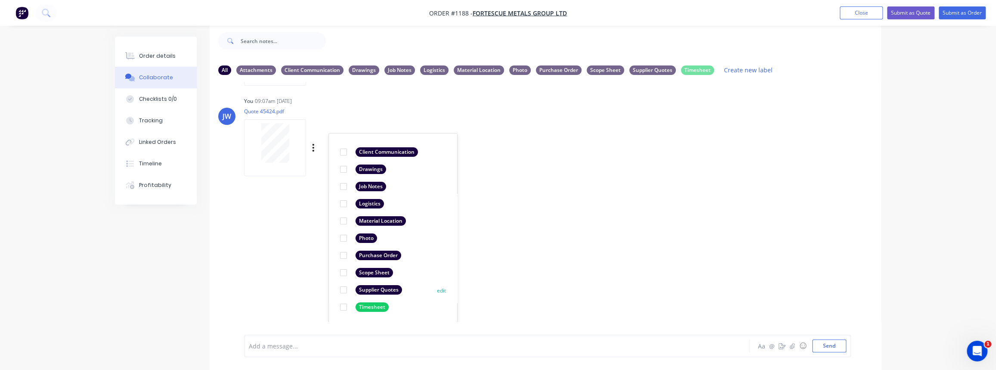
click at [362, 290] on div "Supplier Quotes" at bounding box center [379, 289] width 47 height 9
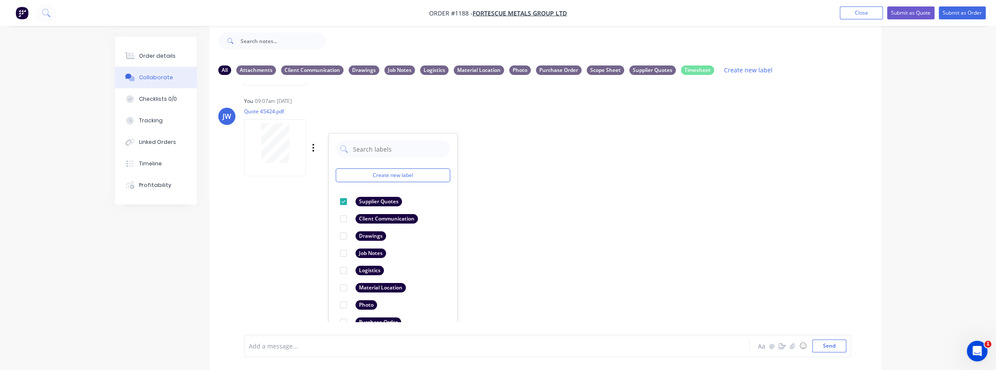
click at [298, 266] on div "LT [PERSON_NAME] 02:02pm [DATE] Fabrication QA TEMPLATE.pdf Labels Download Del…" at bounding box center [546, 202] width 672 height 240
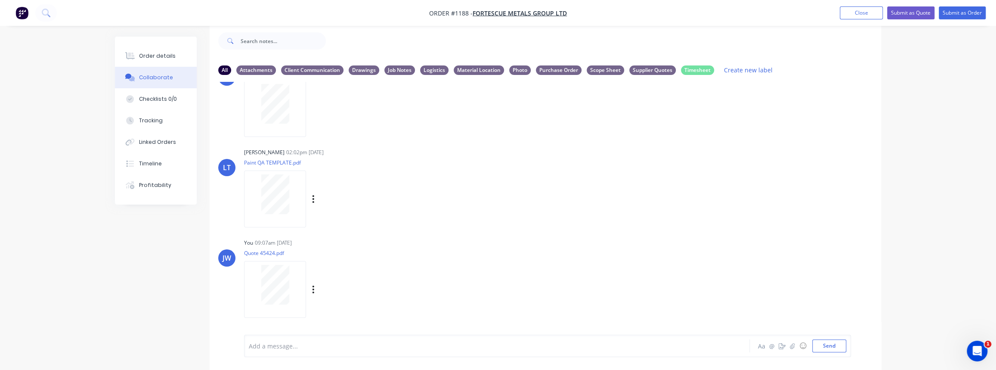
scroll to position [129, 0]
click at [162, 65] on button "Order details" at bounding box center [156, 56] width 82 height 22
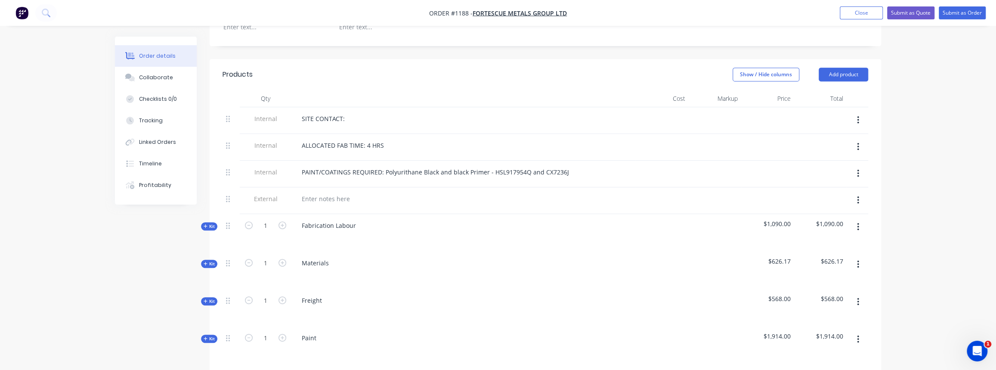
scroll to position [287, 0]
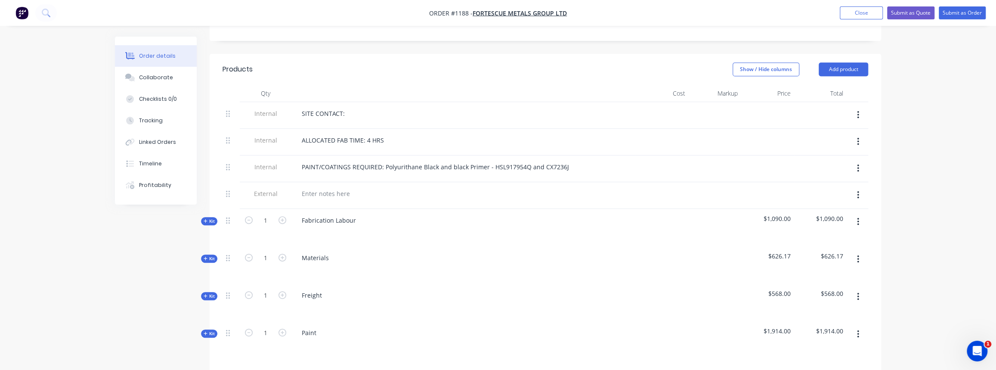
click at [214, 255] on span "Kit" at bounding box center [209, 258] width 11 height 6
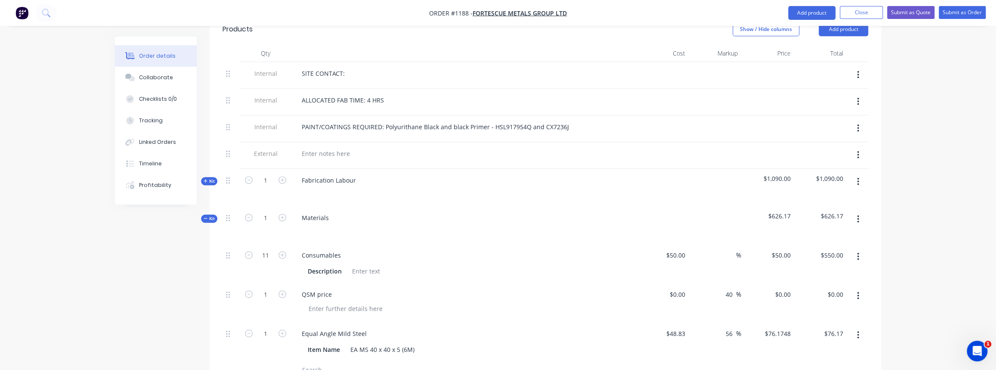
scroll to position [365, 0]
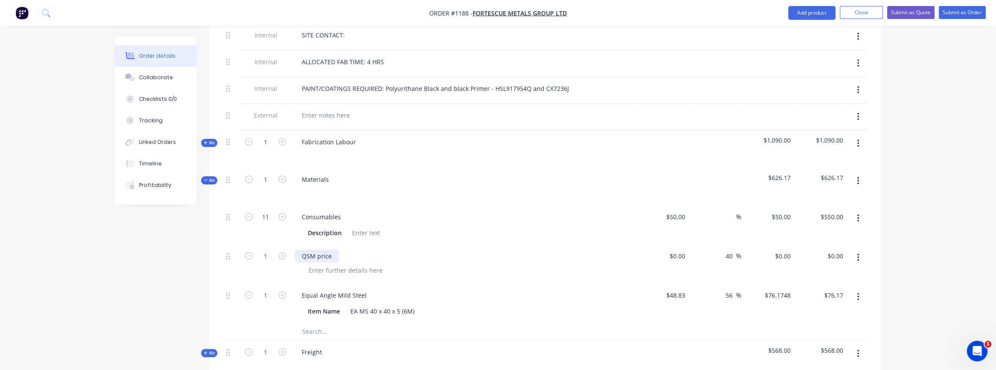
click at [313, 250] on div "QSM price" at bounding box center [317, 256] width 44 height 12
click at [312, 250] on div "QSM price" at bounding box center [317, 256] width 44 height 12
click at [273, 250] on input "1" at bounding box center [265, 256] width 22 height 13
type input "11"
click at [677, 250] on div "0 $0.00" at bounding box center [677, 256] width 23 height 12
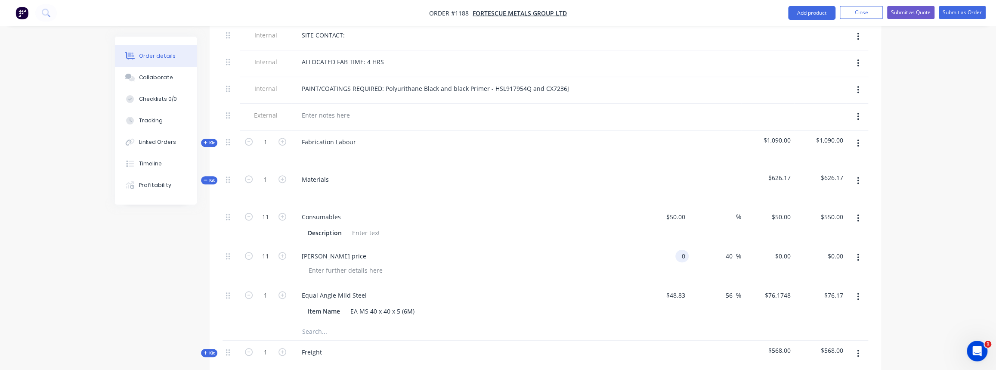
click at [682, 250] on input "0" at bounding box center [684, 256] width 10 height 12
type input "$100.00"
type input "$140.00"
type input "$1,540.00"
click at [635, 258] on div "[PERSON_NAME] price" at bounding box center [464, 264] width 344 height 39
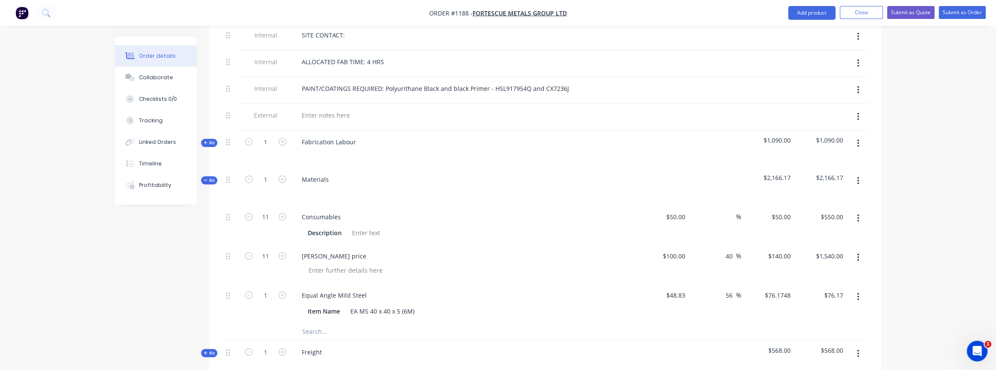
click at [210, 177] on span "Kit" at bounding box center [209, 180] width 11 height 6
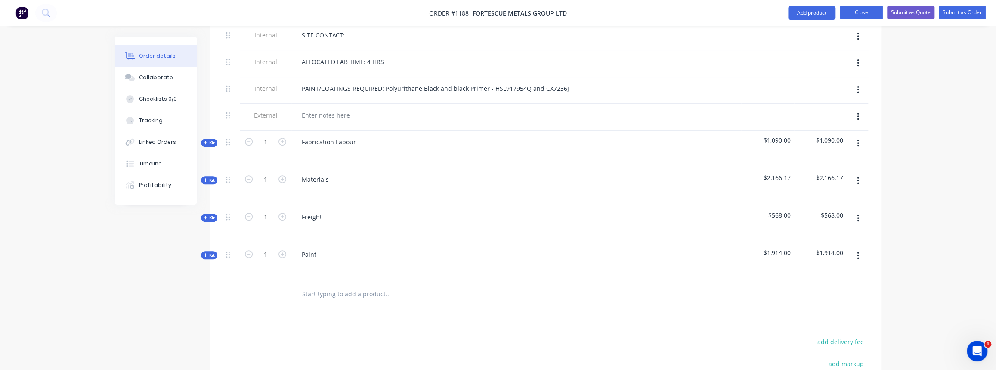
click at [854, 11] on button "Close" at bounding box center [861, 12] width 43 height 13
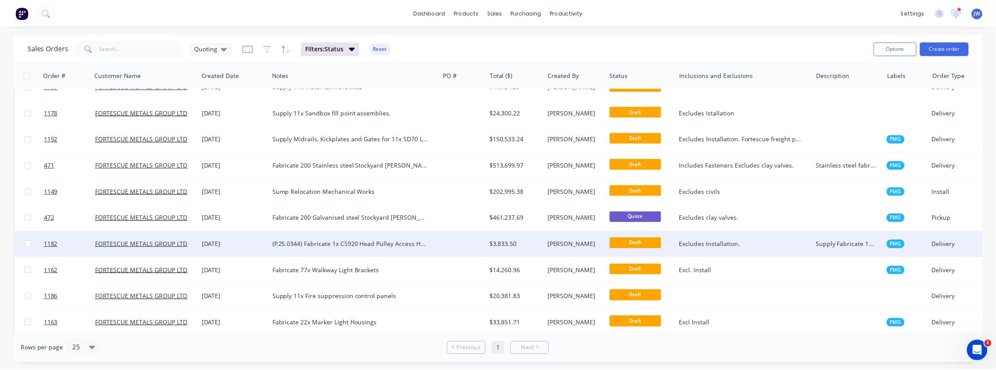
scroll to position [154, 0]
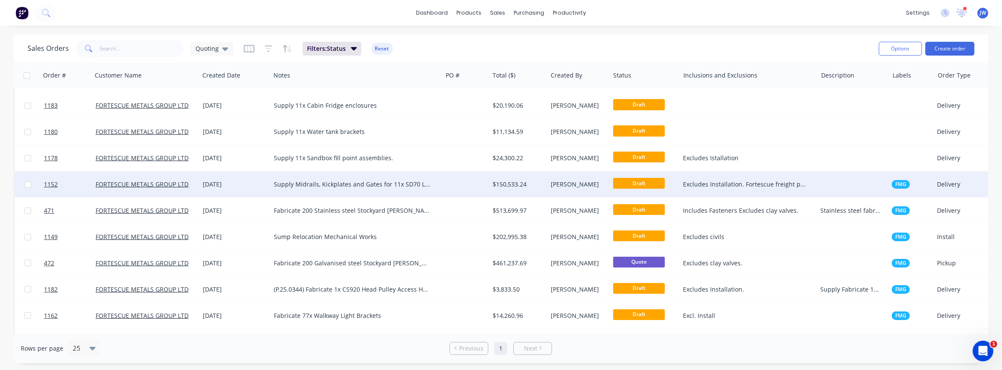
click at [437, 187] on div "Supply Midrails, Kickplates and Gates for 11x SD70 Locos." at bounding box center [356, 184] width 165 height 9
click at [474, 186] on div at bounding box center [465, 184] width 47 height 26
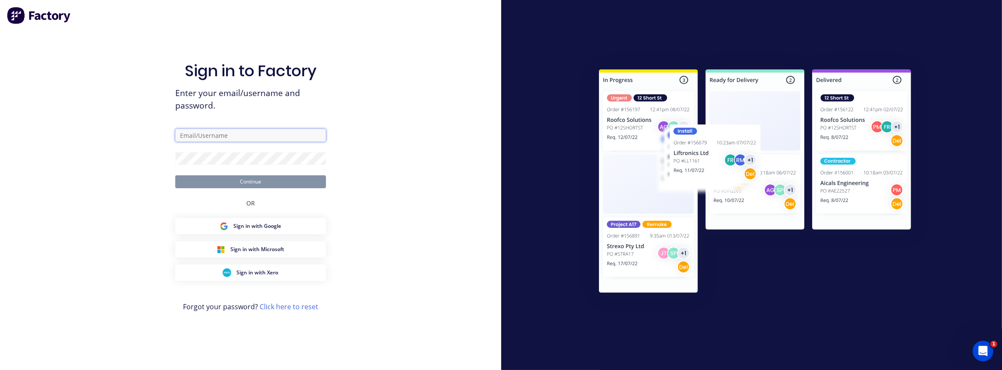
type input "[PERSON_NAME][EMAIL_ADDRESS][PERSON_NAME][DOMAIN_NAME]"
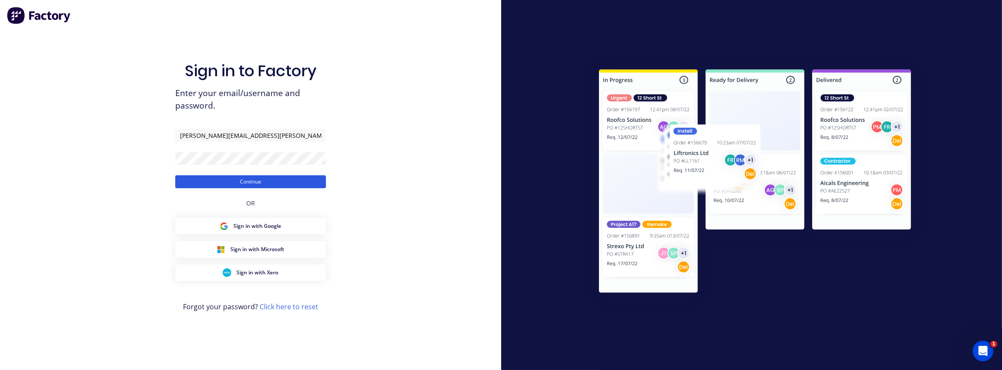
click at [249, 185] on button "Continue" at bounding box center [250, 181] width 151 height 13
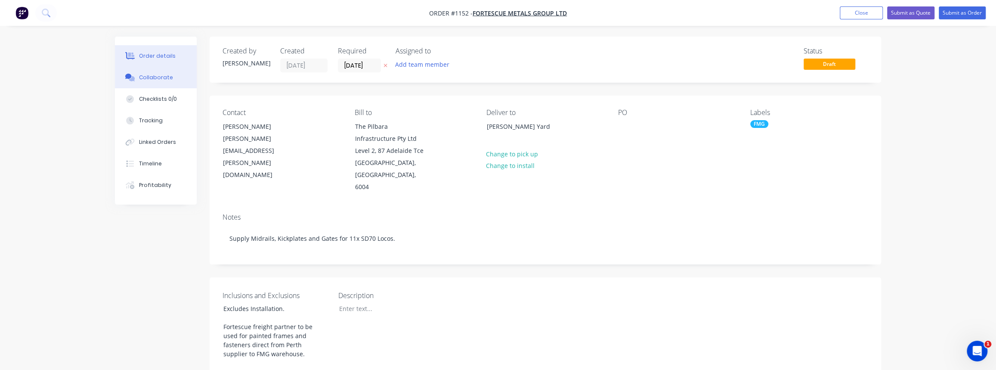
click at [137, 76] on button "Collaborate" at bounding box center [156, 78] width 82 height 22
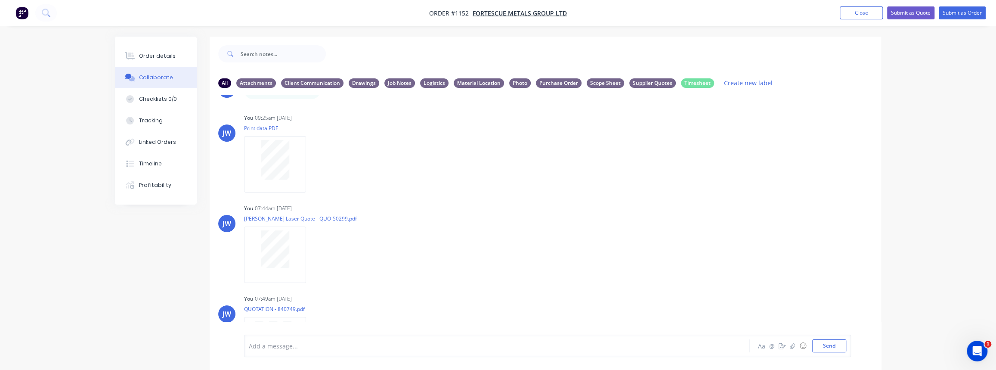
scroll to position [548, 0]
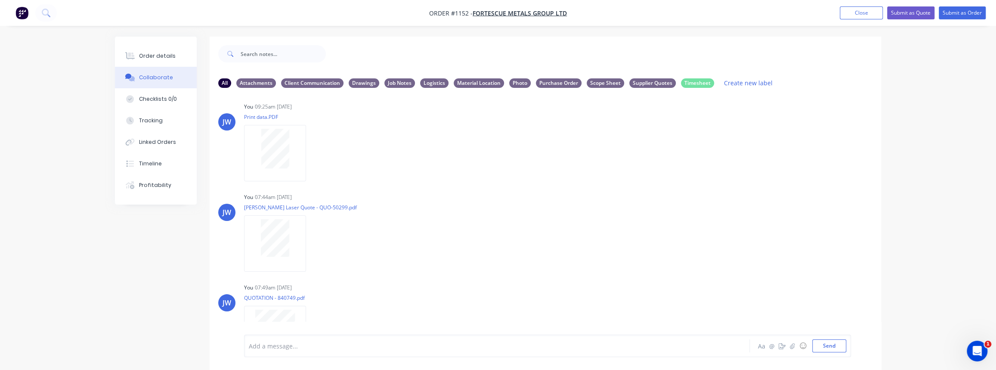
click at [280, 264] on div at bounding box center [275, 243] width 62 height 56
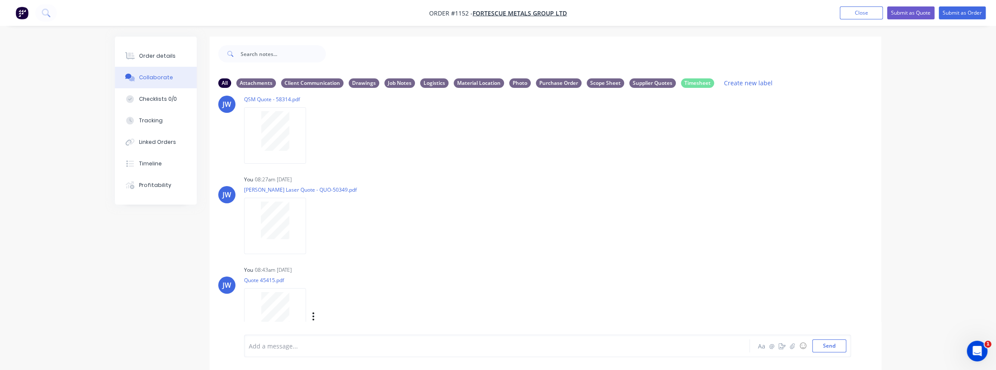
scroll to position [850, 0]
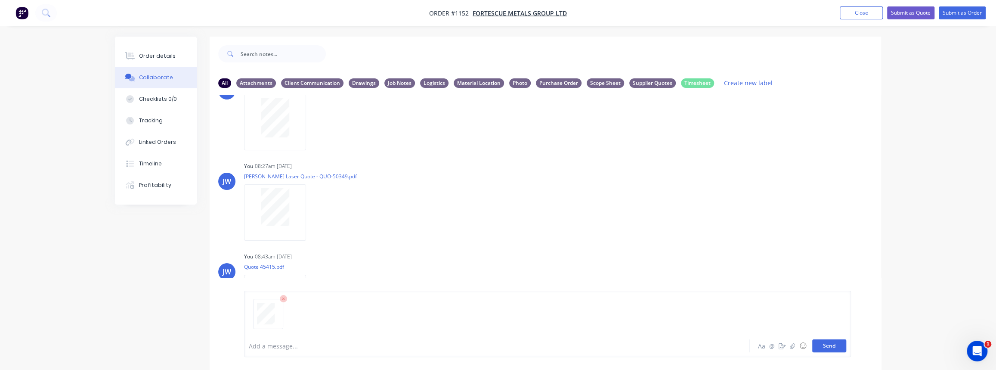
click at [816, 349] on button "Send" at bounding box center [830, 345] width 34 height 13
click at [313, 303] on icon "button" at bounding box center [314, 303] width 2 height 8
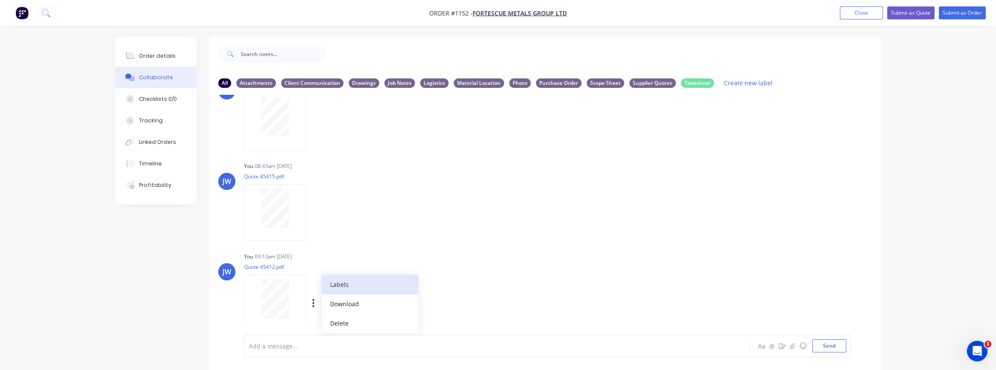
click at [346, 285] on button "Labels" at bounding box center [370, 284] width 97 height 19
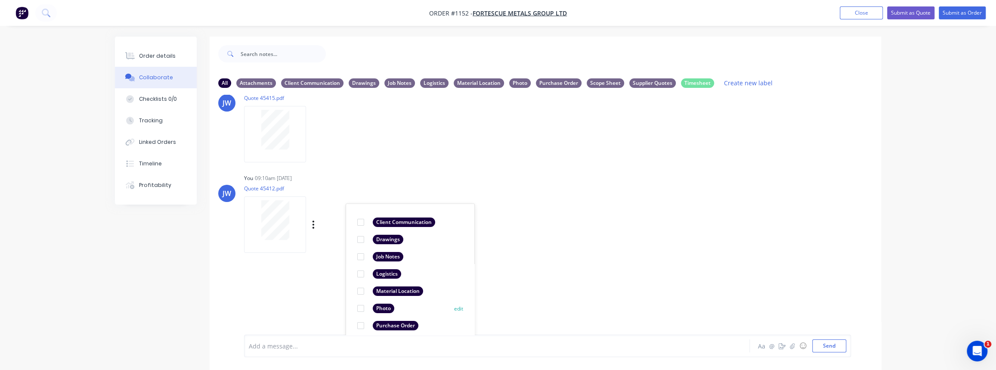
scroll to position [1076, 0]
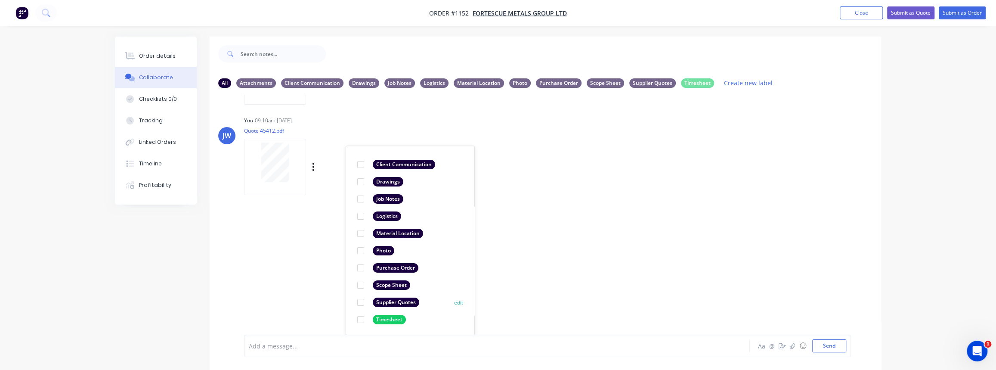
click at [362, 302] on div at bounding box center [360, 302] width 17 height 17
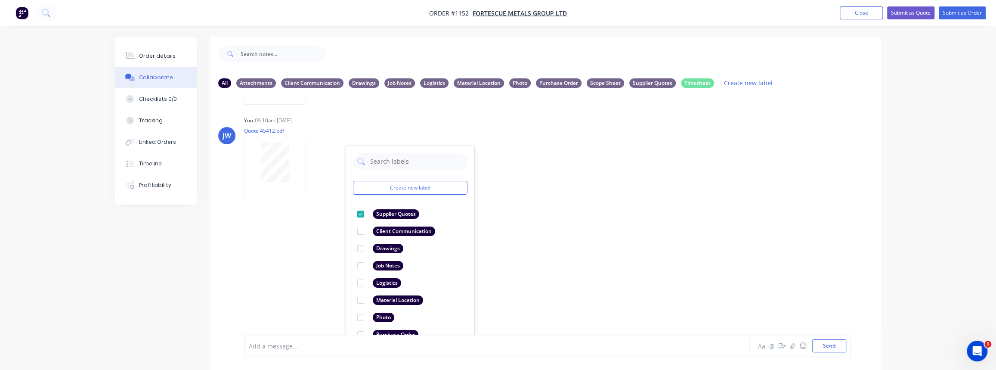
click at [337, 274] on div "LT [PERSON_NAME] 09:04am [DATE] Paint Coating Inspection Report.pdf Labels Down…" at bounding box center [546, 215] width 672 height 240
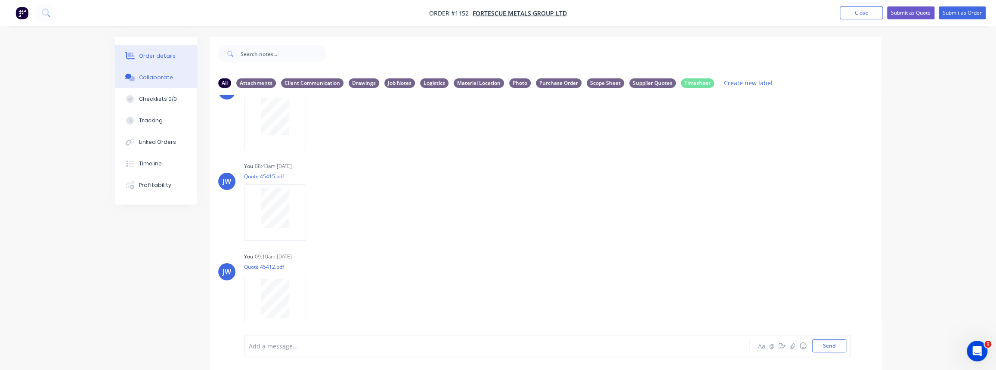
click at [173, 60] on button "Order details" at bounding box center [156, 56] width 82 height 22
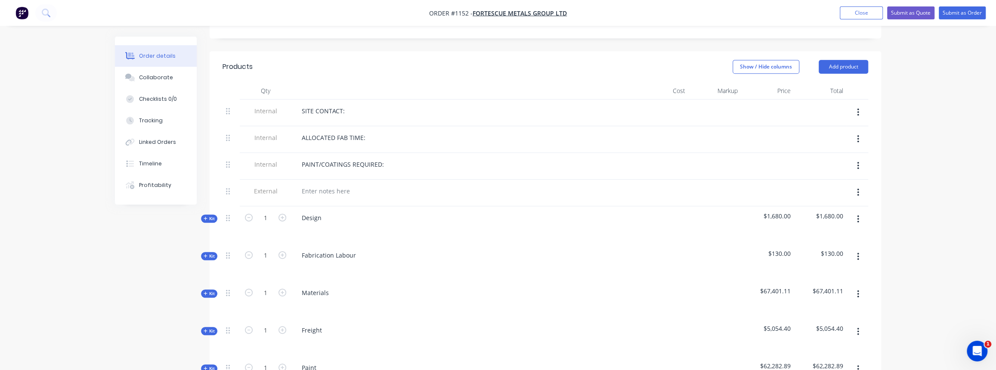
scroll to position [391, 0]
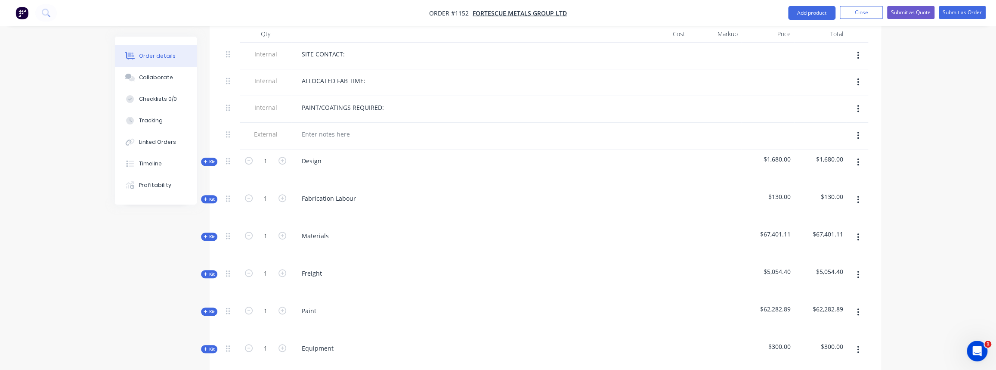
click at [211, 233] on span "Kit" at bounding box center [209, 236] width 11 height 6
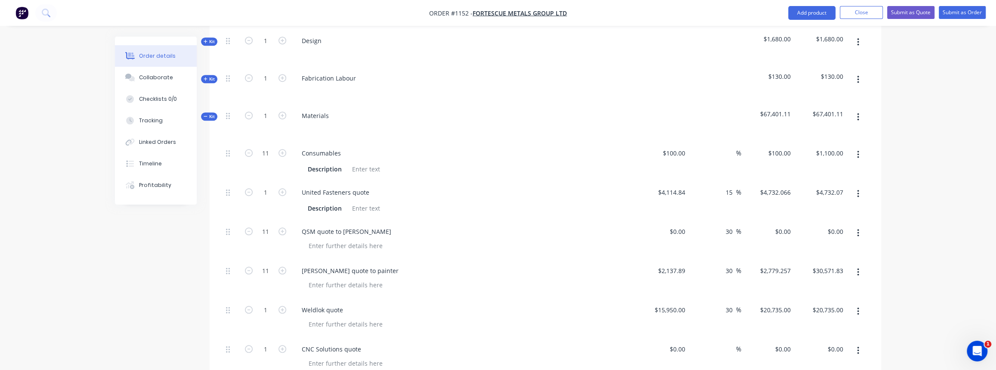
scroll to position [509, 0]
click at [311, 228] on div "QSM quote to [PERSON_NAME]" at bounding box center [346, 234] width 103 height 12
click at [680, 228] on input "0" at bounding box center [679, 234] width 20 height 12
type input "$835.00"
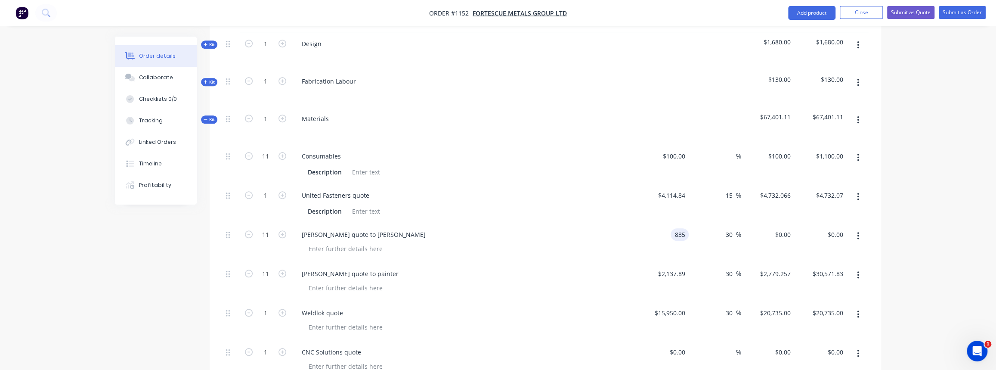
type input "$1,085.50"
type input "$11,940.50"
click at [710, 262] on div "30 30 %" at bounding box center [715, 281] width 53 height 39
click at [730, 228] on input "30" at bounding box center [730, 234] width 11 height 12
click at [726, 228] on input "340" at bounding box center [729, 234] width 15 height 12
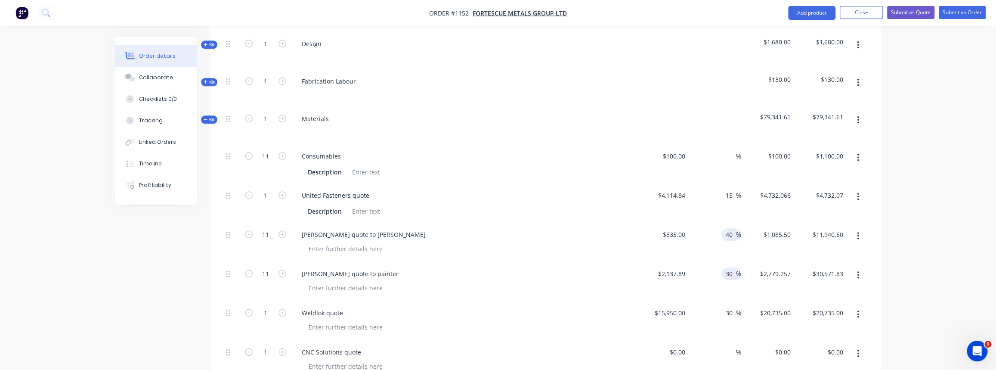
type input "40"
type input "$1,169.00"
type input "$12,859.00"
click at [730, 267] on input "30" at bounding box center [730, 273] width 11 height 12
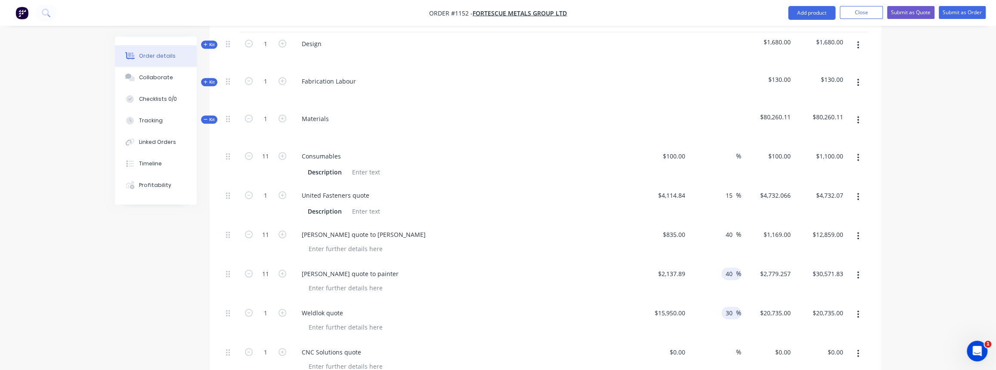
type input "40"
type input "$2,993.046"
type input "$32,923.51"
click at [732, 307] on input "30" at bounding box center [730, 313] width 11 height 12
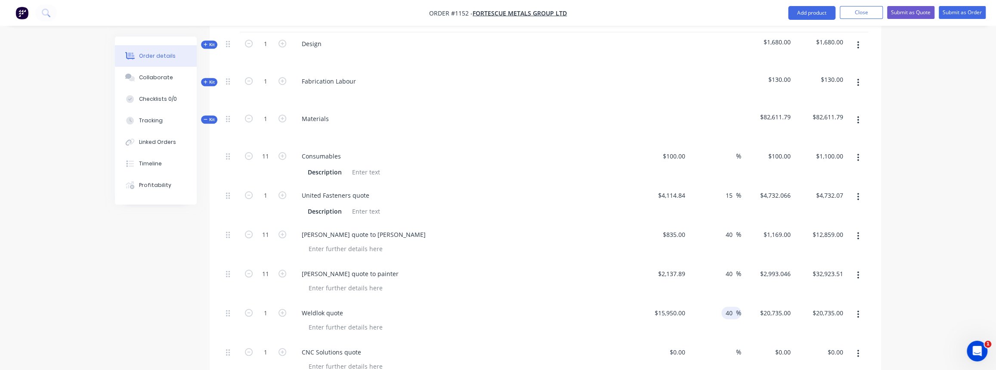
type input "40"
type input "$22,330.00"
click at [739, 312] on div "40 40 %" at bounding box center [715, 320] width 53 height 39
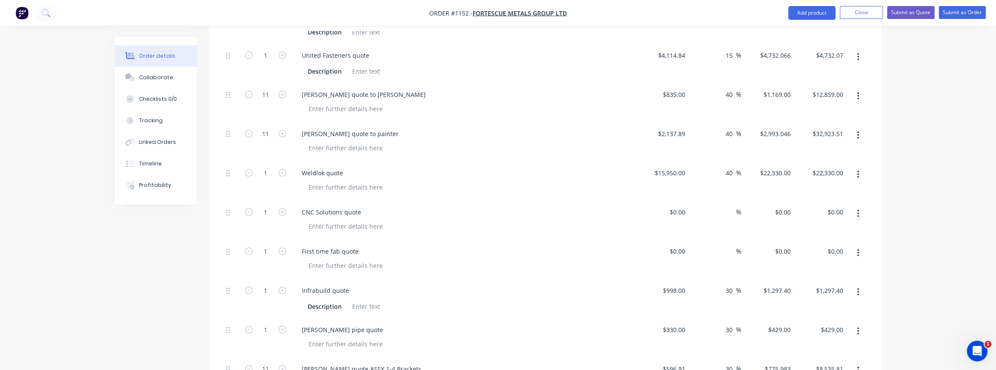
scroll to position [665, 0]
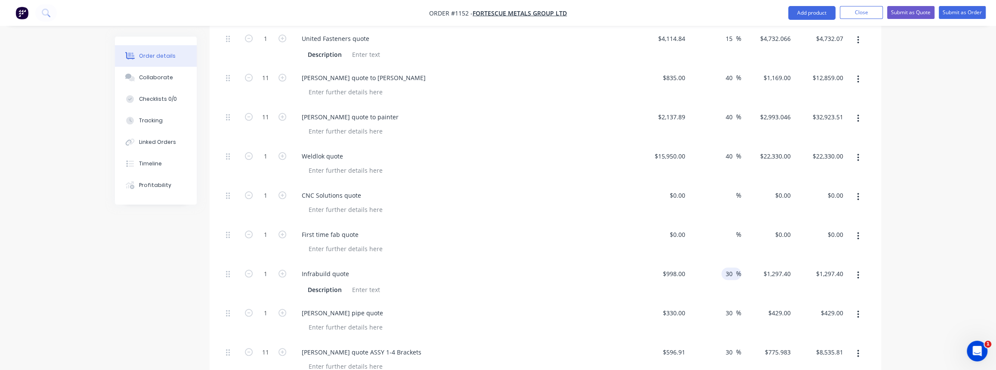
click at [731, 267] on input "30" at bounding box center [730, 273] width 11 height 12
type input "40"
type input "$1,397.20"
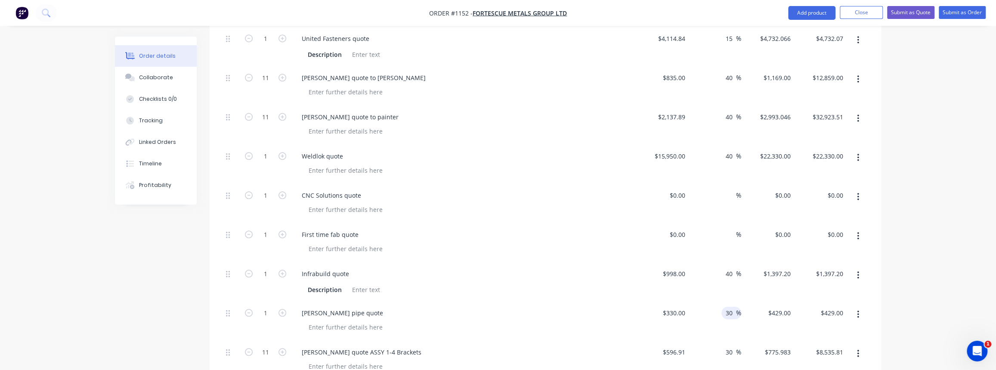
click at [728, 307] on input "30" at bounding box center [730, 313] width 11 height 12
type input "40"
type input "$462.00"
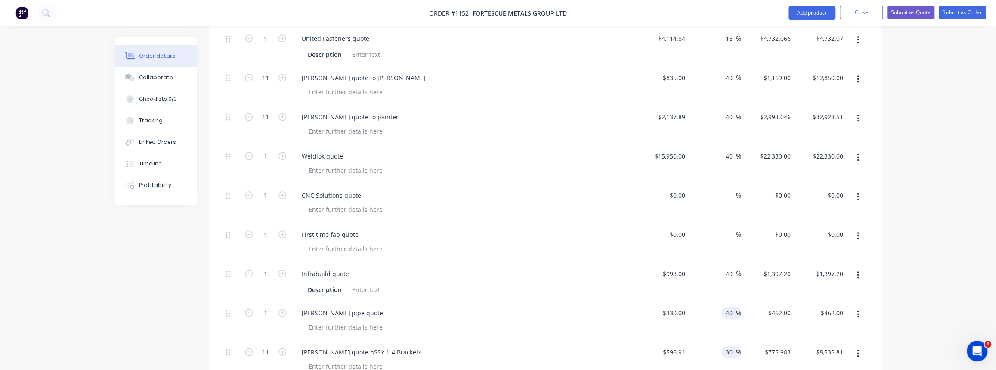
click at [730, 346] on input "30" at bounding box center [730, 352] width 11 height 12
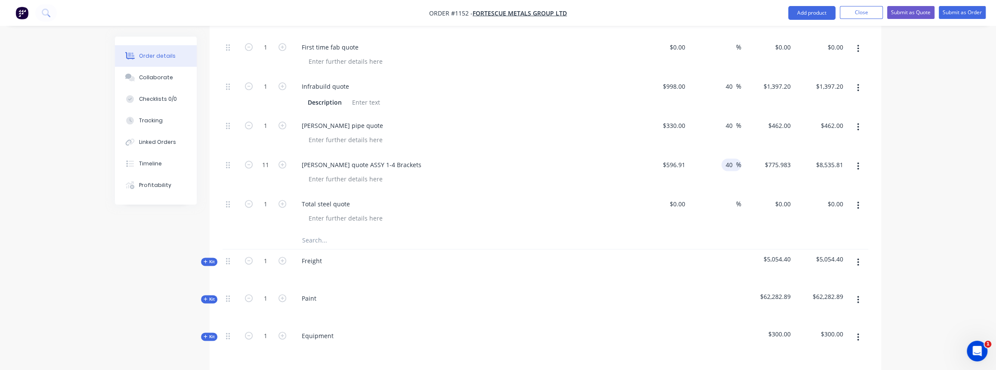
scroll to position [861, 0]
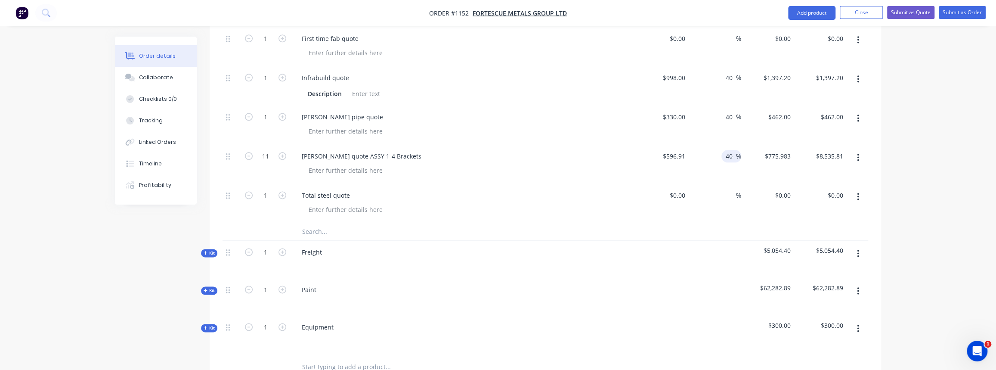
type input "40"
type input "$835.674"
type input "$9,192.41"
click at [729, 223] on div at bounding box center [546, 232] width 646 height 18
click at [856, 12] on button "Close" at bounding box center [861, 12] width 43 height 13
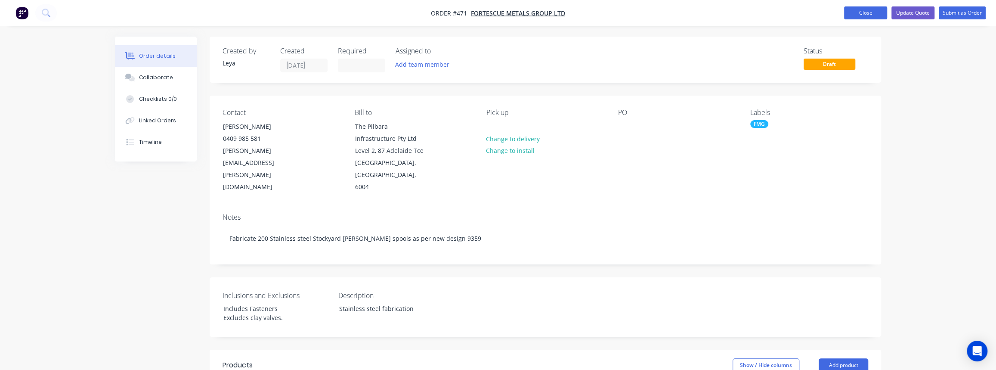
click at [865, 17] on button "Close" at bounding box center [865, 12] width 43 height 13
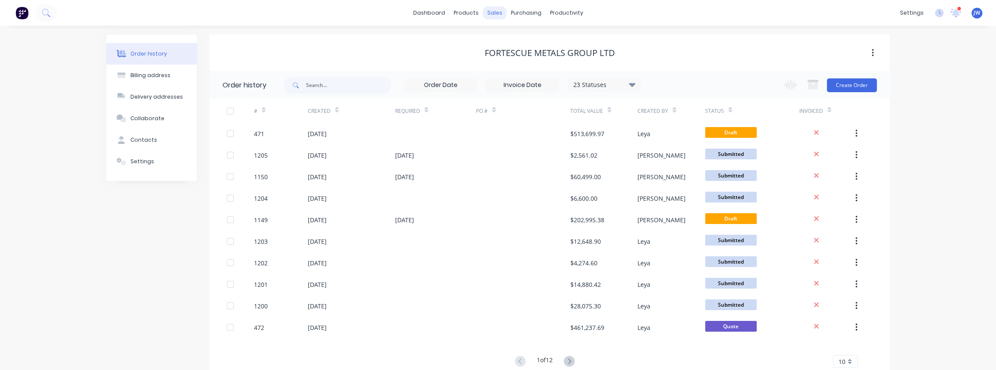
drag, startPoint x: 306, startPoint y: 2, endPoint x: 499, endPoint y: 12, distance: 193.2
click at [499, 12] on div "sales" at bounding box center [495, 12] width 24 height 13
click at [521, 40] on div "Sales Orders" at bounding box center [526, 41] width 35 height 8
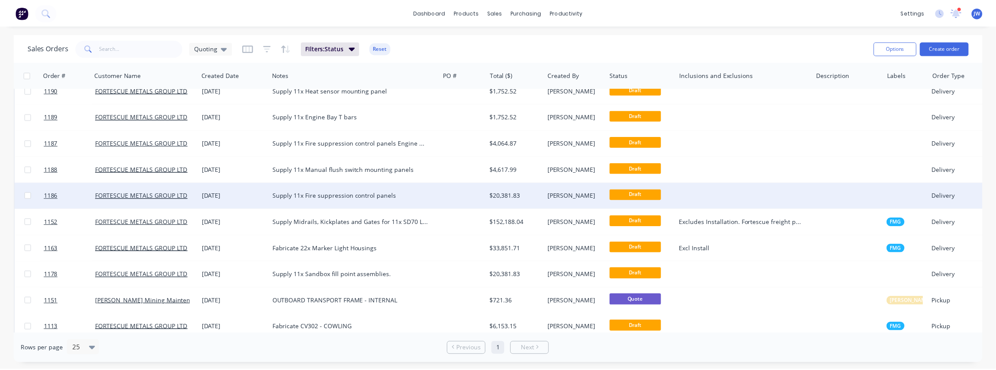
scroll to position [235, 0]
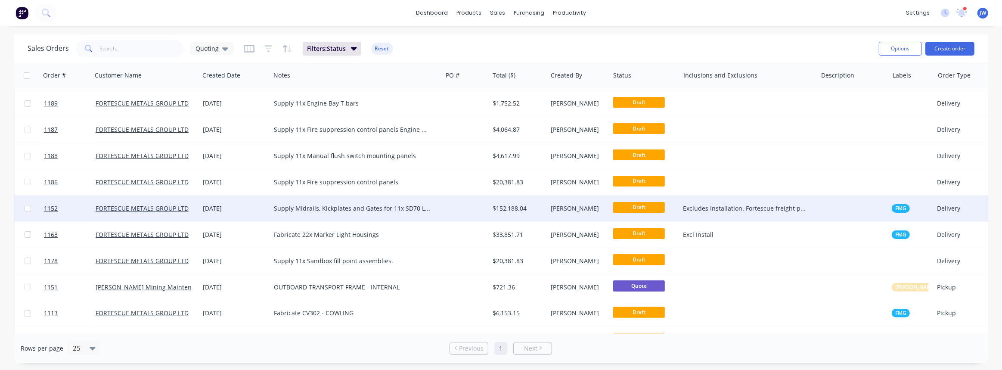
click at [427, 219] on div "Supply Midrails, Kickplates and Gates for 11x SD70 Locos." at bounding box center [356, 208] width 172 height 26
click at [530, 211] on div "$152,188.04" at bounding box center [517, 208] width 49 height 9
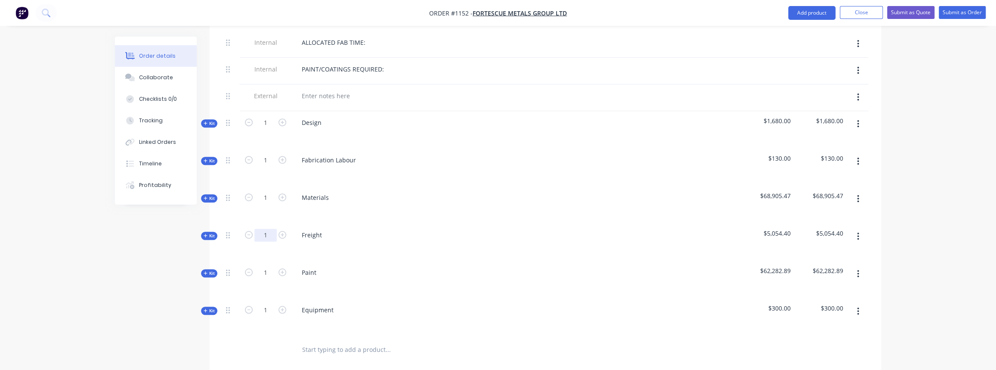
scroll to position [431, 0]
drag, startPoint x: 212, startPoint y: 186, endPoint x: 216, endPoint y: 186, distance: 4.3
click at [212, 194] on span "Kit" at bounding box center [209, 197] width 11 height 6
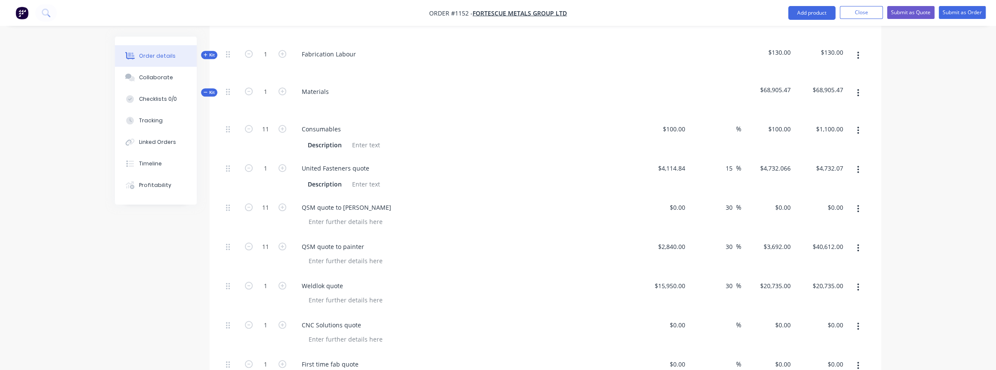
scroll to position [548, 0]
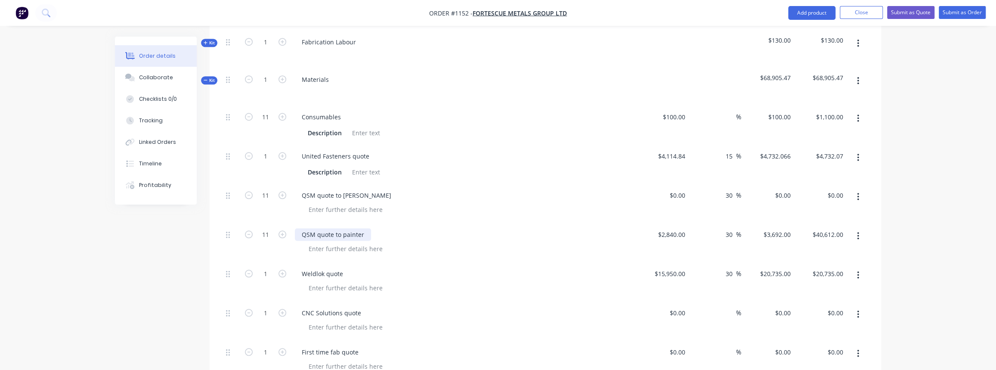
click at [315, 228] on div "QSM quote to painter" at bounding box center [333, 234] width 76 height 12
drag, startPoint x: 315, startPoint y: 219, endPoint x: 293, endPoint y: 221, distance: 22.1
click at [293, 223] on div "QSM quote to painter" at bounding box center [464, 242] width 344 height 39
click at [676, 228] on input "2840" at bounding box center [673, 234] width 31 height 12
type input "$2,137.89"
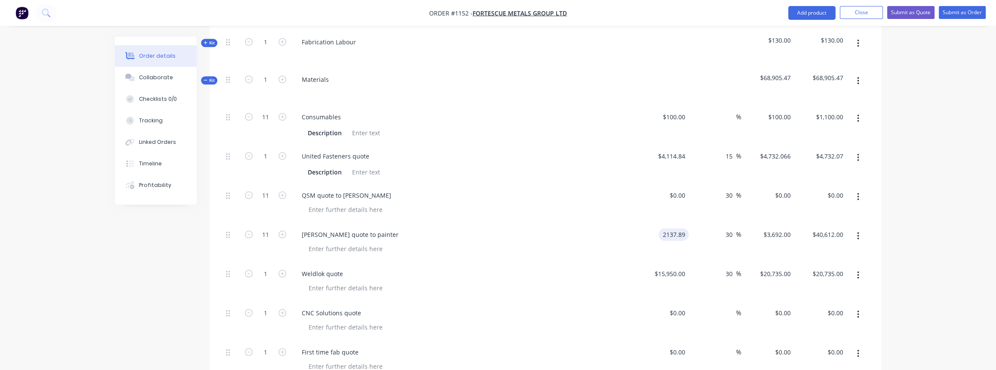
type input "$2,779.257"
type input "$30,571.83"
click at [647, 233] on div "$2,137.89 2137.89" at bounding box center [662, 242] width 53 height 39
click at [161, 82] on button "Collaborate" at bounding box center [156, 78] width 82 height 22
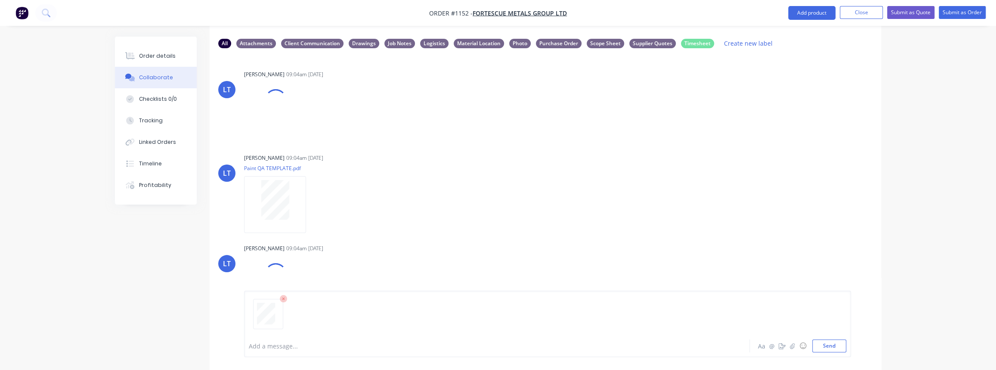
scroll to position [56, 0]
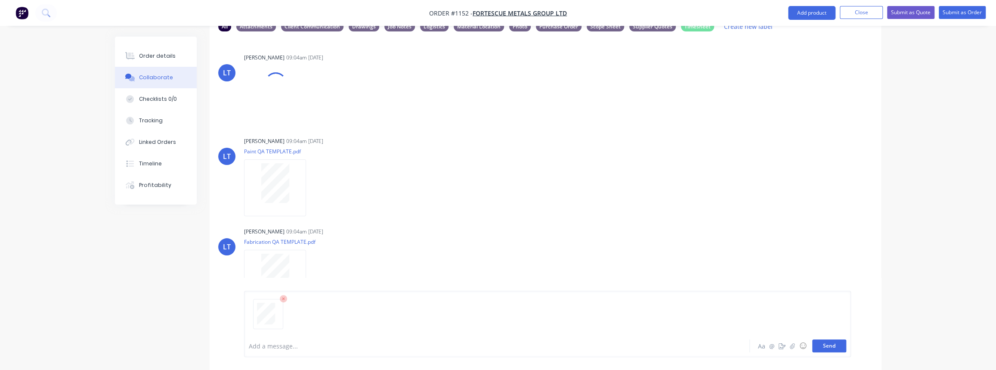
click at [837, 346] on button "Send" at bounding box center [830, 345] width 34 height 13
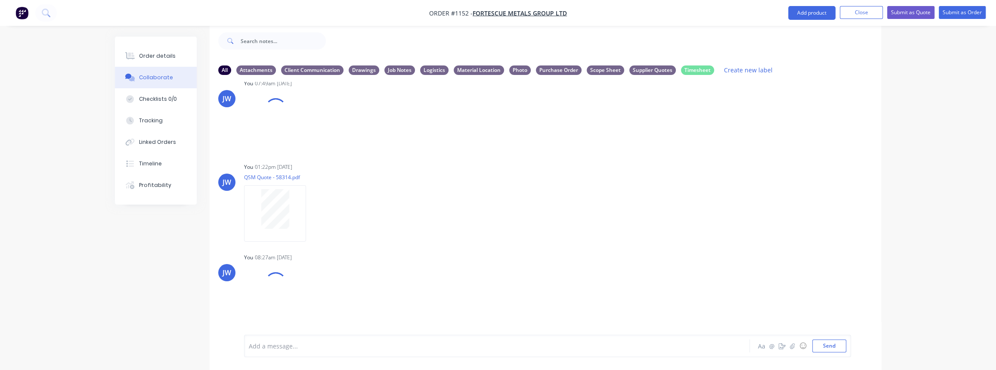
scroll to position [739, 0]
click at [312, 301] on icon "button" at bounding box center [313, 303] width 3 height 10
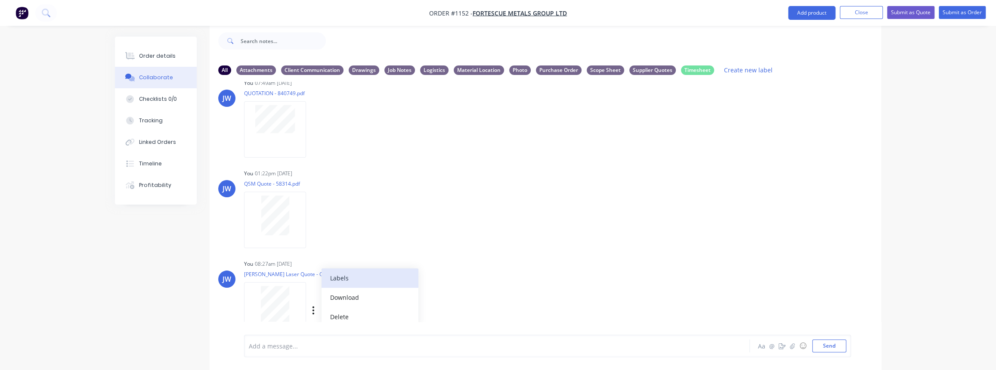
click at [351, 276] on button "Labels" at bounding box center [370, 277] width 97 height 19
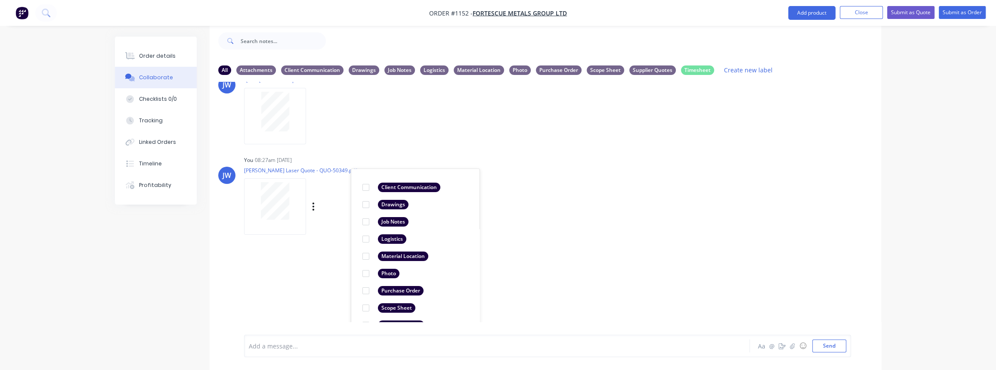
scroll to position [878, 0]
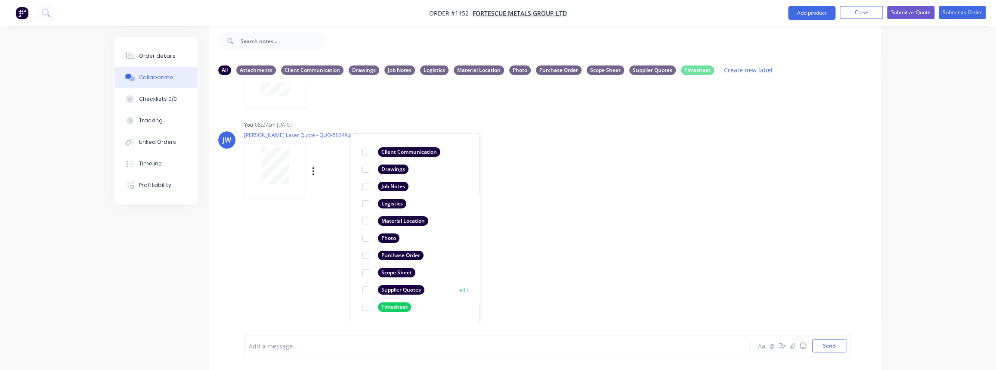
click at [377, 289] on div "Supplier Quotes" at bounding box center [394, 289] width 62 height 9
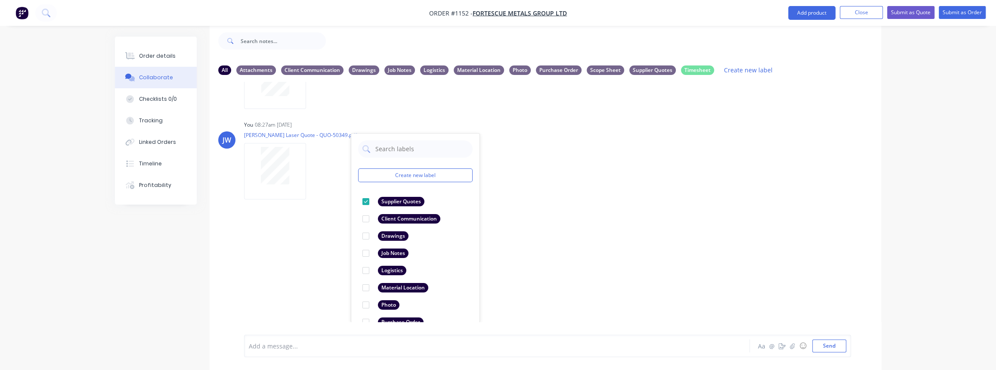
click at [332, 276] on div "LT Leya Thompson 09:04am 25/09/25 Paint Coating Inspection Report.pdf Labels Do…" at bounding box center [546, 202] width 672 height 240
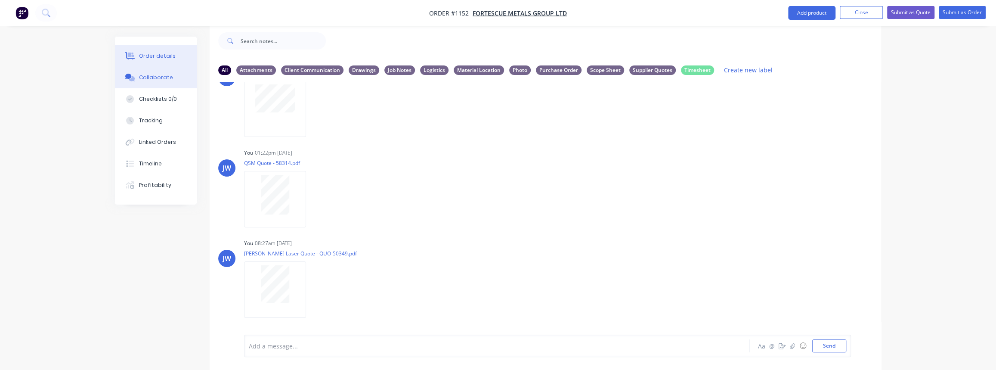
click at [160, 60] on button "Order details" at bounding box center [156, 56] width 82 height 22
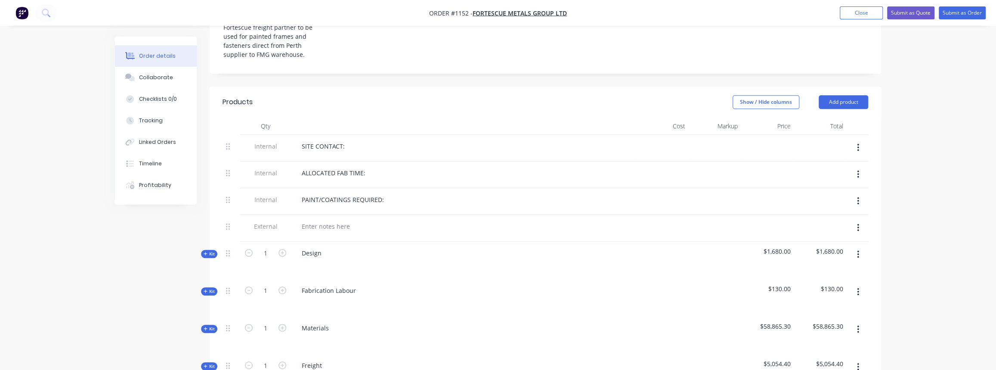
scroll to position [352, 0]
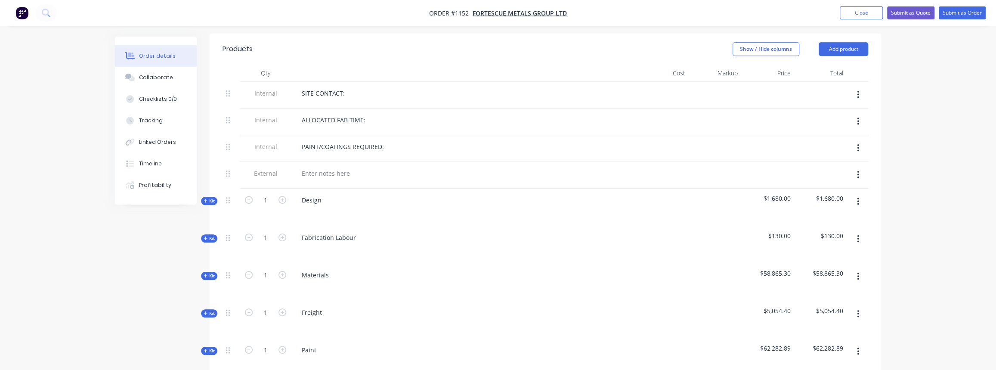
click at [204, 273] on span "Kit" at bounding box center [209, 276] width 11 height 6
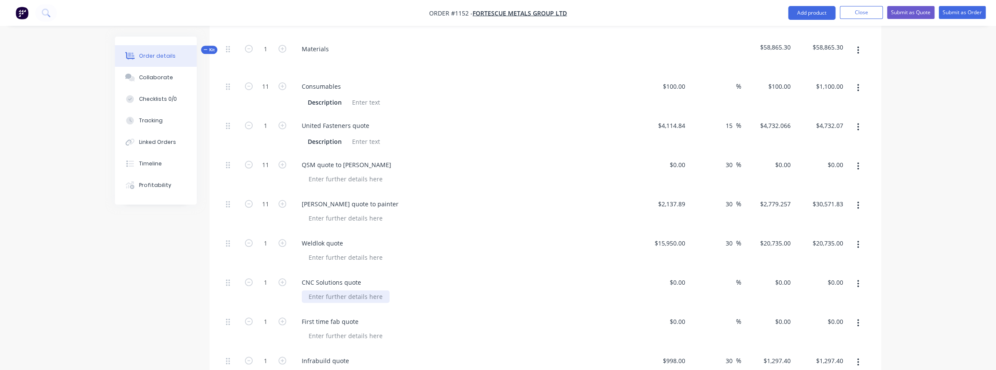
scroll to position [704, 0]
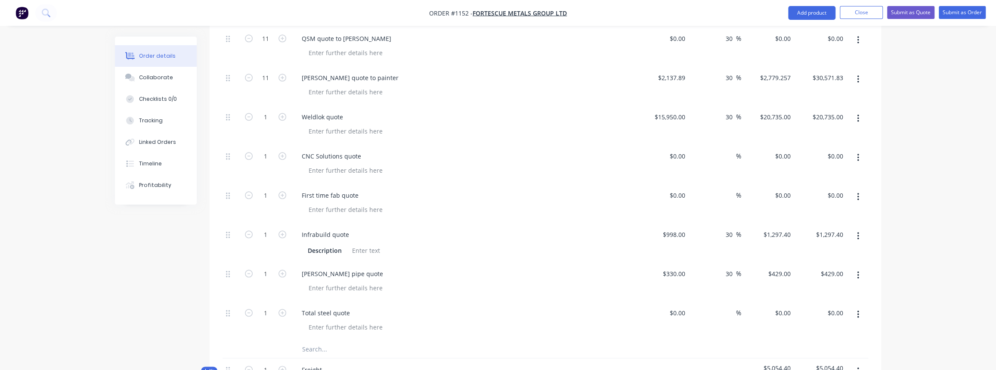
click at [340, 341] on input "text" at bounding box center [388, 349] width 172 height 17
click at [353, 341] on input "Simmonds quote" at bounding box center [388, 349] width 172 height 17
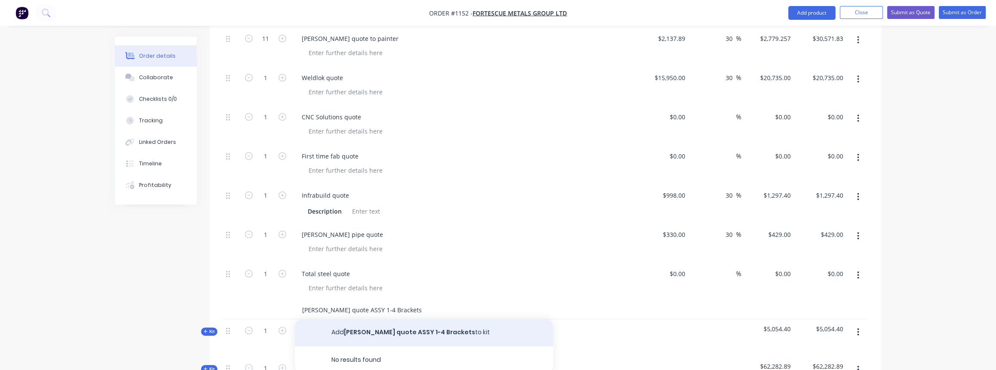
type input "[PERSON_NAME] quote ASSY 1-4 Brackets"
click at [388, 320] on button "Add Simmonds quote ASSY 1-4 Brackets to kit" at bounding box center [424, 333] width 258 height 28
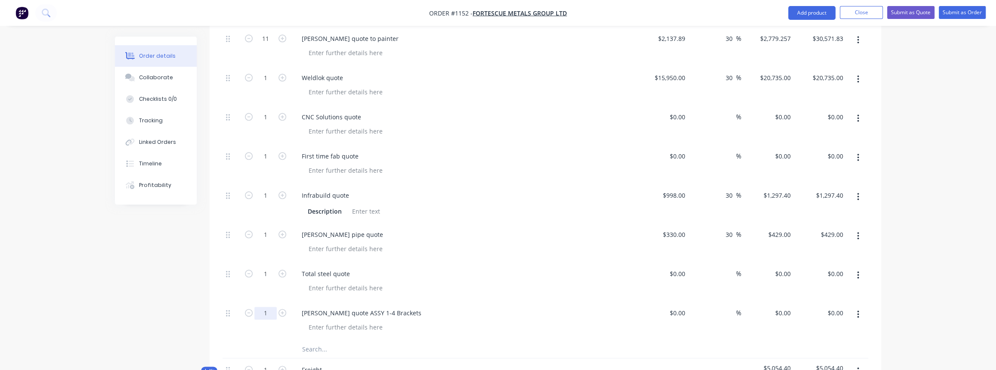
click at [269, 307] on input "1" at bounding box center [265, 313] width 22 height 13
type input "11"
click at [678, 307] on div "$0.00 $0.00" at bounding box center [677, 313] width 23 height 12
type input "$0.00"
drag, startPoint x: 132, startPoint y: 80, endPoint x: 970, endPoint y: 101, distance: 838.2
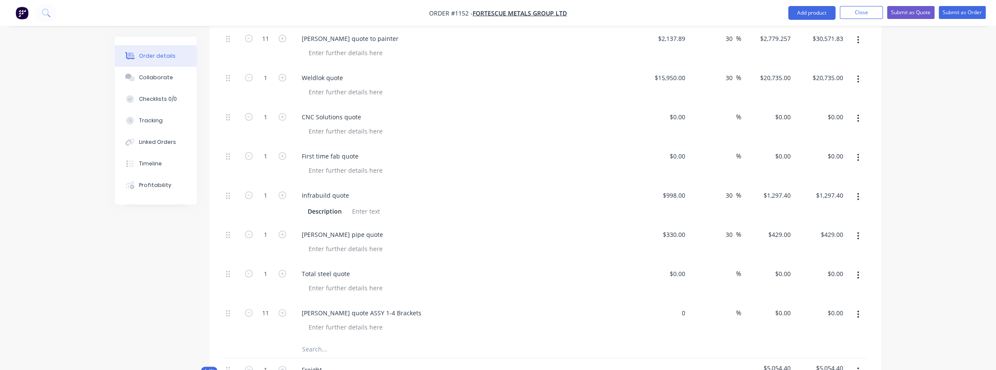
click at [132, 80] on icon at bounding box center [132, 78] width 6 height 5
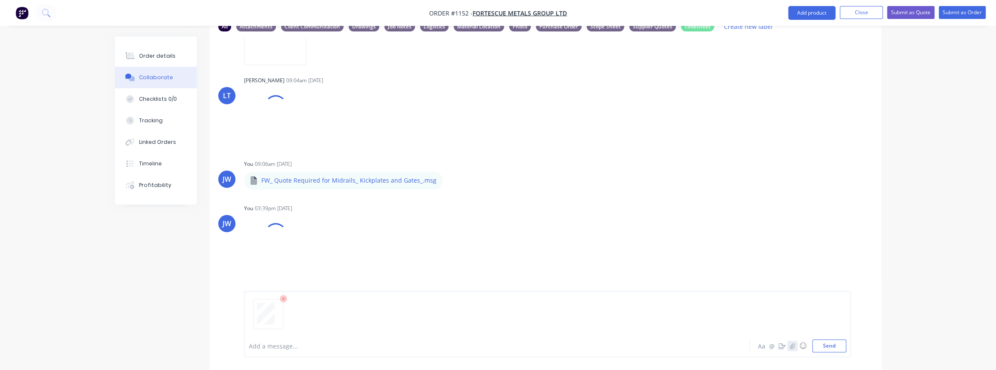
scroll to position [259, 0]
drag, startPoint x: 822, startPoint y: 346, endPoint x: 806, endPoint y: 345, distance: 16.4
click at [822, 346] on button "Send" at bounding box center [830, 345] width 34 height 13
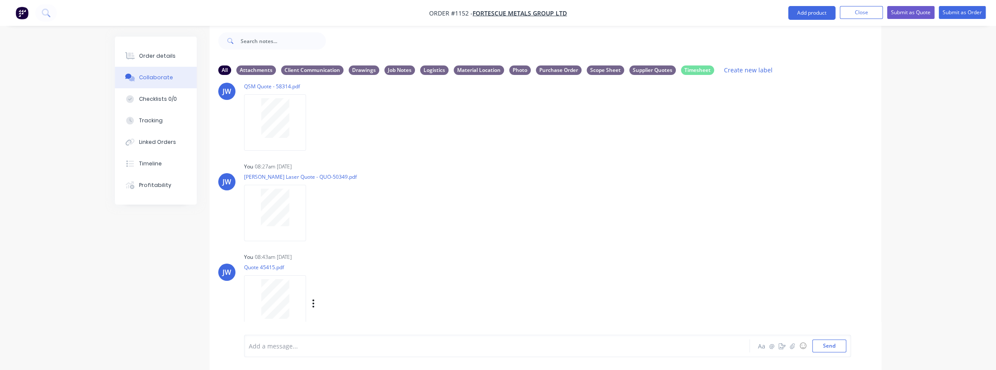
scroll to position [850, 0]
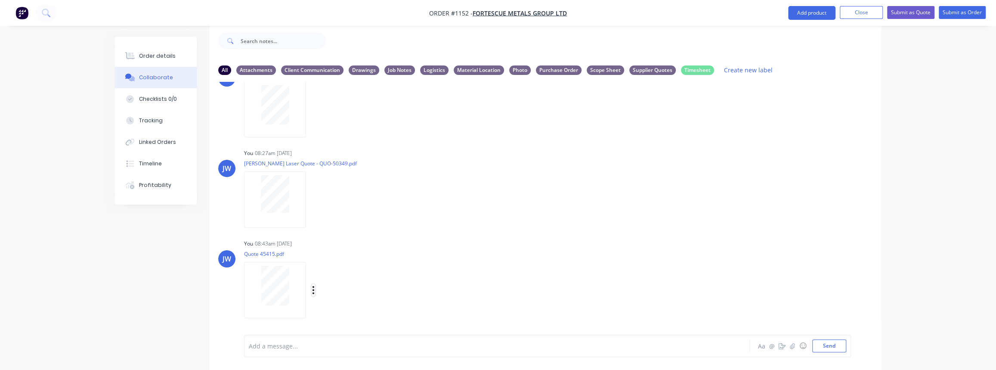
click at [312, 292] on icon "button" at bounding box center [313, 290] width 3 height 10
click at [340, 277] on button "Labels" at bounding box center [370, 271] width 97 height 19
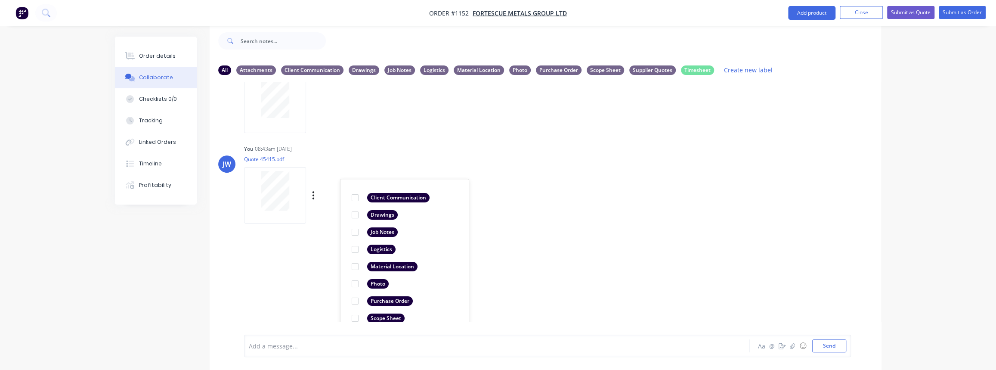
scroll to position [968, 0]
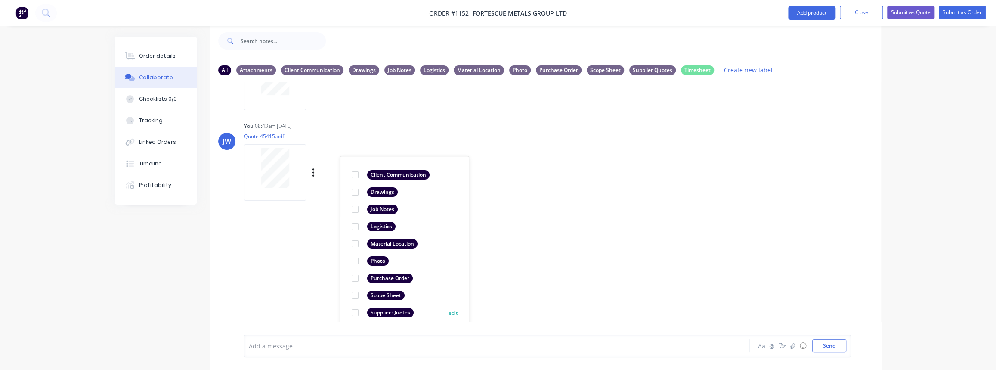
click at [381, 310] on div "Supplier Quotes" at bounding box center [390, 312] width 47 height 9
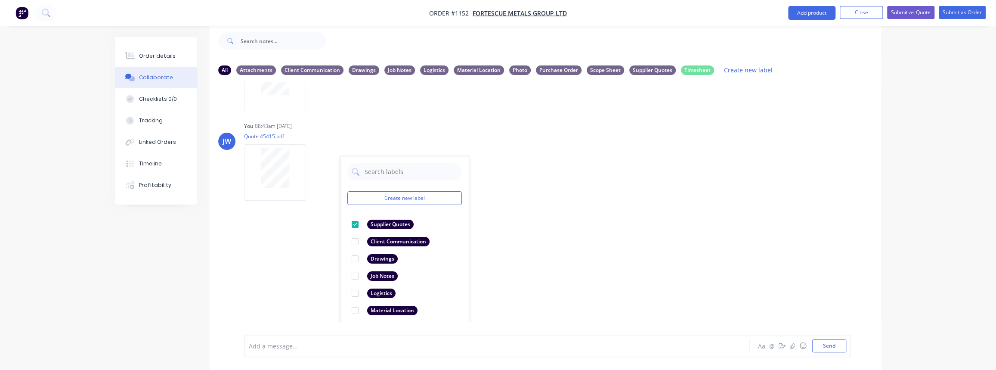
click at [580, 284] on div "LT Leya Thompson 09:04am 25/09/25 Paint Coating Inspection Report.pdf Labels Do…" at bounding box center [546, 202] width 672 height 240
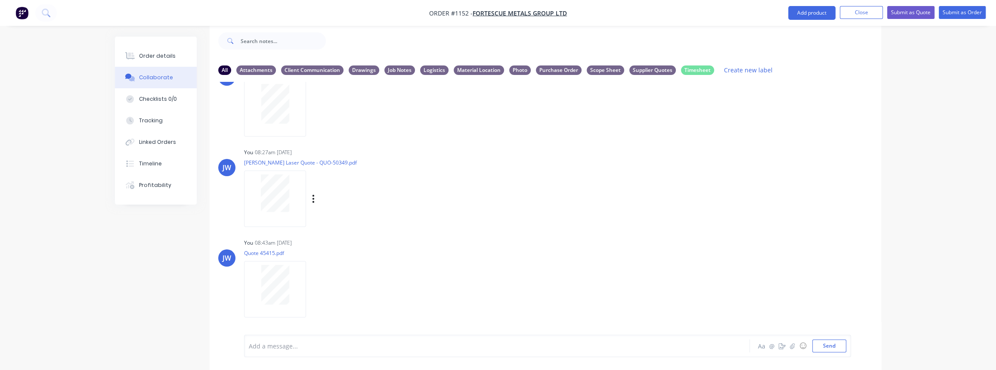
scroll to position [850, 0]
click at [170, 56] on div "Order details" at bounding box center [157, 56] width 37 height 8
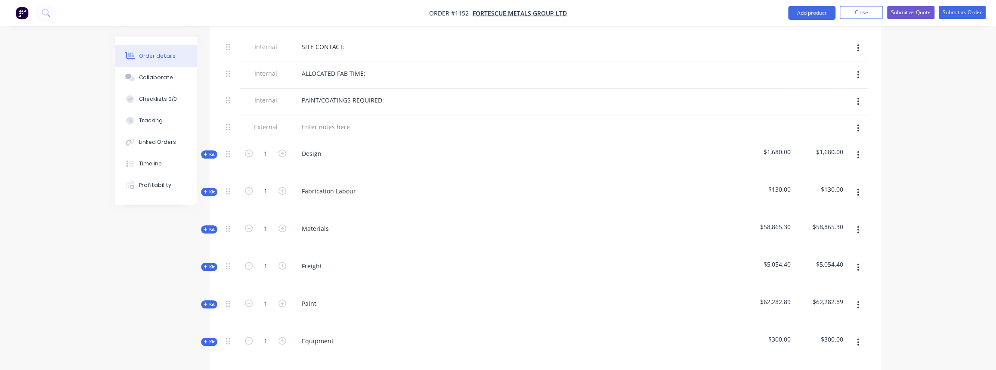
scroll to position [404, 0]
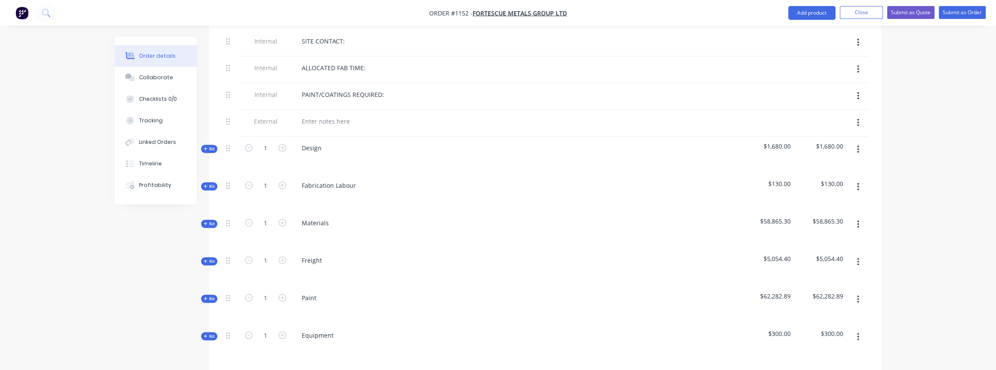
click at [208, 220] on span "Kit" at bounding box center [209, 223] width 11 height 6
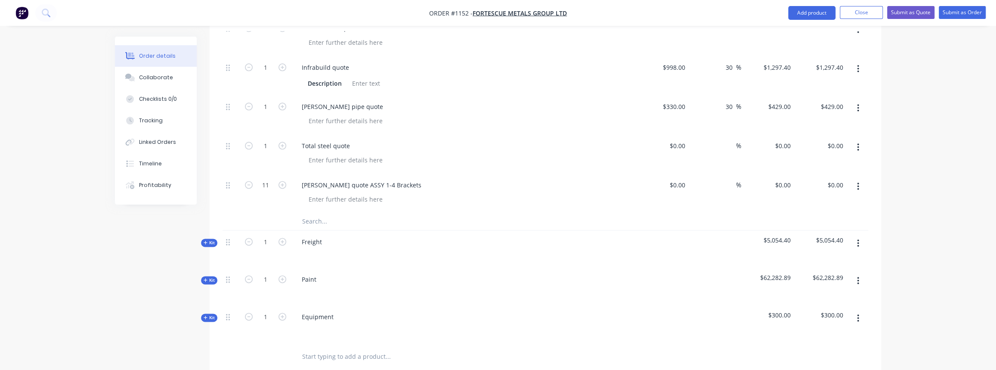
scroll to position [874, 0]
click at [684, 176] on input "0" at bounding box center [679, 182] width 20 height 12
click at [673, 171] on div "0 $0.00" at bounding box center [662, 190] width 53 height 39
type input "$596.91"
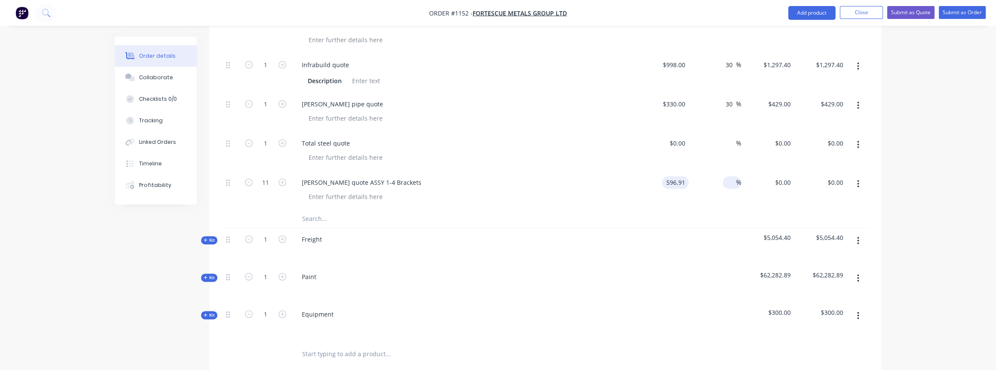
type input "$6,566.01"
click at [725, 176] on div "%" at bounding box center [732, 182] width 19 height 12
type input "30"
type input "$775.983"
type input "$8,535.81"
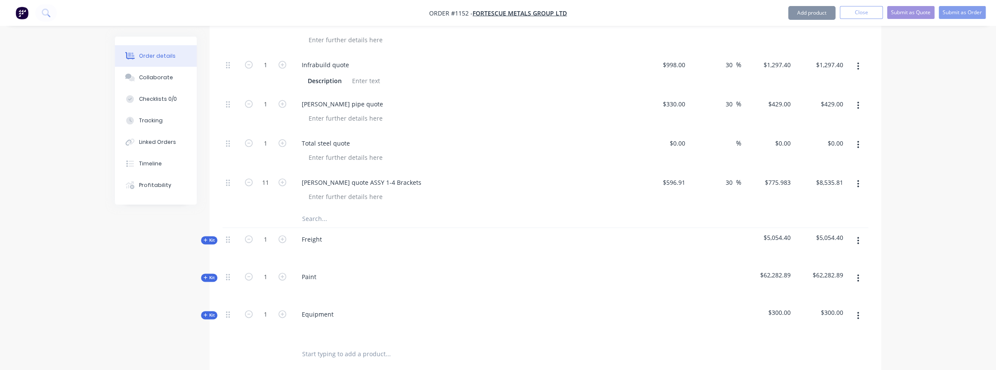
click at [493, 210] on div at bounding box center [424, 218] width 258 height 17
